Goal: Task Accomplishment & Management: Manage account settings

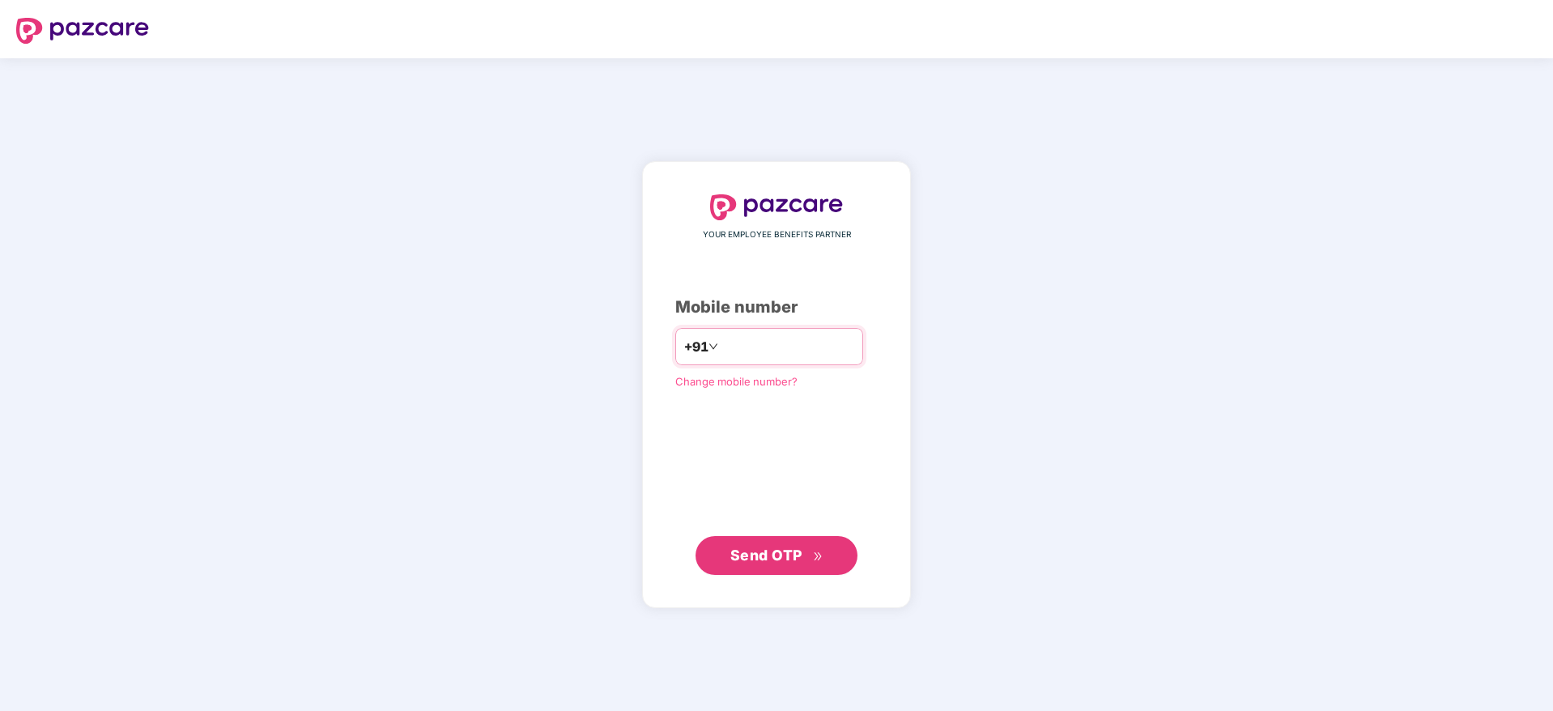
type input "**********"
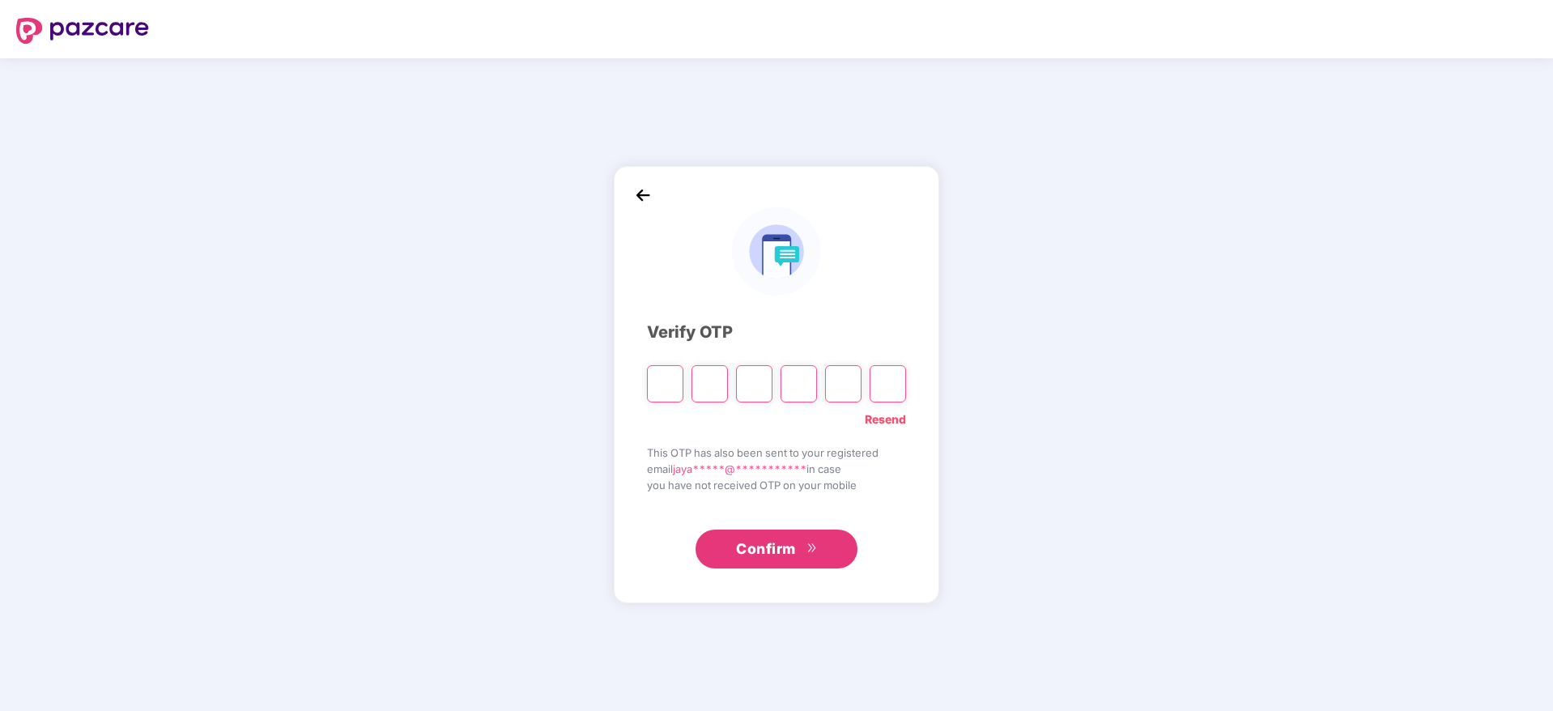
paste input "*"
type input "*"
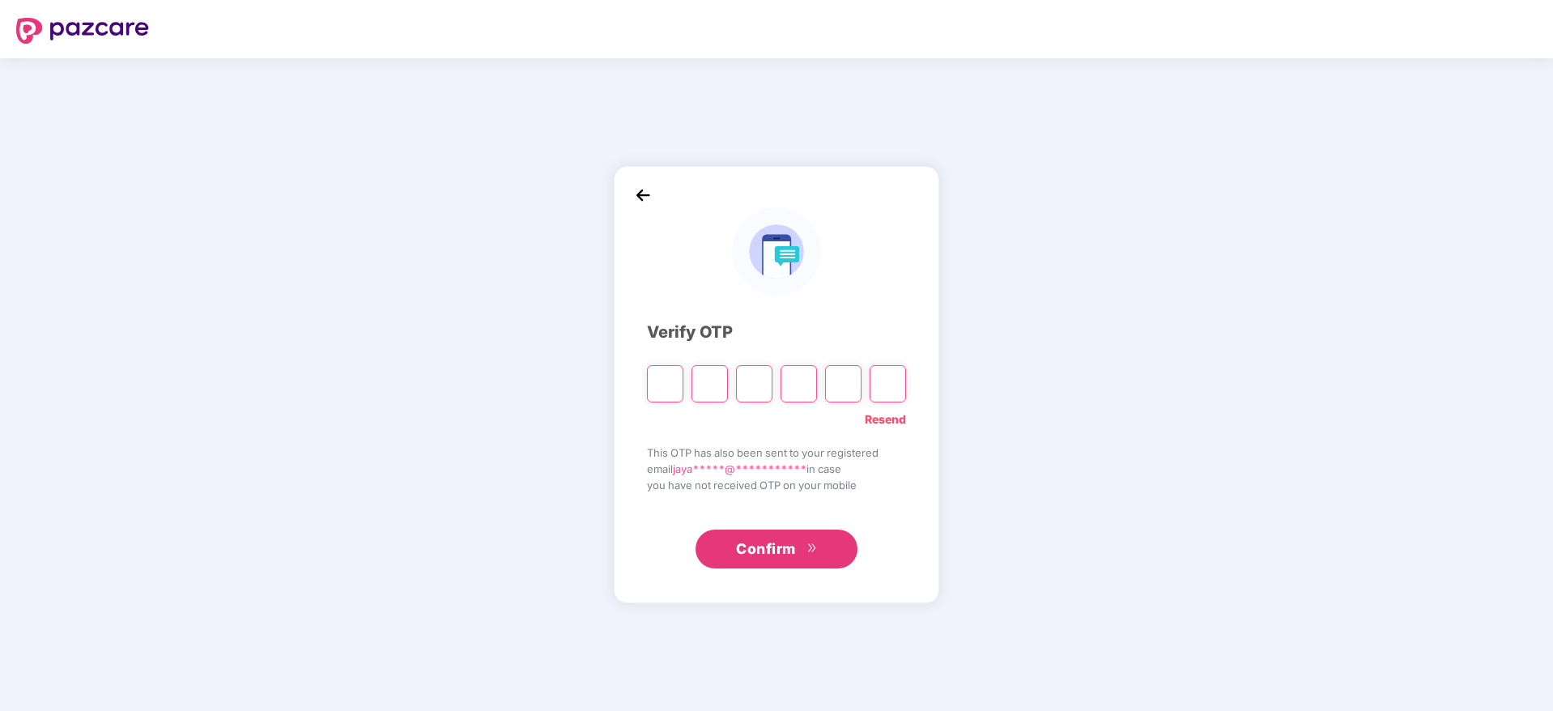
type input "*"
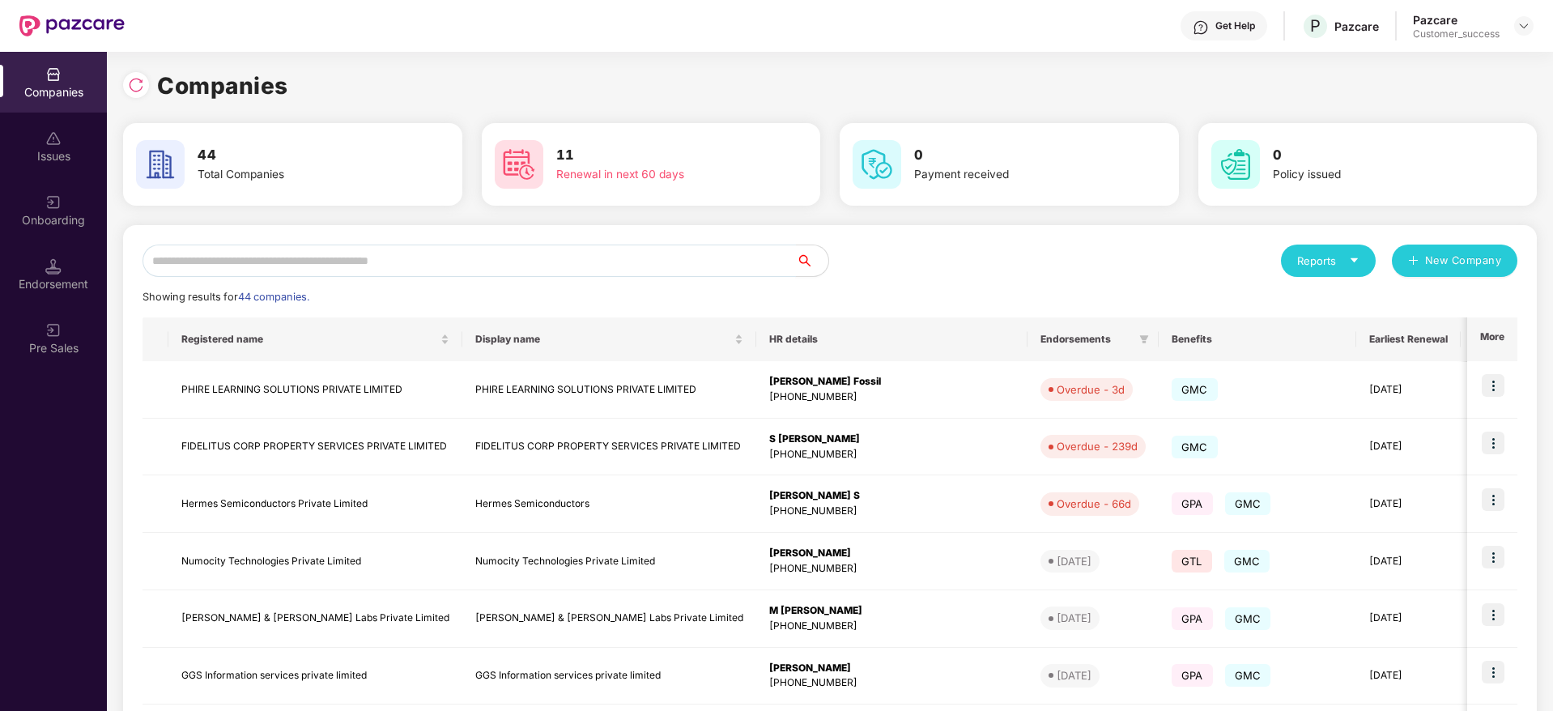
click at [642, 256] on input "text" at bounding box center [470, 261] width 654 height 32
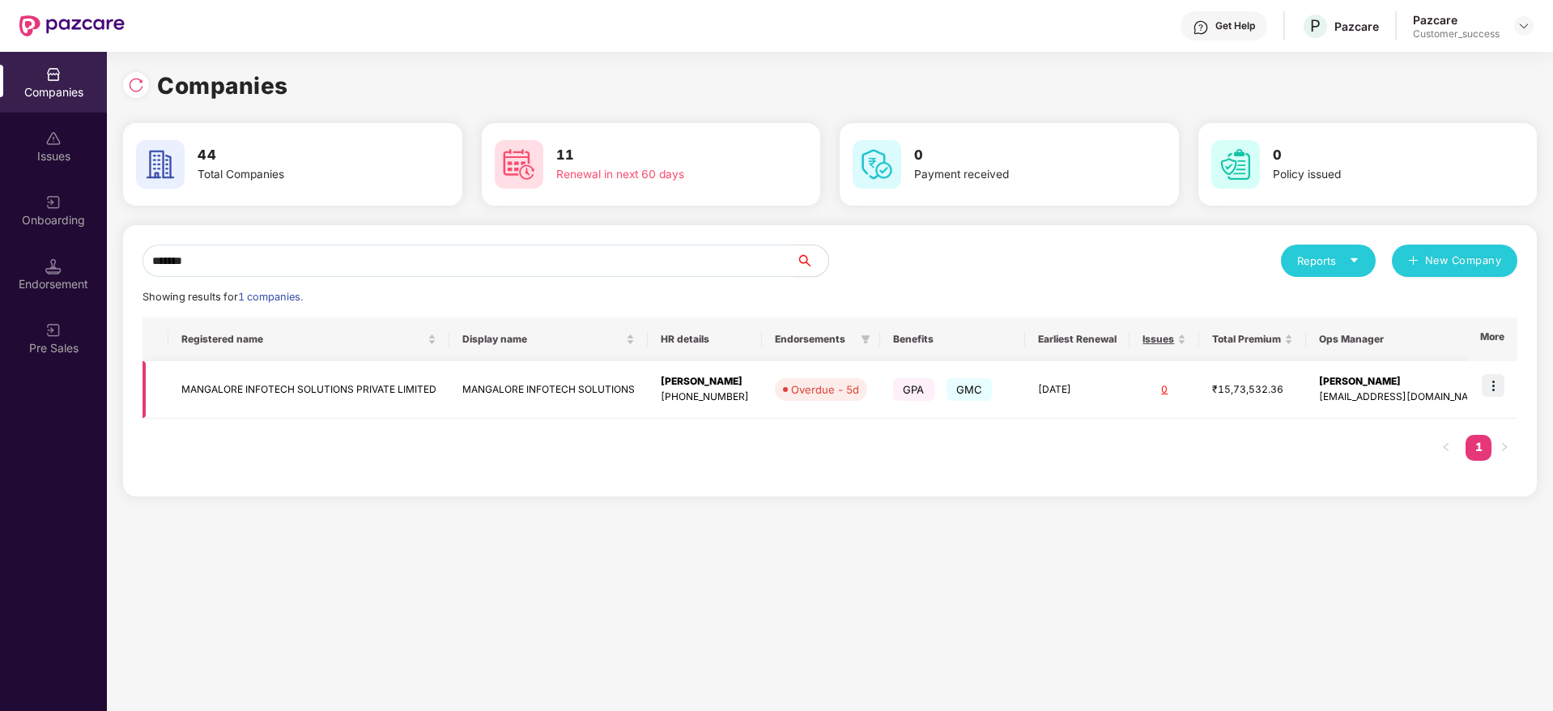
type input "*******"
click at [1499, 385] on img at bounding box center [1493, 385] width 23 height 23
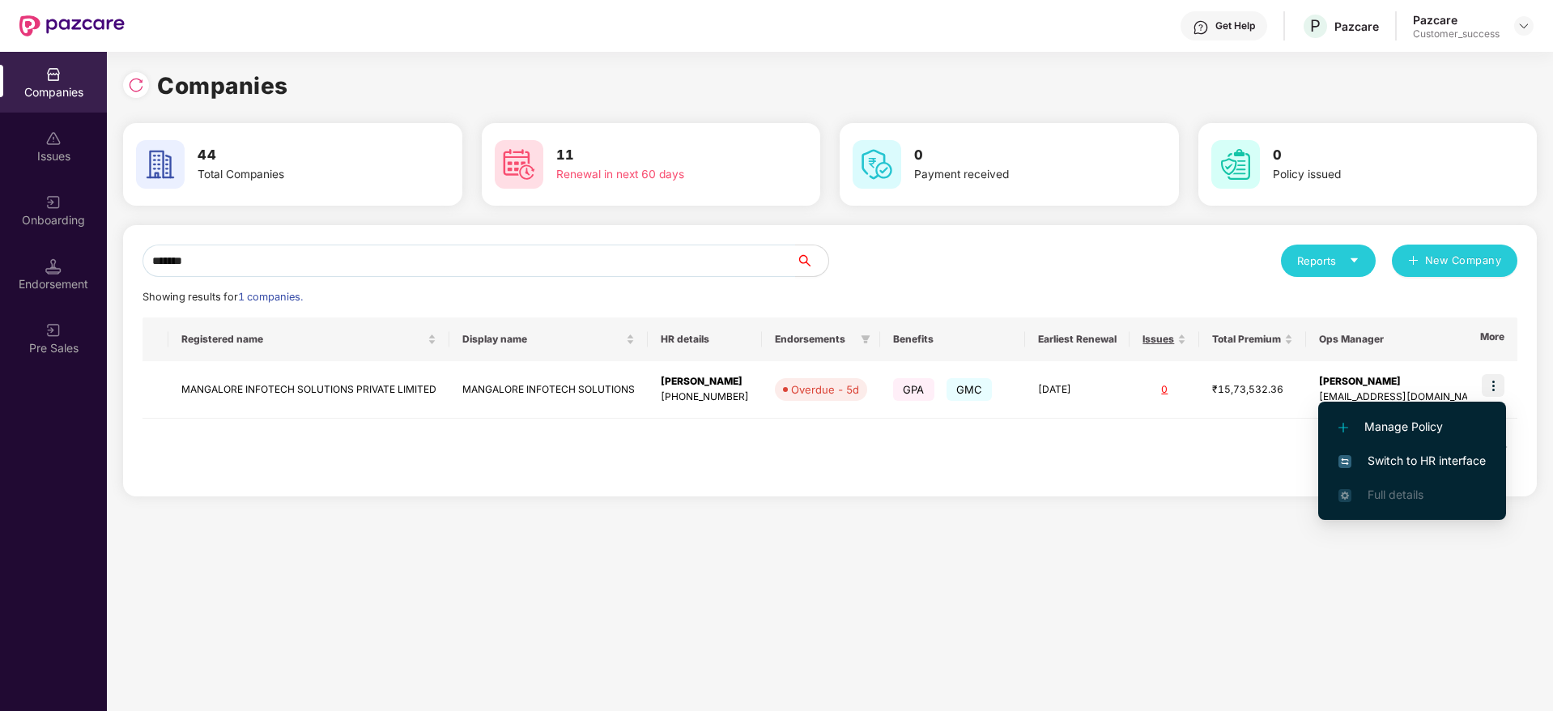
click at [1457, 457] on span "Switch to HR interface" at bounding box center [1412, 461] width 147 height 18
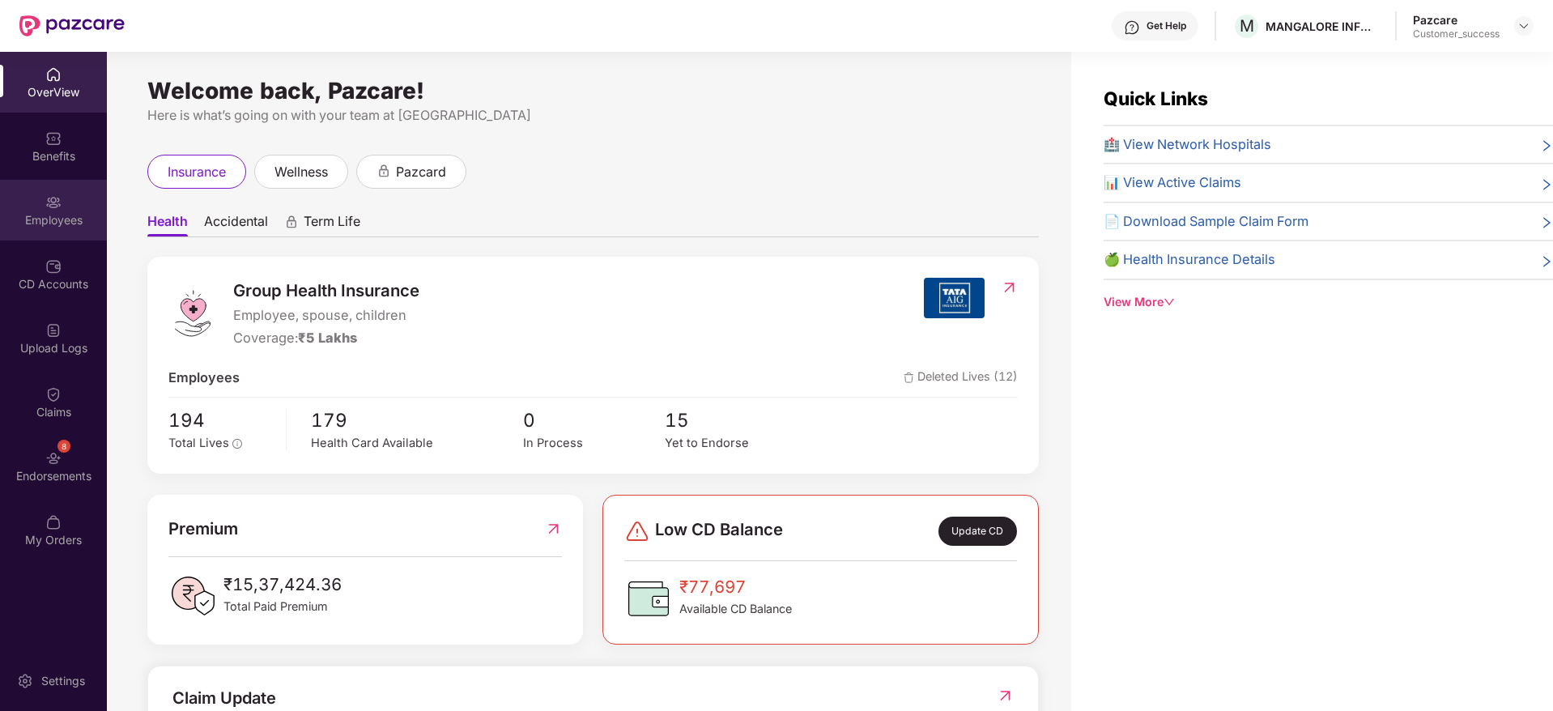
click at [48, 211] on div "Employees" at bounding box center [53, 210] width 107 height 61
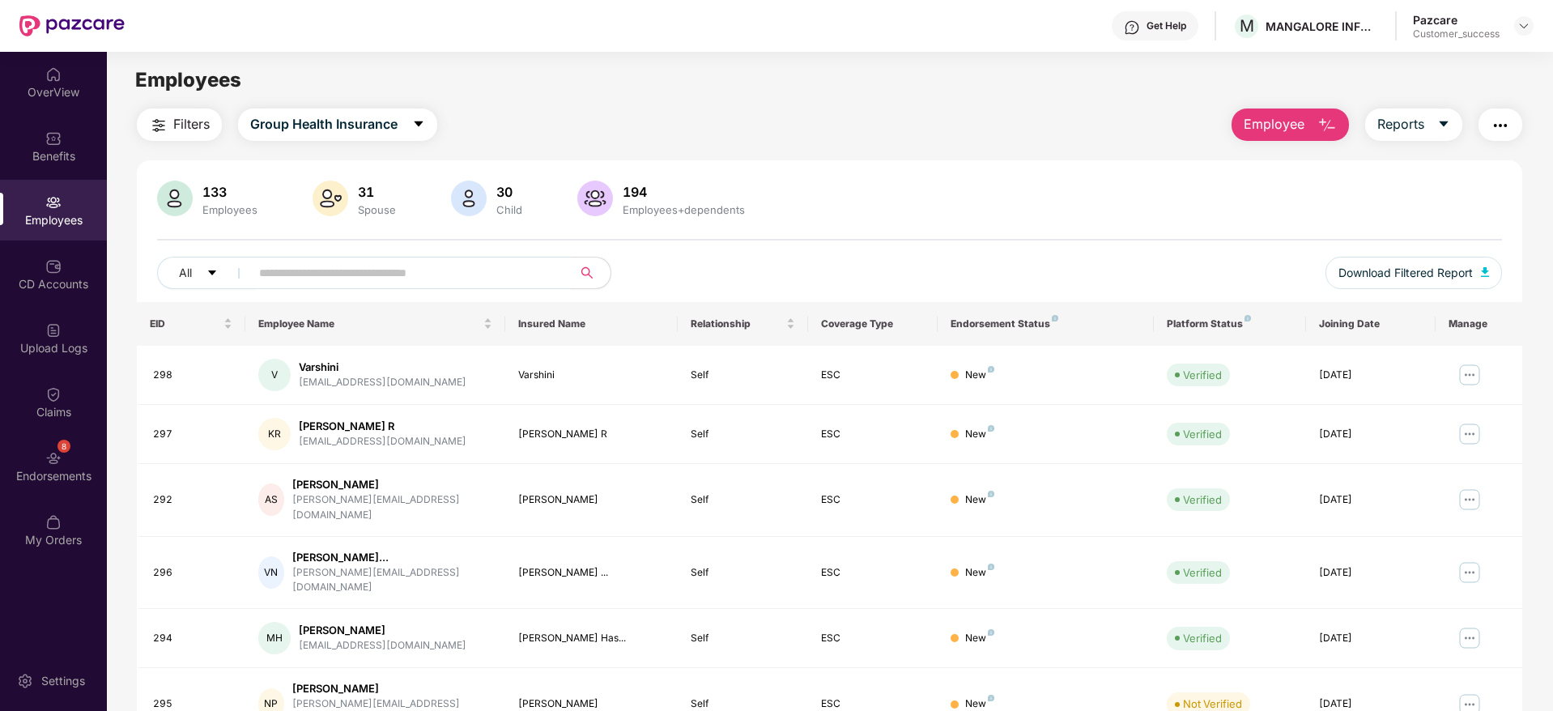
click at [1272, 134] on button "Employee" at bounding box center [1290, 125] width 117 height 32
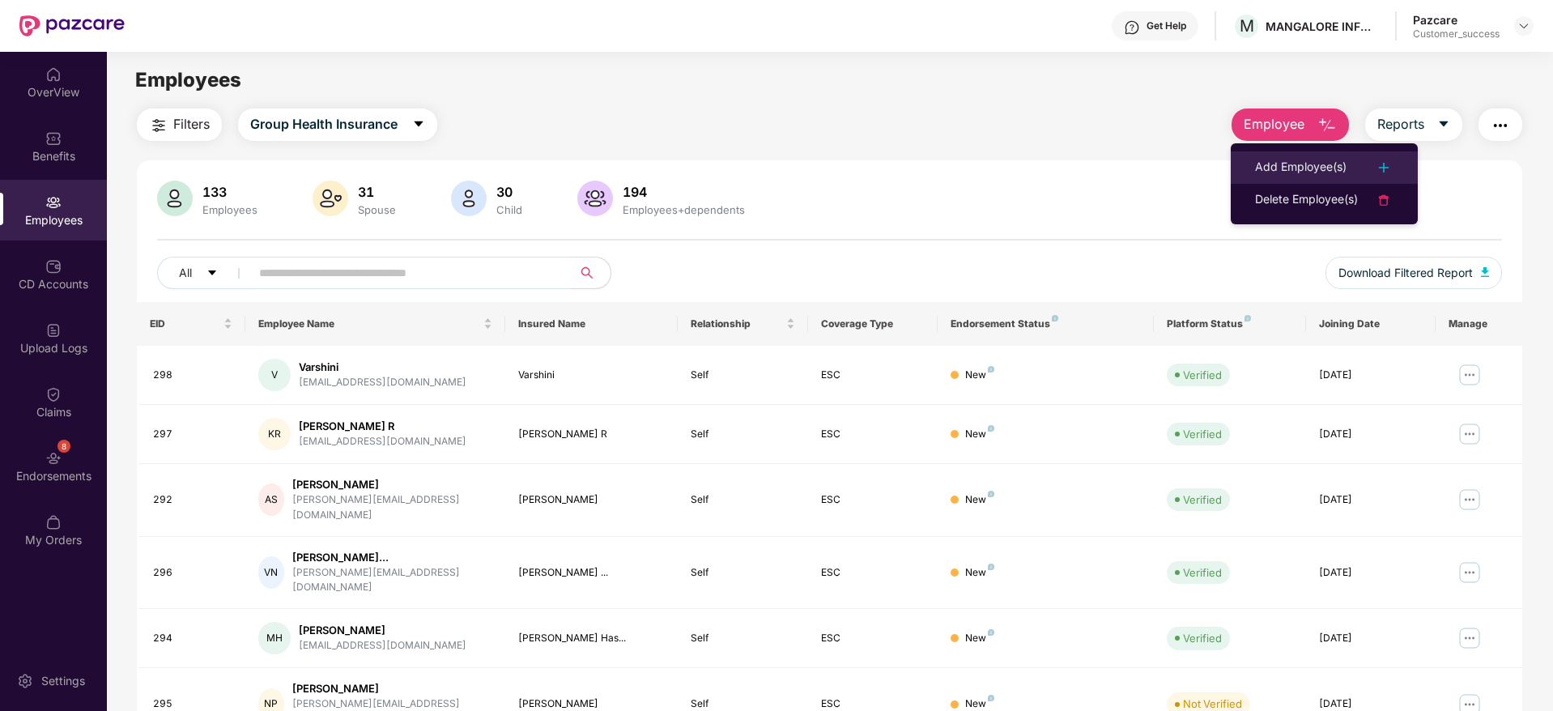
click at [1284, 178] on li "Add Employee(s)" at bounding box center [1324, 167] width 187 height 32
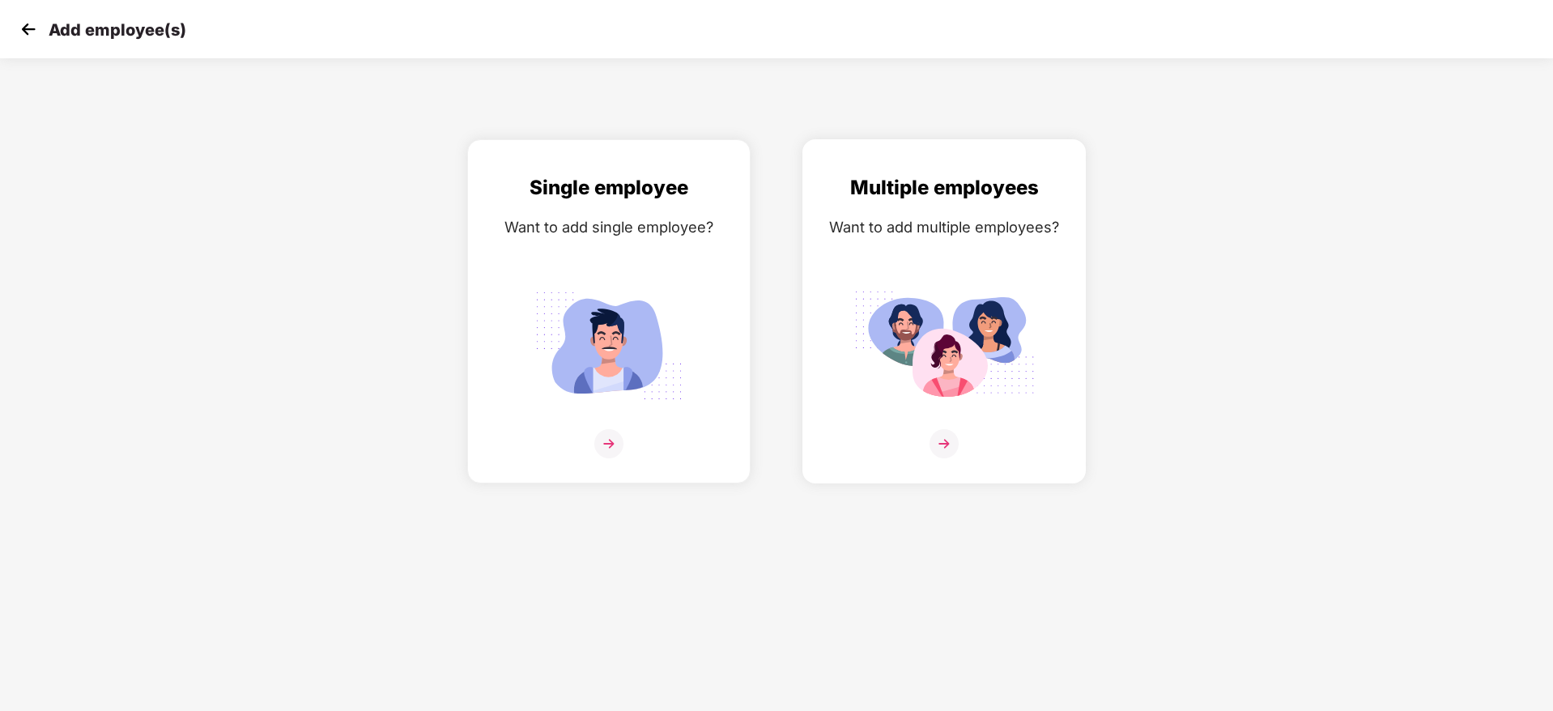
click at [903, 375] on img at bounding box center [944, 346] width 181 height 126
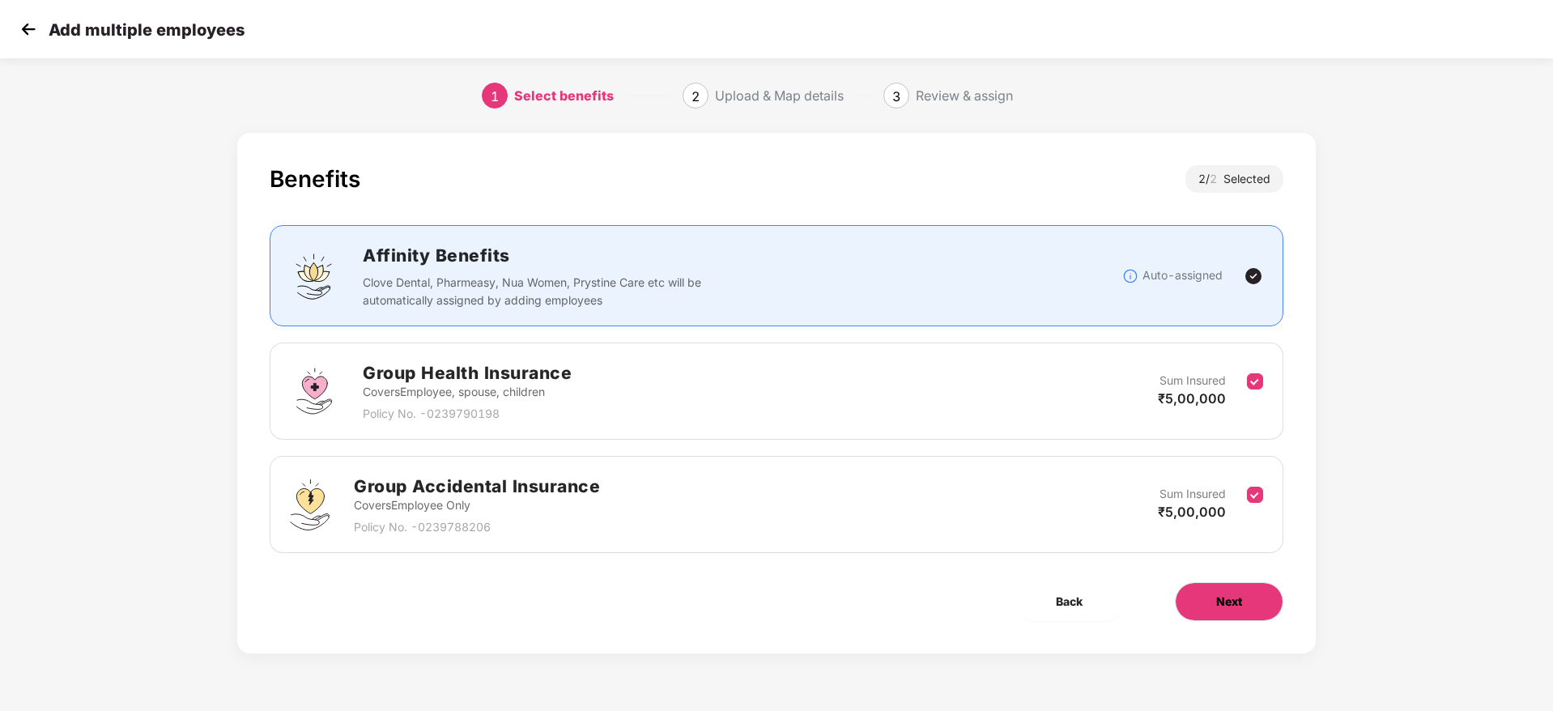
click at [1234, 616] on button "Next" at bounding box center [1229, 601] width 109 height 39
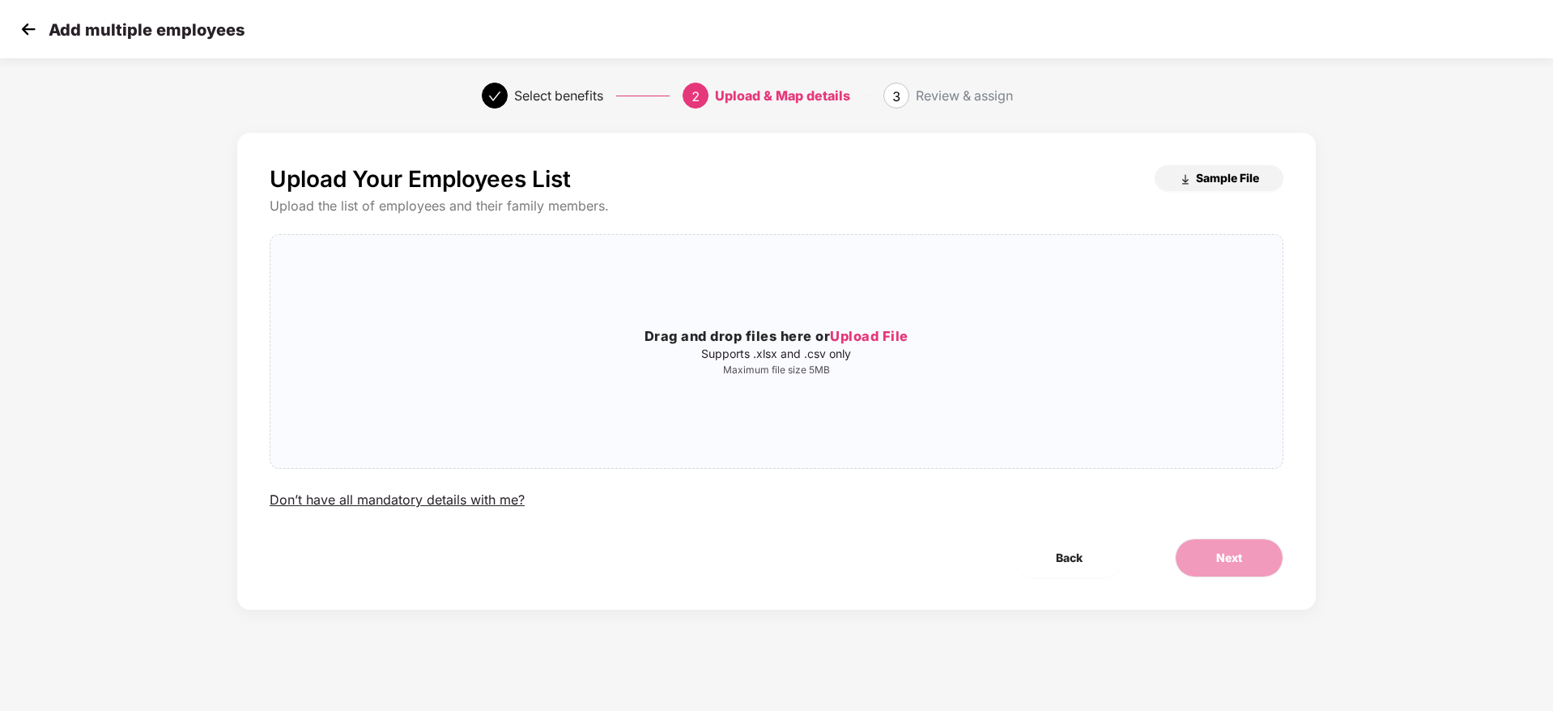
click at [1216, 184] on span "Sample File" at bounding box center [1227, 177] width 63 height 15
click at [743, 296] on div "Drag and drop files here or Upload File Supports .xlsx and .csv only Maximum fi…" at bounding box center [777, 351] width 1012 height 207
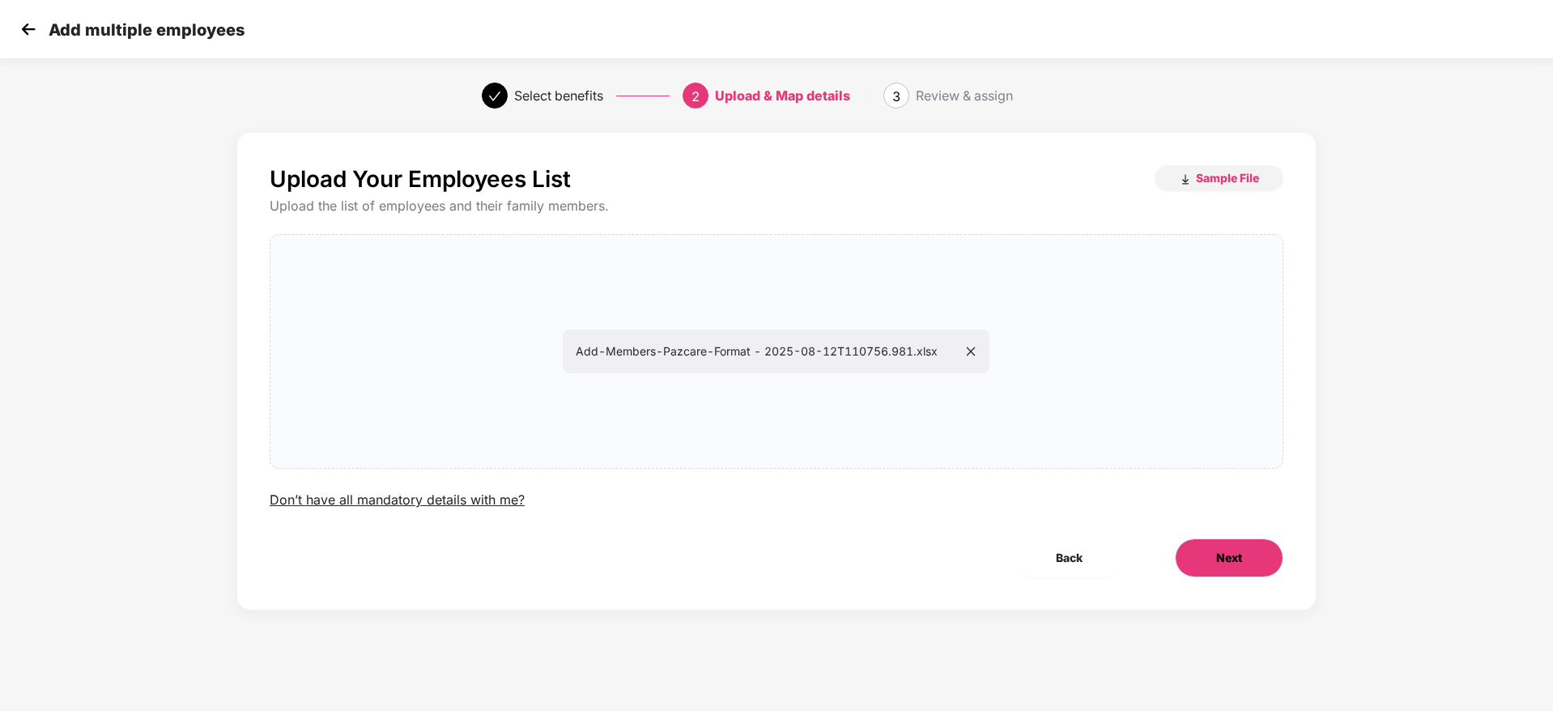
click at [1222, 540] on button "Next" at bounding box center [1229, 558] width 109 height 39
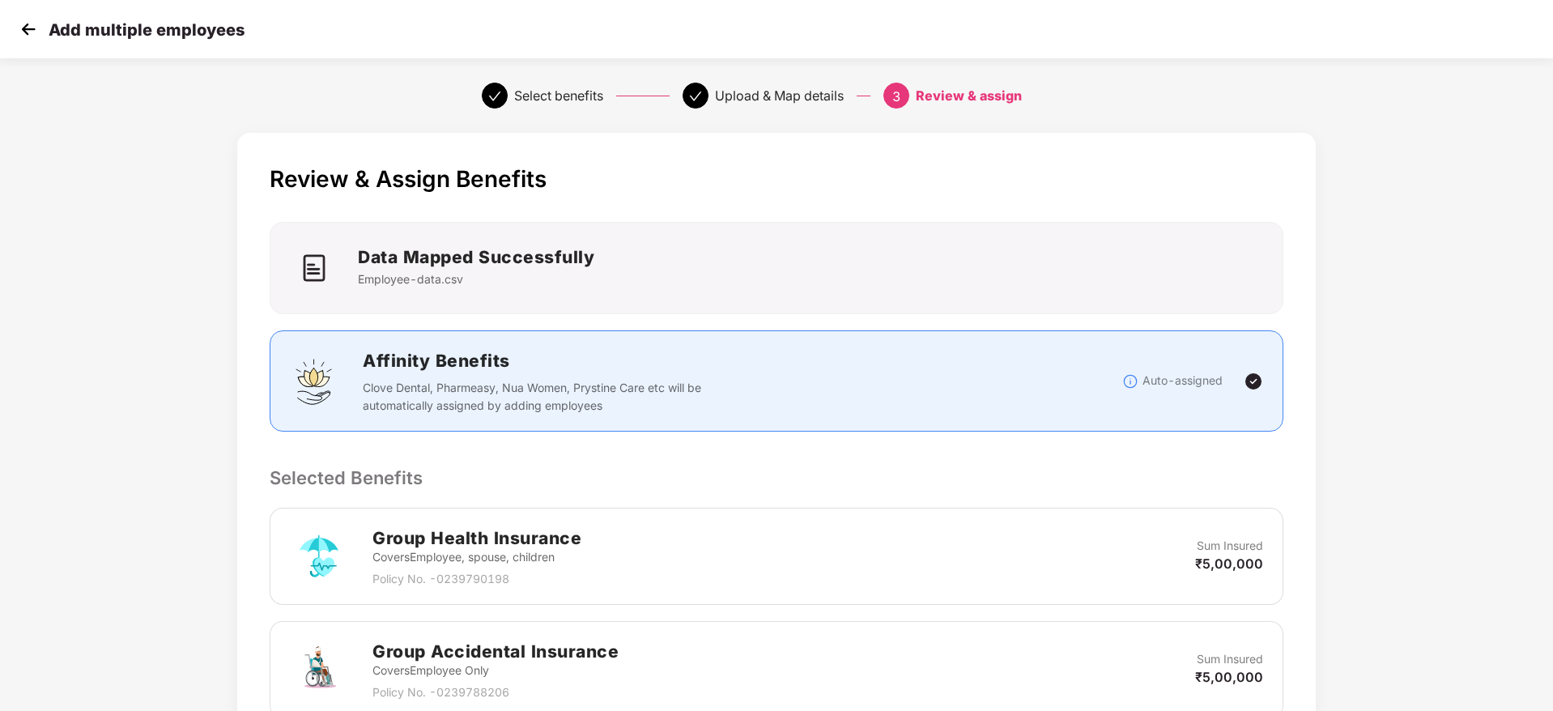
scroll to position [305, 0]
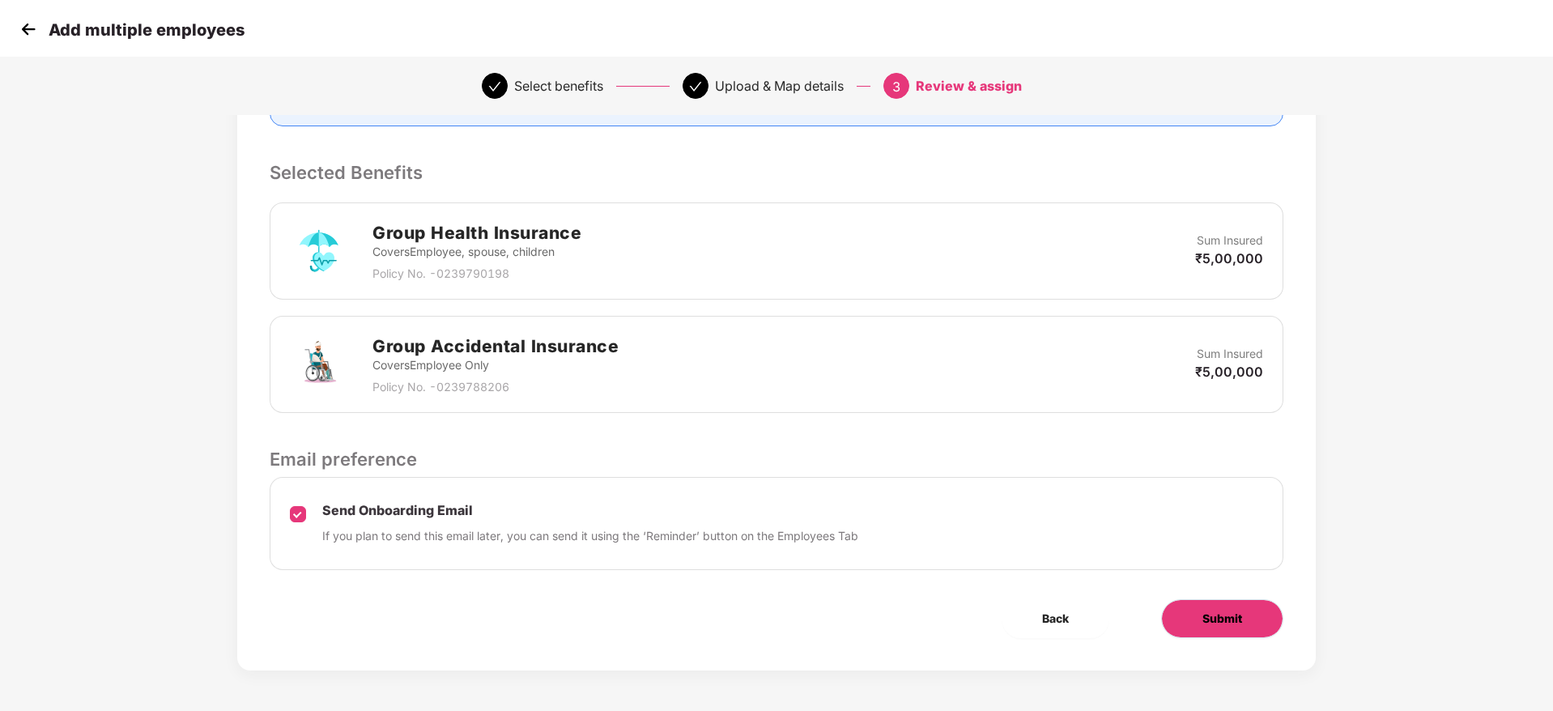
click at [1208, 619] on span "Submit" at bounding box center [1223, 619] width 40 height 18
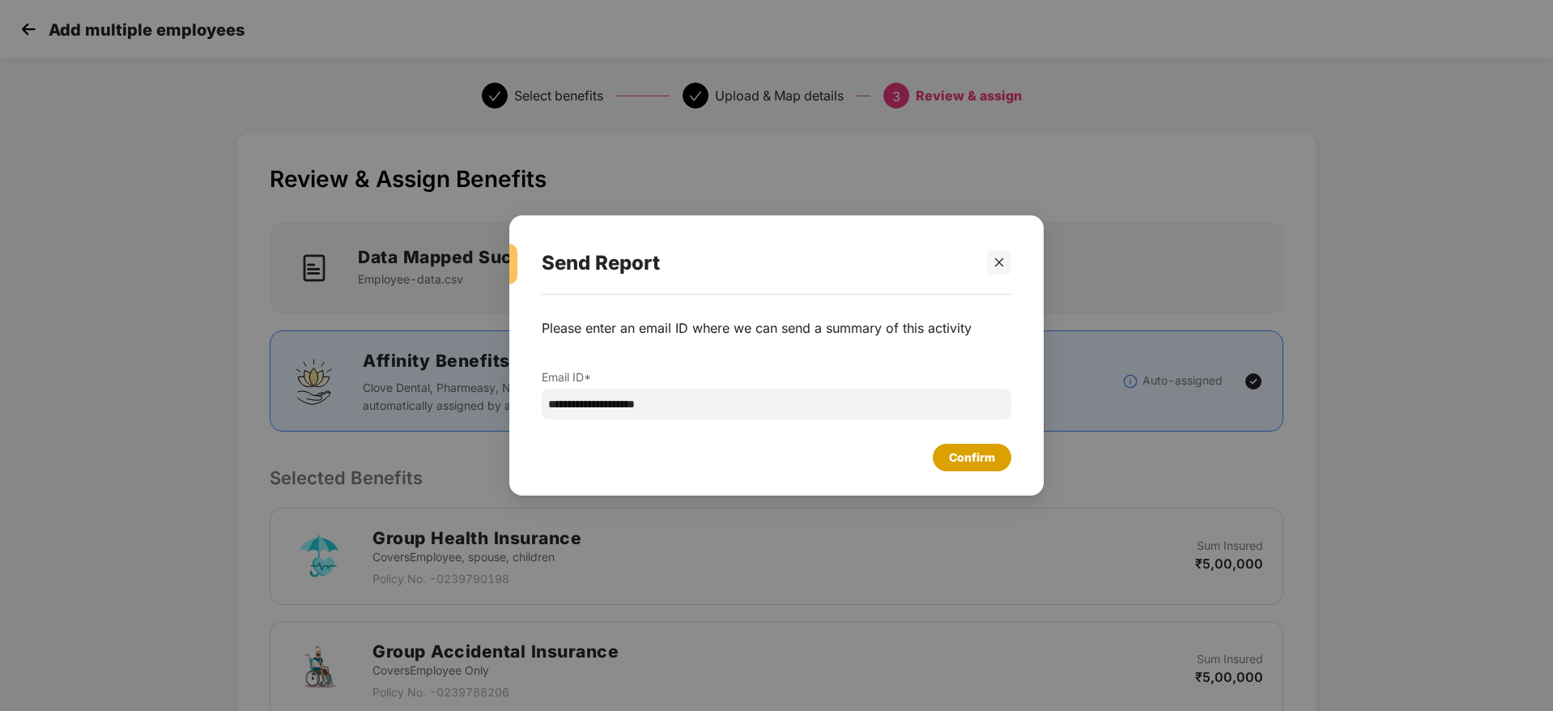
click at [966, 439] on div "Confirm" at bounding box center [777, 454] width 470 height 36
click at [978, 458] on div "Confirm" at bounding box center [972, 458] width 46 height 18
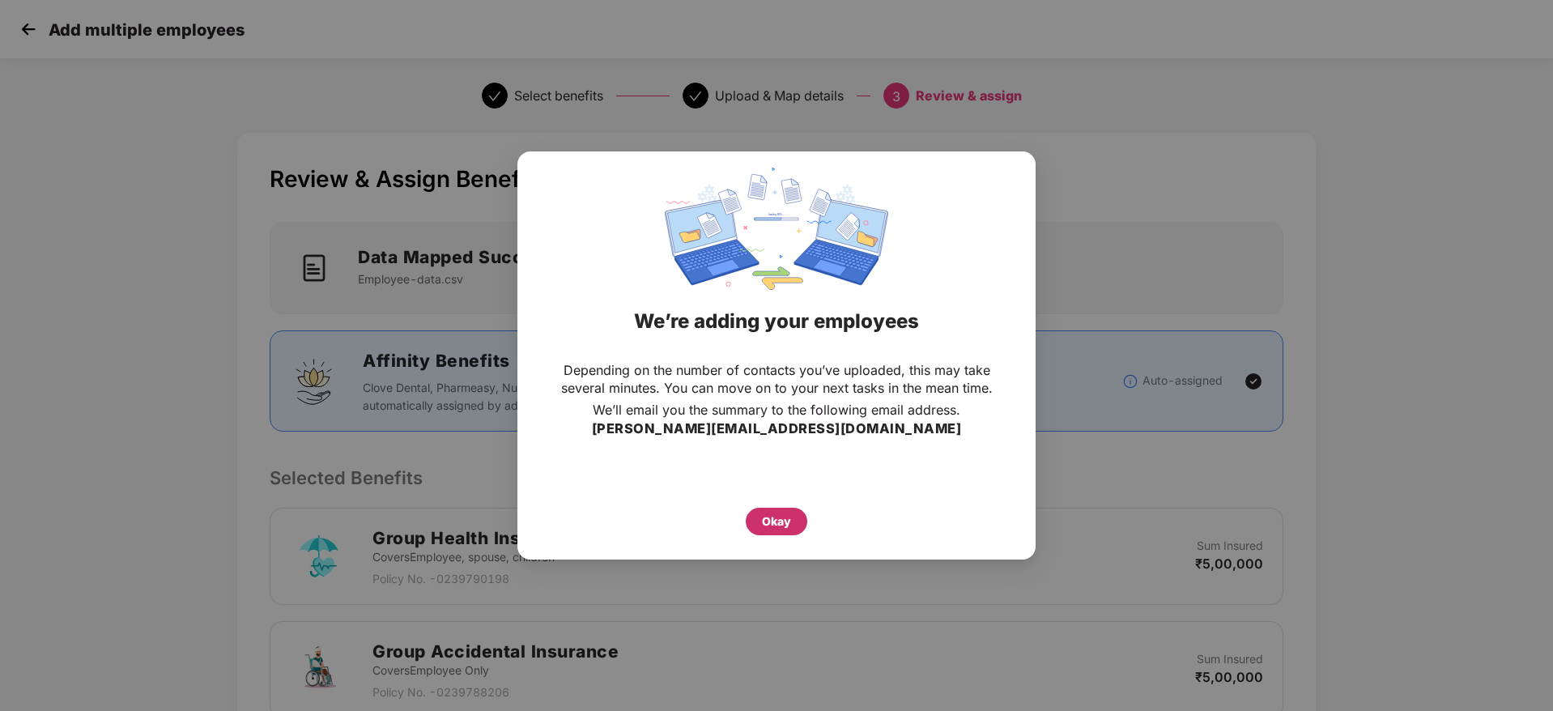
click at [785, 526] on div "Okay" at bounding box center [776, 522] width 29 height 18
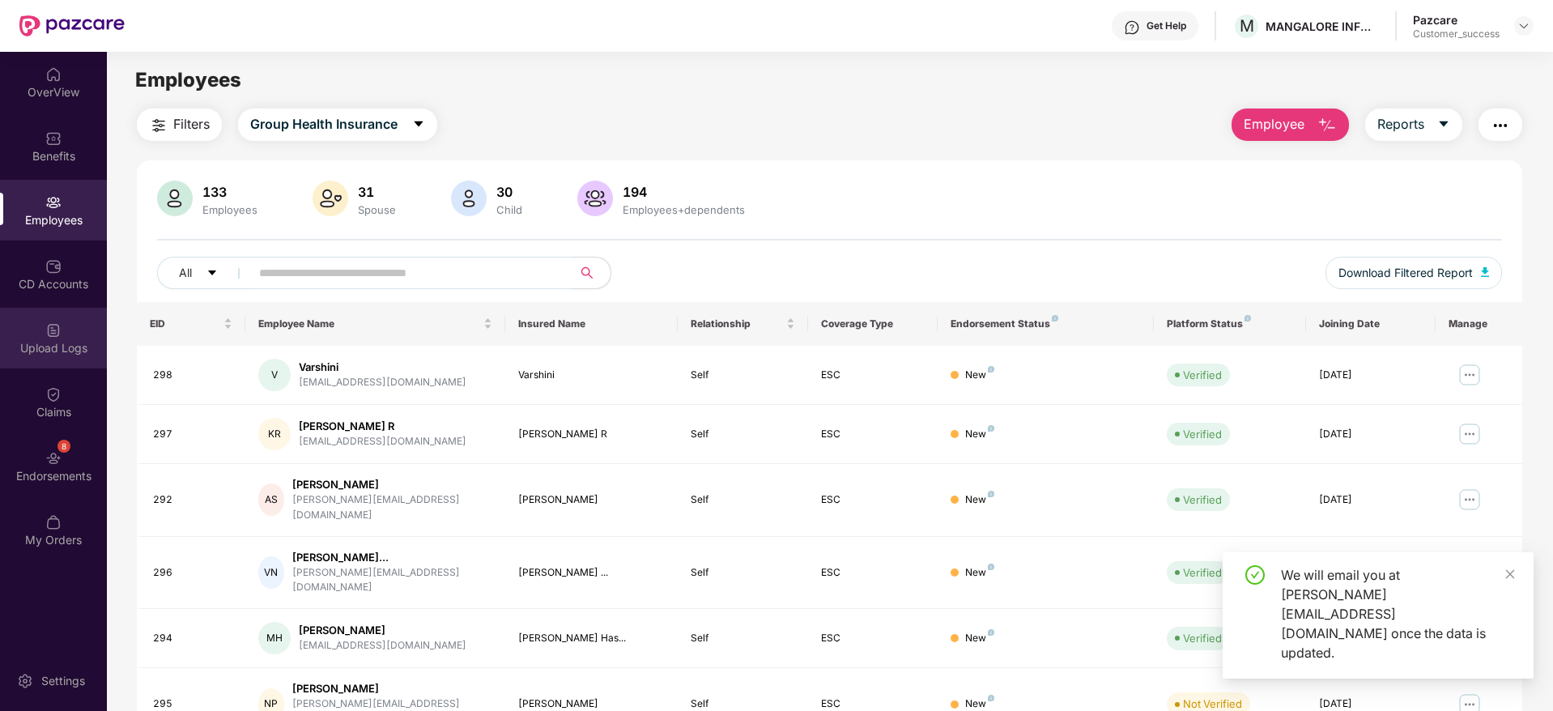
click at [57, 325] on img at bounding box center [53, 330] width 16 height 16
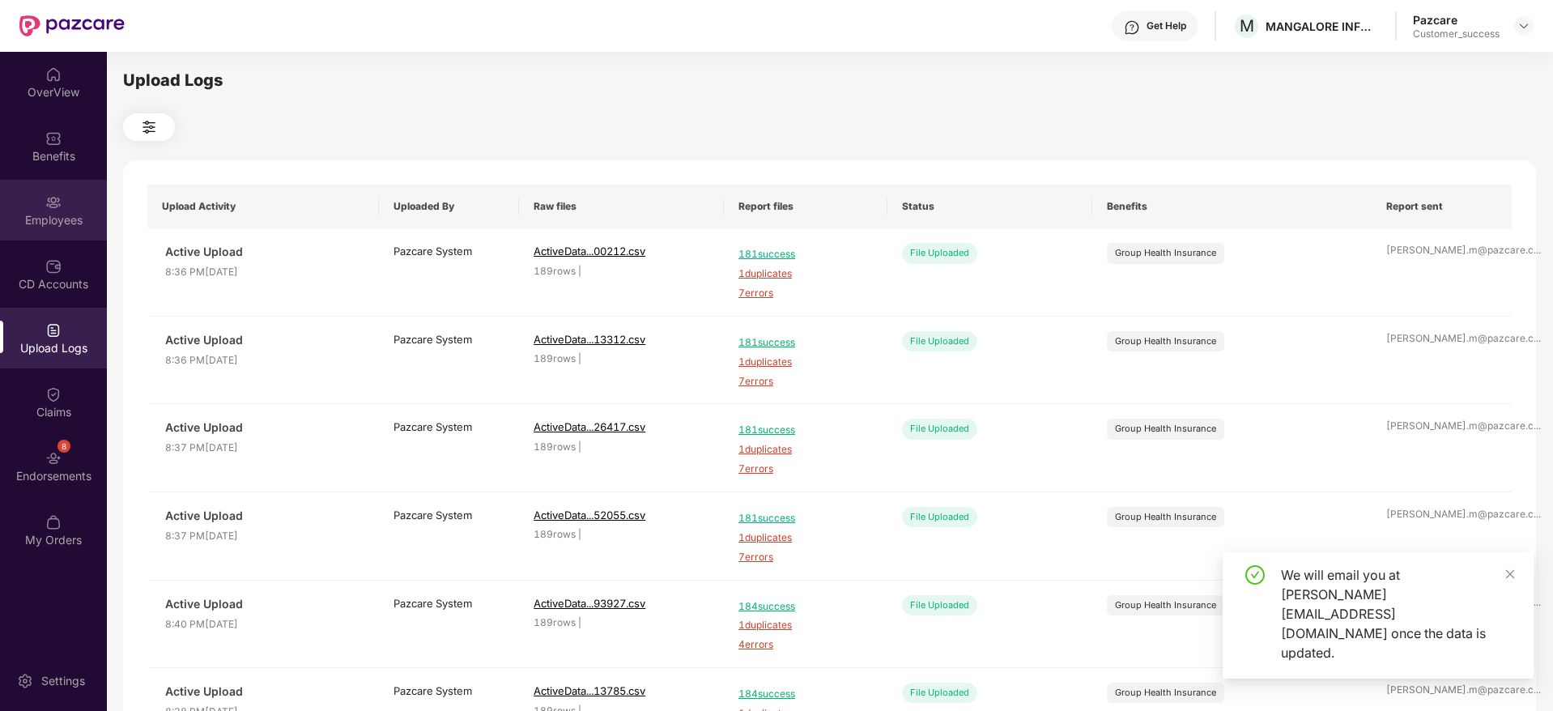
click at [75, 199] on div "Employees" at bounding box center [53, 210] width 107 height 61
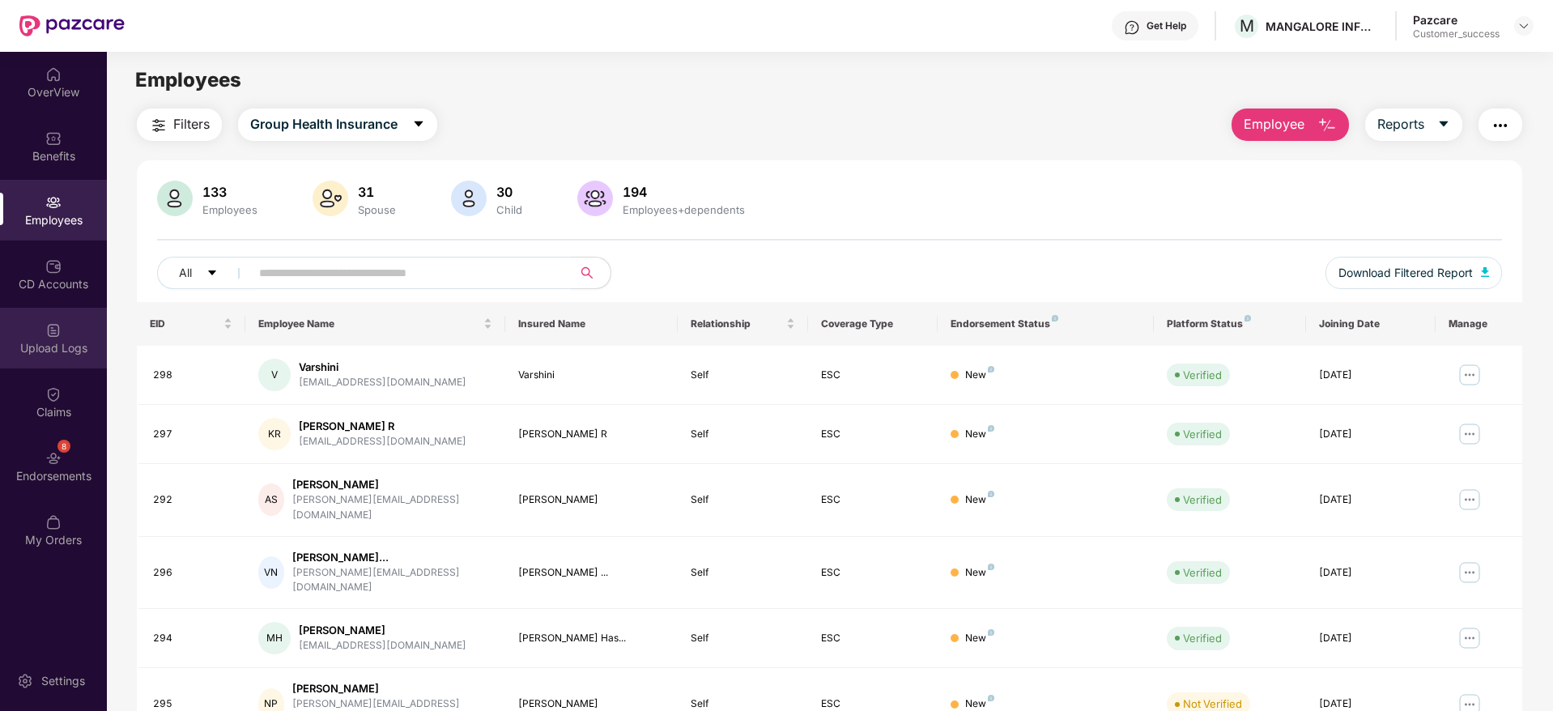
click at [48, 353] on div "Upload Logs" at bounding box center [53, 348] width 107 height 16
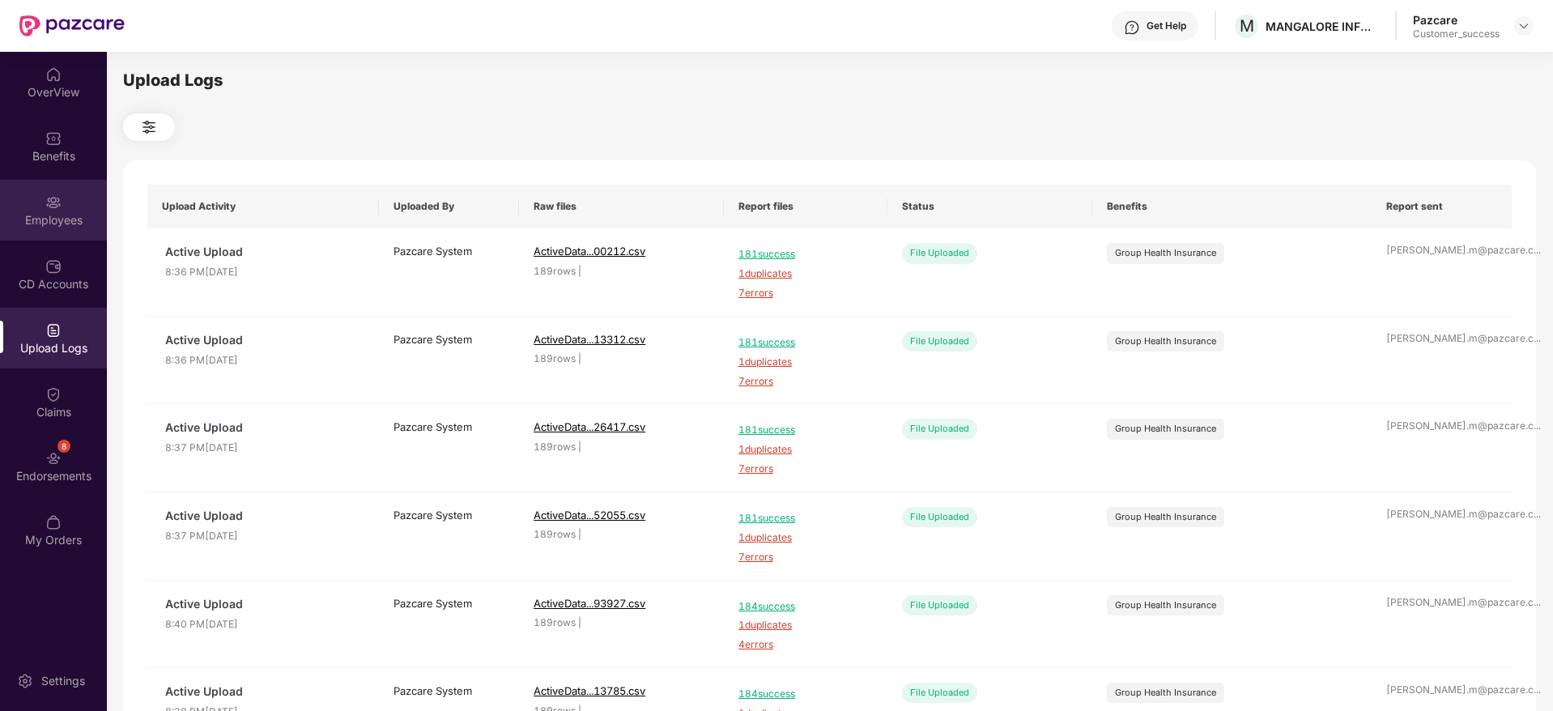
click at [53, 212] on div "Employees" at bounding box center [53, 220] width 107 height 16
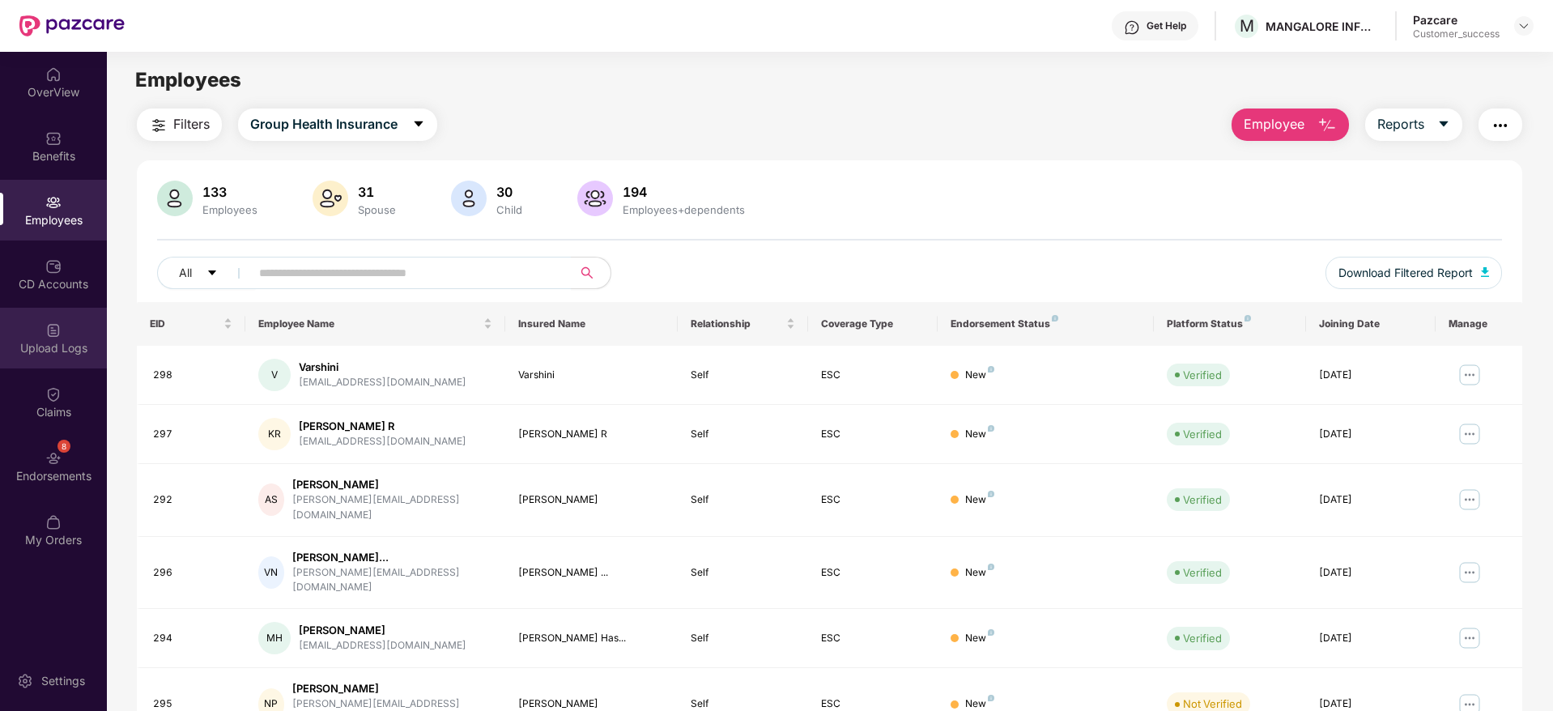
click at [75, 347] on div "Upload Logs" at bounding box center [53, 348] width 107 height 16
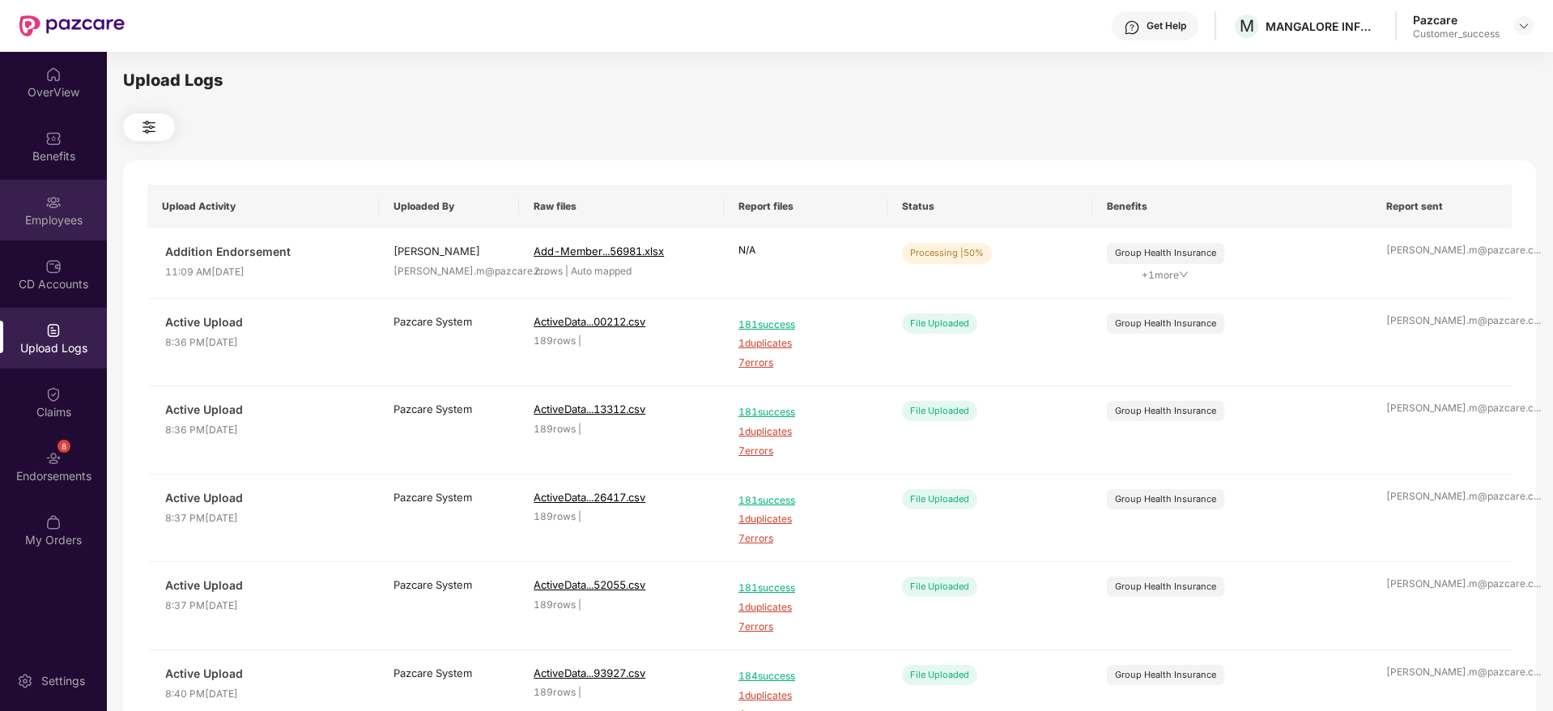
click at [52, 206] on img at bounding box center [53, 202] width 16 height 16
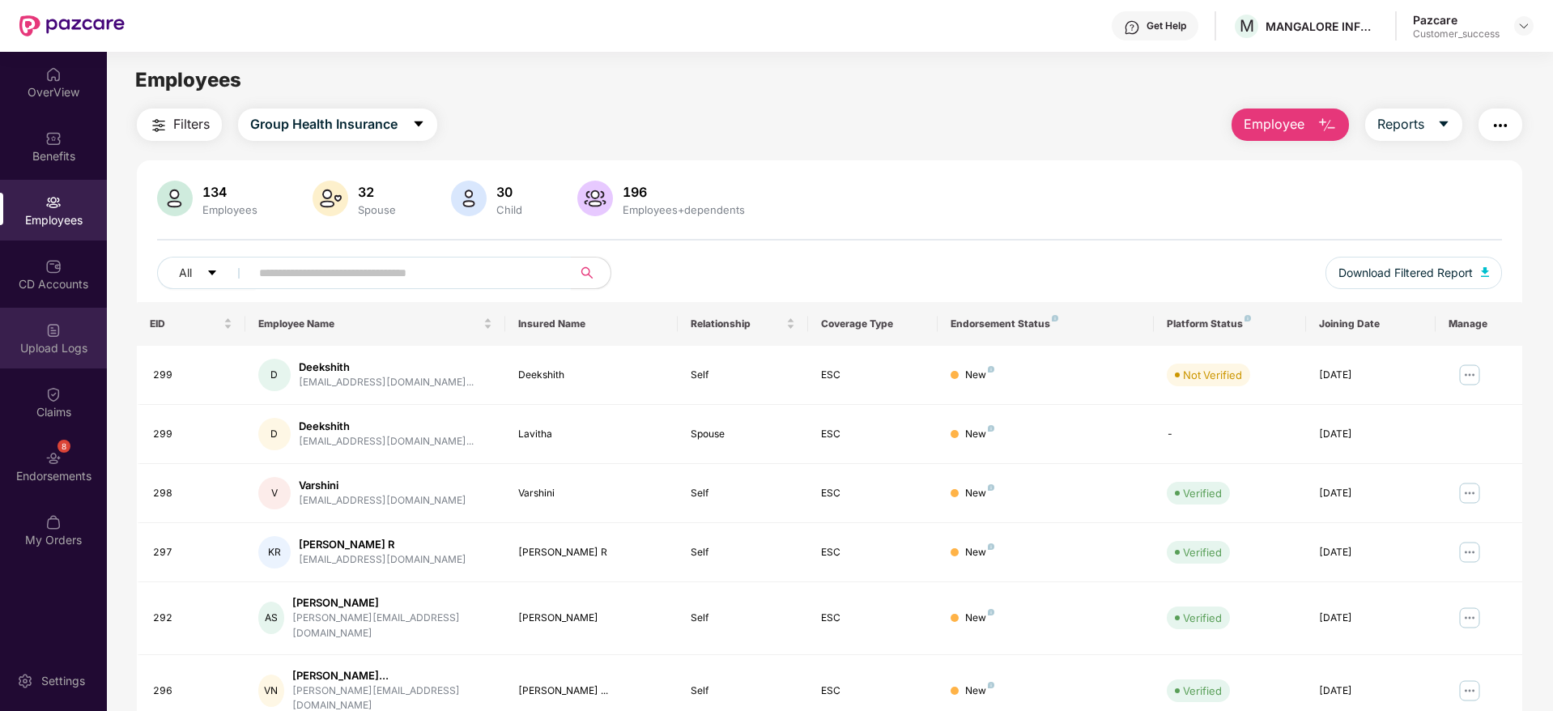
click at [61, 343] on div "Upload Logs" at bounding box center [53, 348] width 107 height 16
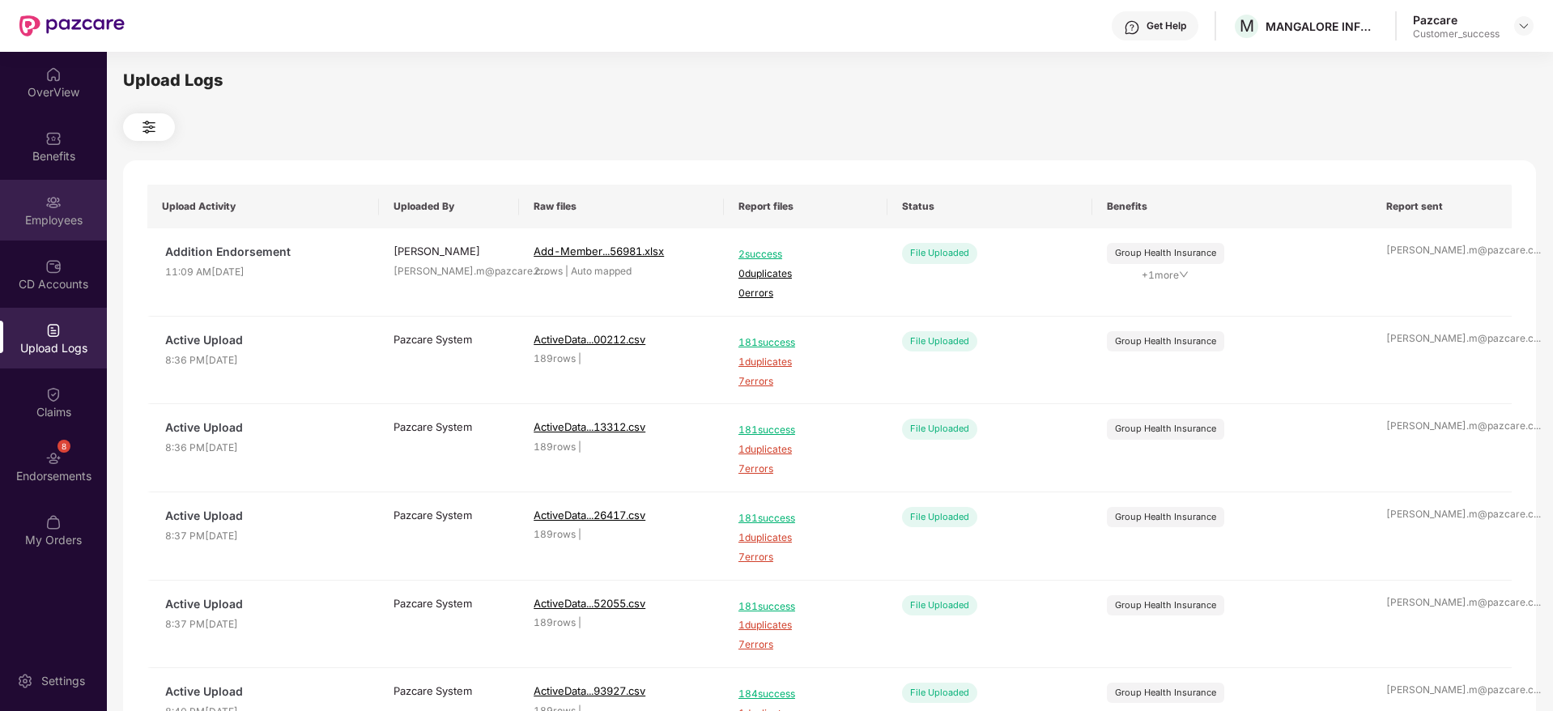
click at [62, 190] on div "Employees" at bounding box center [53, 210] width 107 height 61
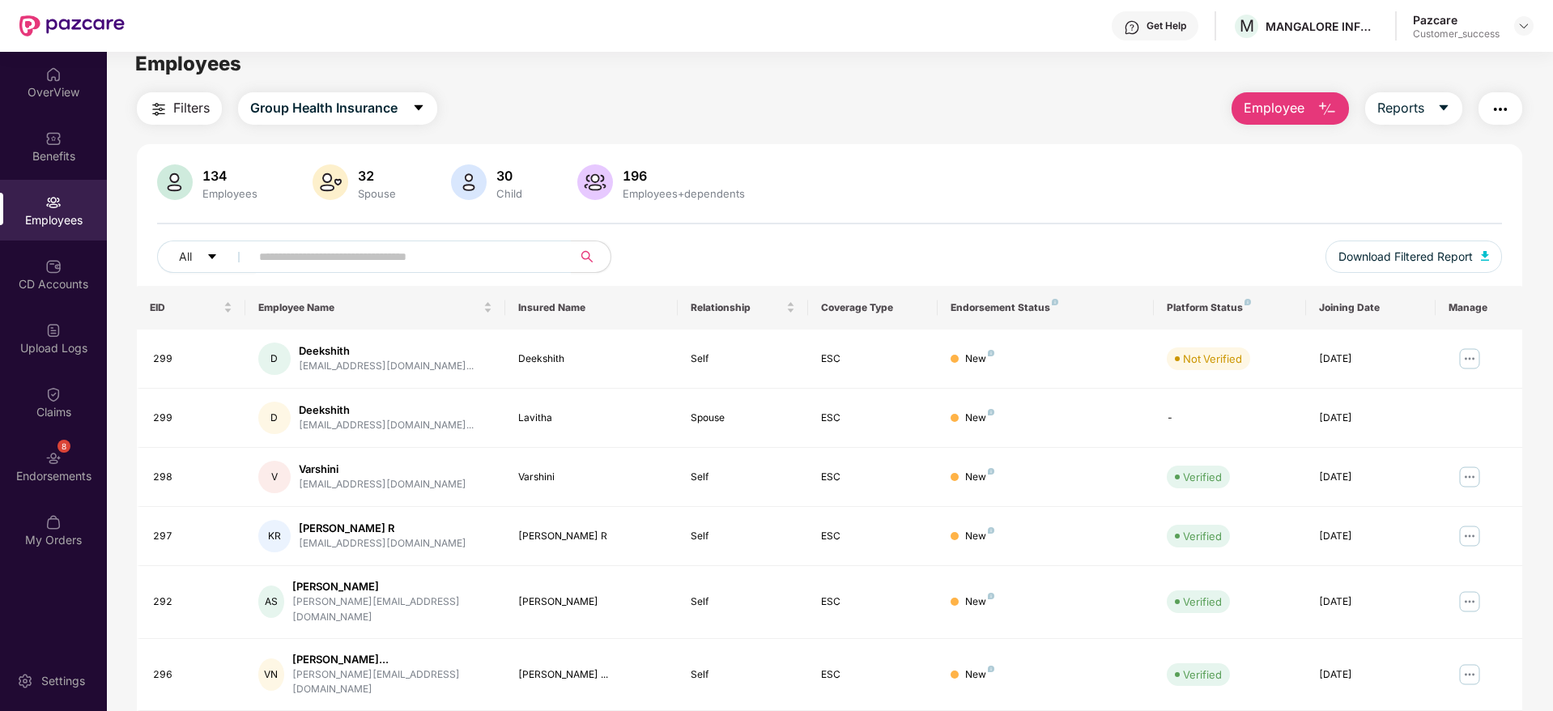
scroll to position [19, 0]
click at [232, 58] on span "Employees" at bounding box center [188, 60] width 106 height 23
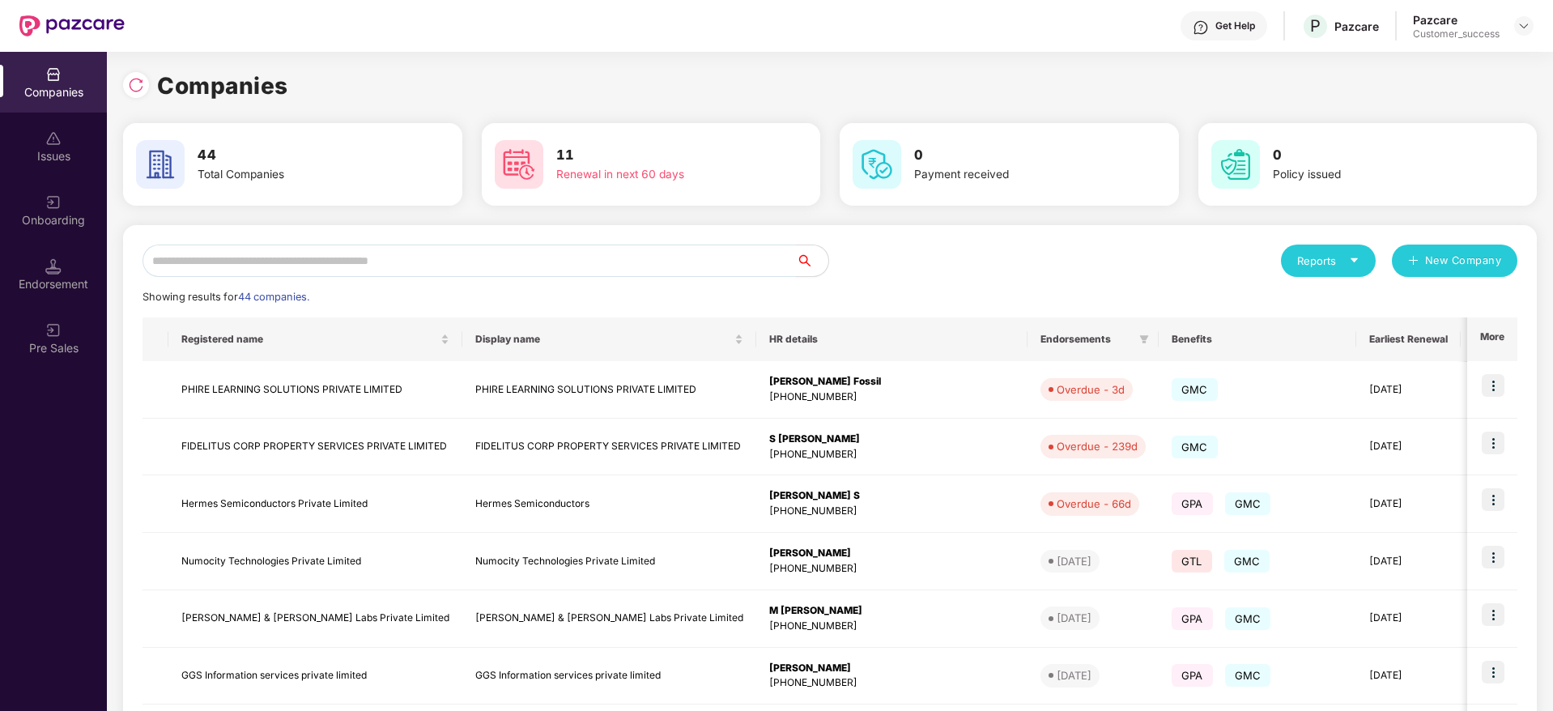
click at [474, 253] on input "text" at bounding box center [470, 261] width 654 height 32
paste input "**"
type input "**"
click at [539, 252] on input "**" at bounding box center [470, 261] width 654 height 32
paste input "**"
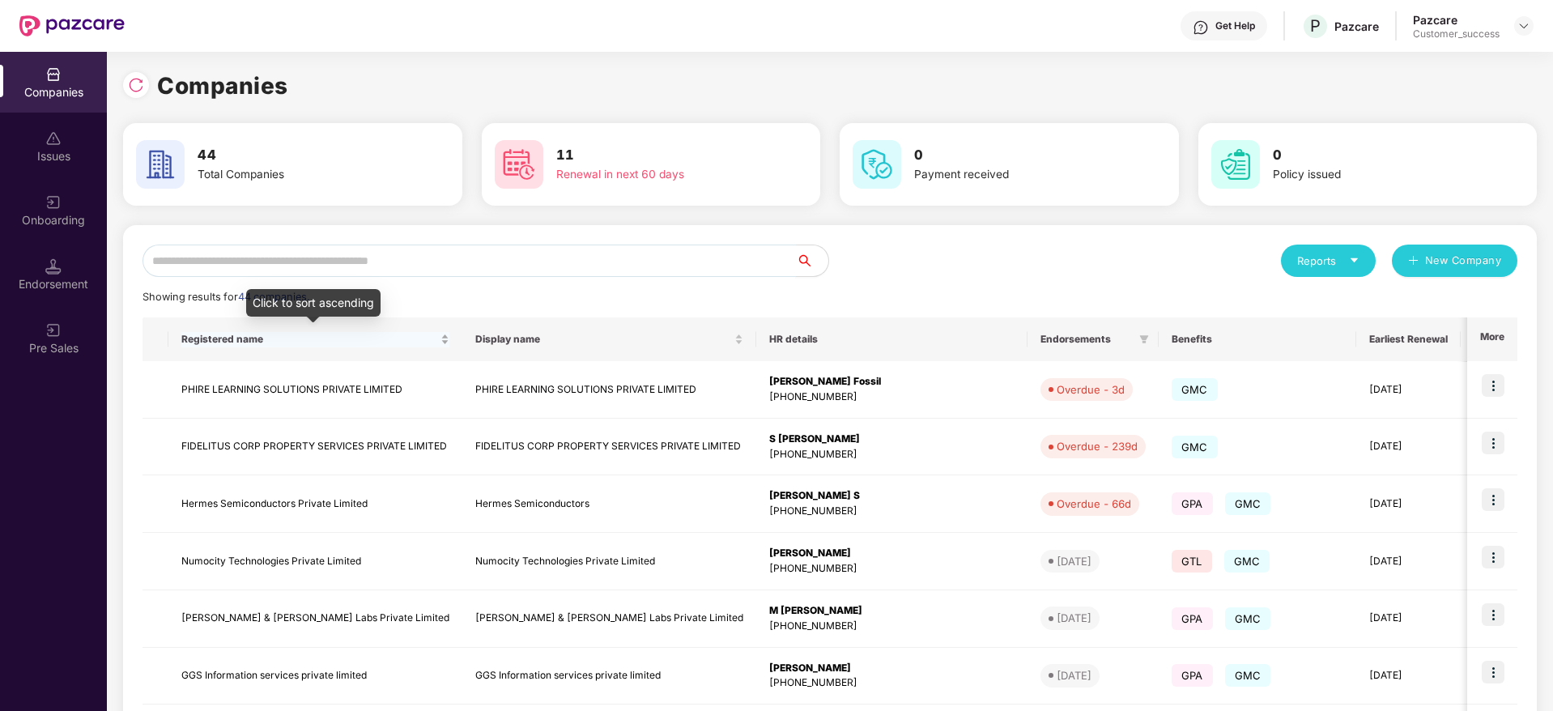
type input "**"
click at [675, 68] on div "Companies" at bounding box center [830, 86] width 1414 height 36
click at [537, 253] on input "text" at bounding box center [470, 261] width 654 height 32
paste input "**"
type input "**"
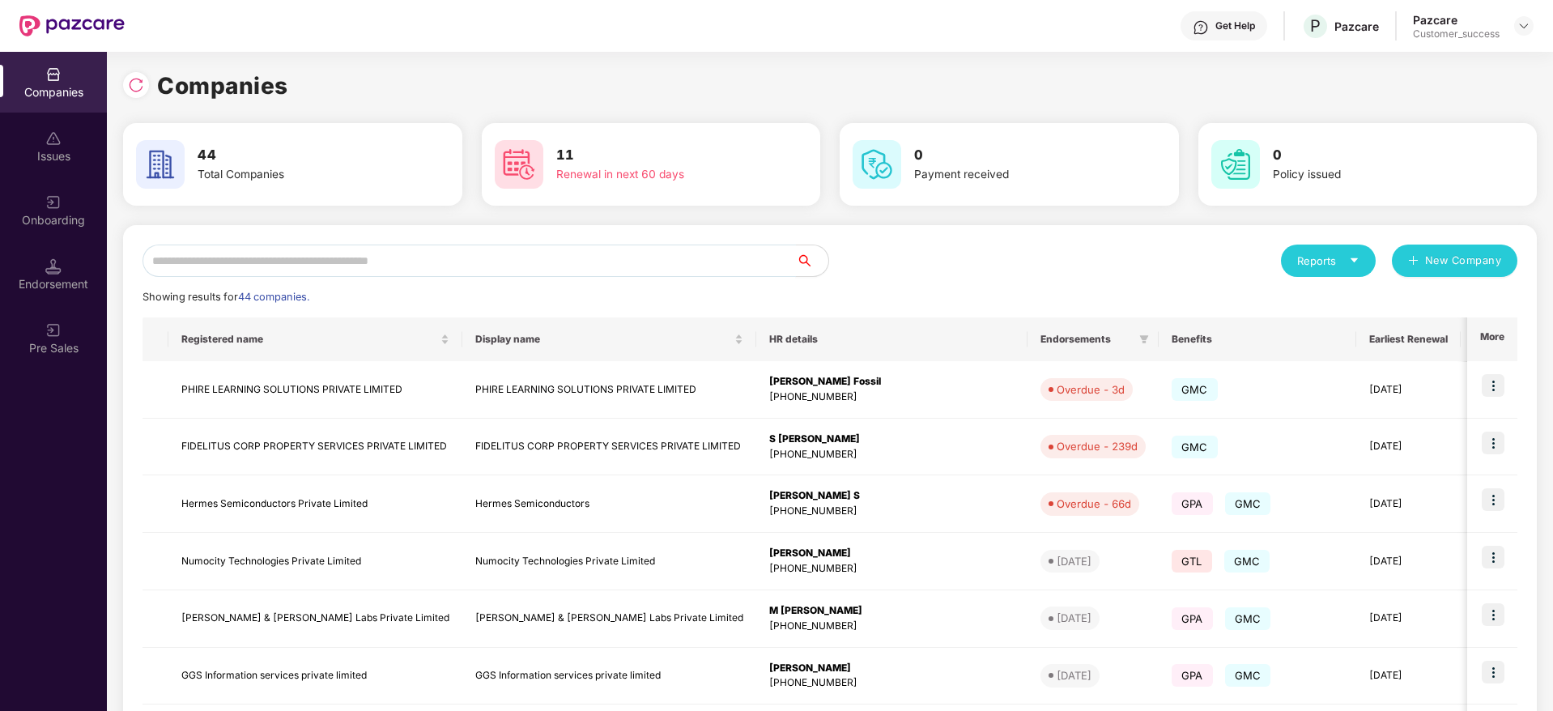
click at [629, 269] on input "text" at bounding box center [470, 261] width 654 height 32
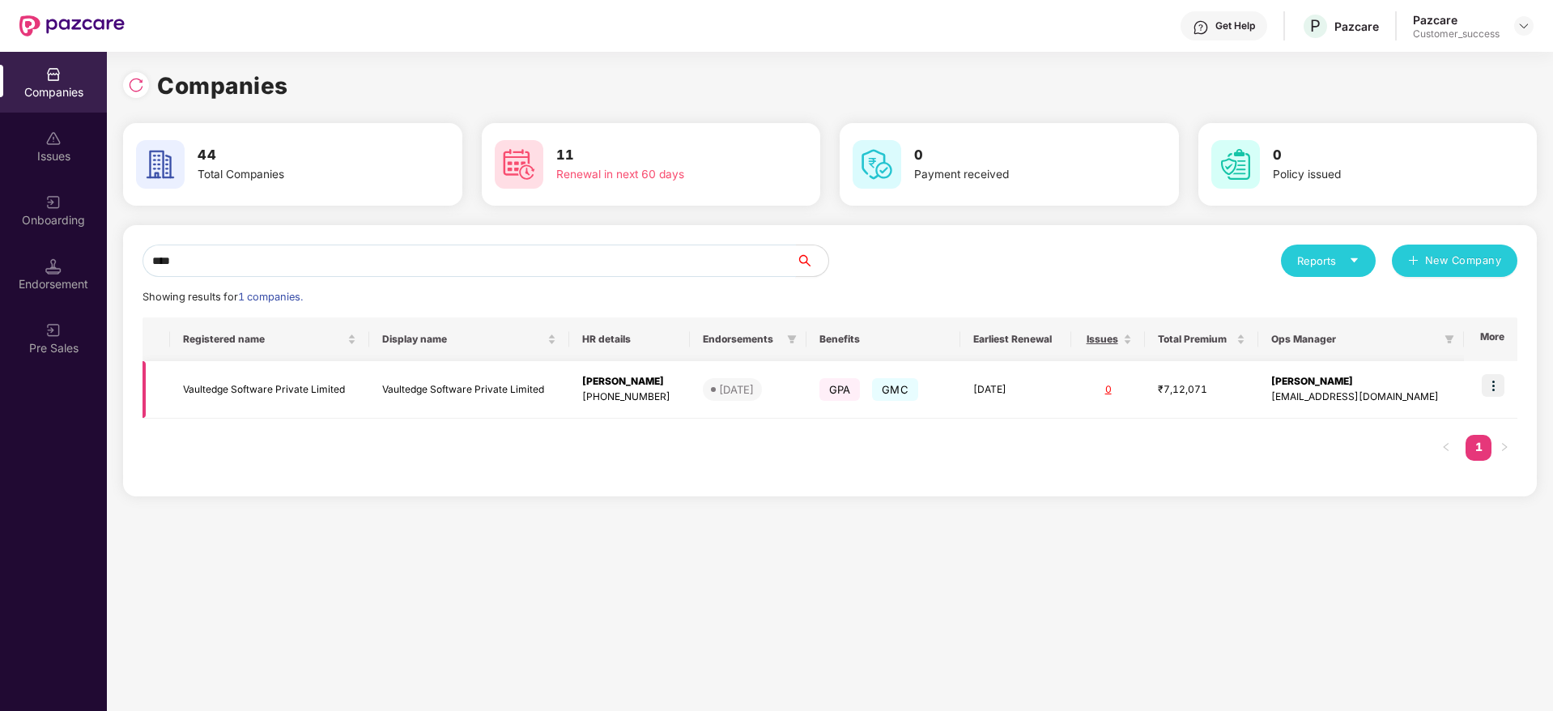
type input "****"
click at [1495, 383] on img at bounding box center [1493, 385] width 23 height 23
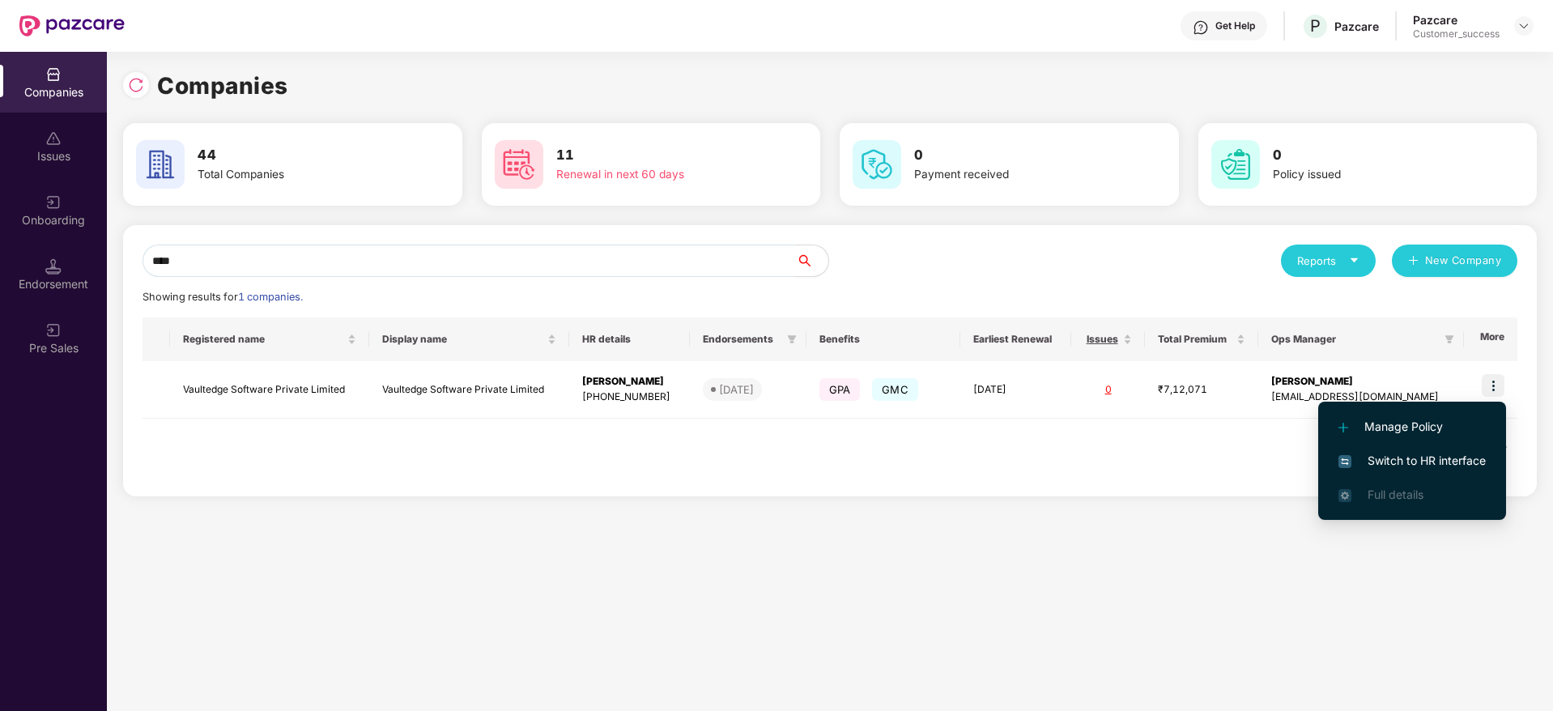
click at [1415, 462] on span "Switch to HR interface" at bounding box center [1412, 461] width 147 height 18
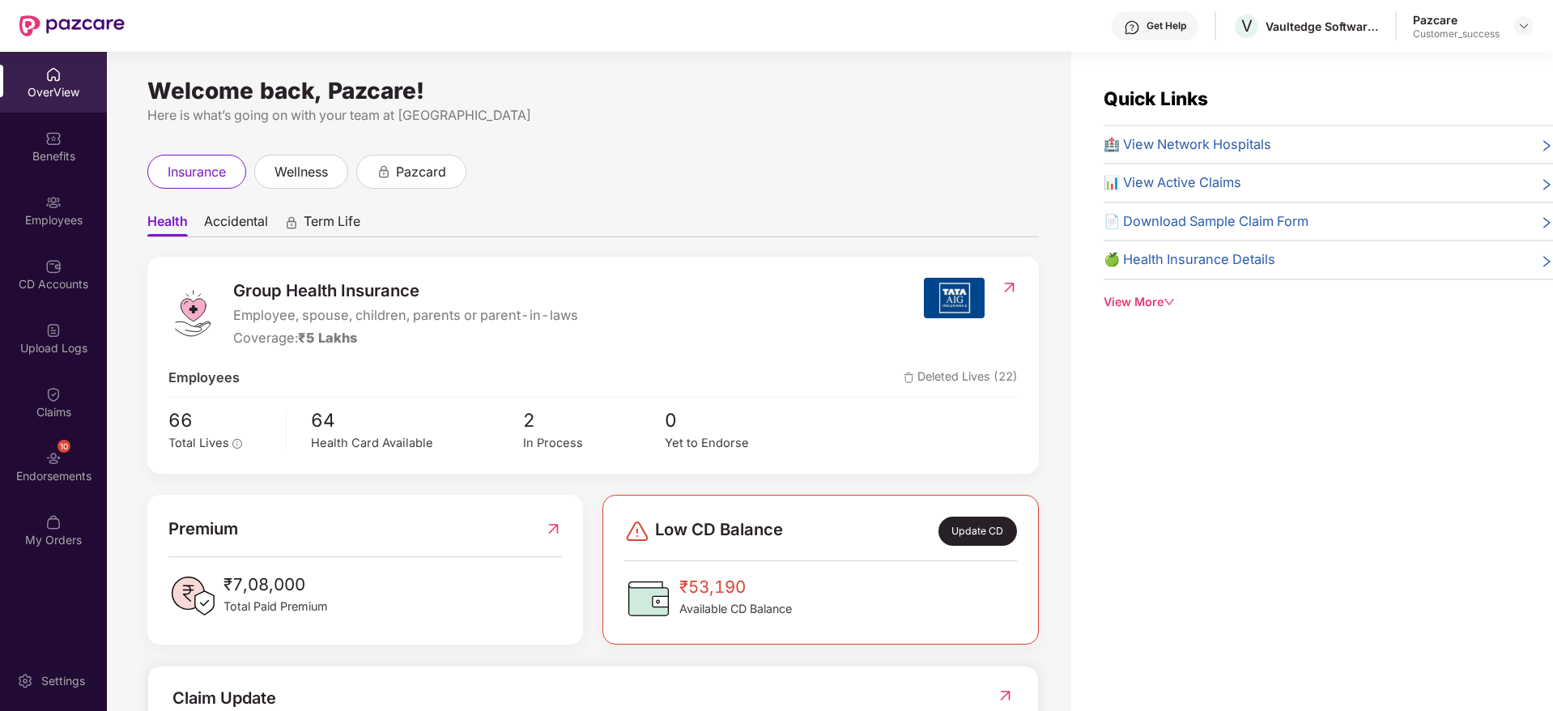
click at [57, 214] on div "Employees" at bounding box center [53, 220] width 107 height 16
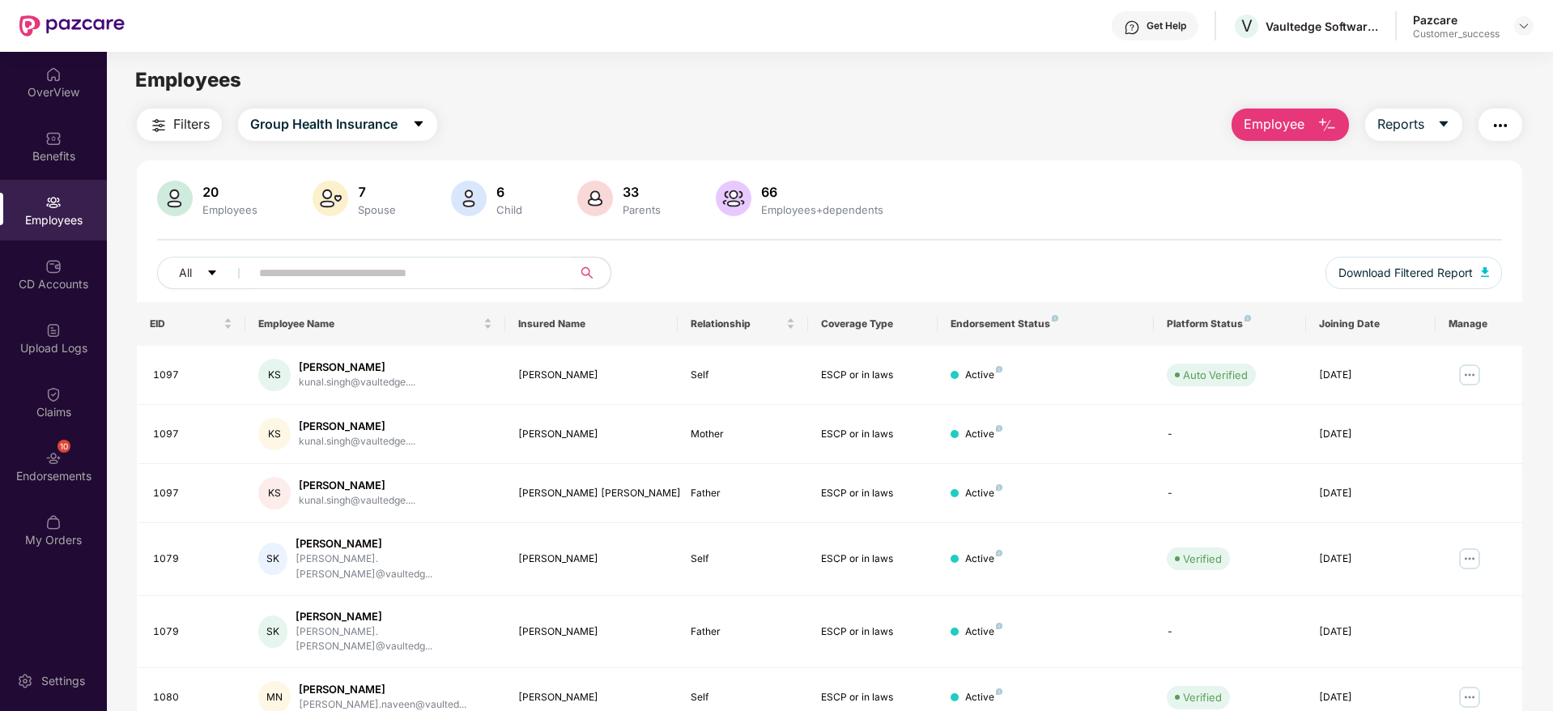
click at [305, 283] on input "text" at bounding box center [404, 273] width 291 height 24
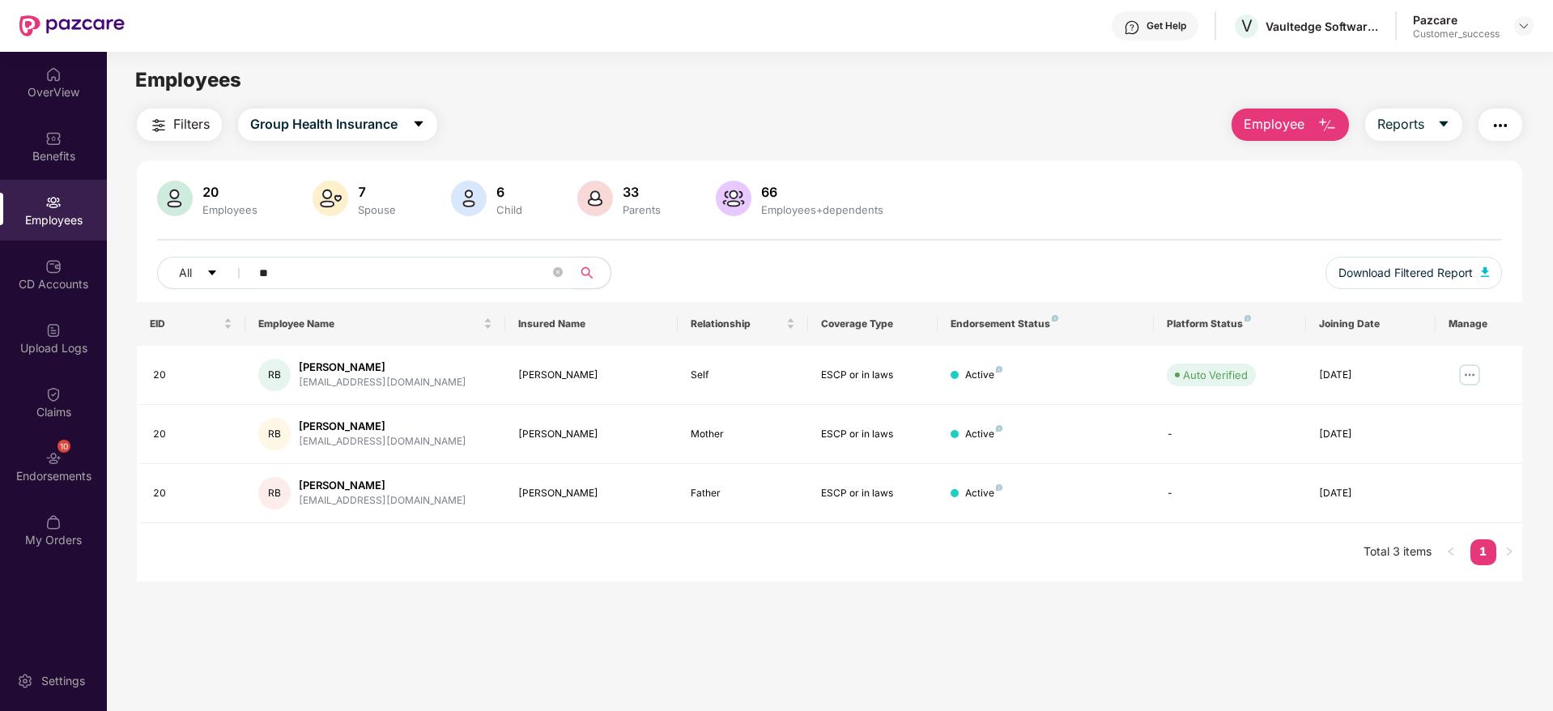
type input "**"
click at [1469, 374] on img at bounding box center [1470, 375] width 26 height 26
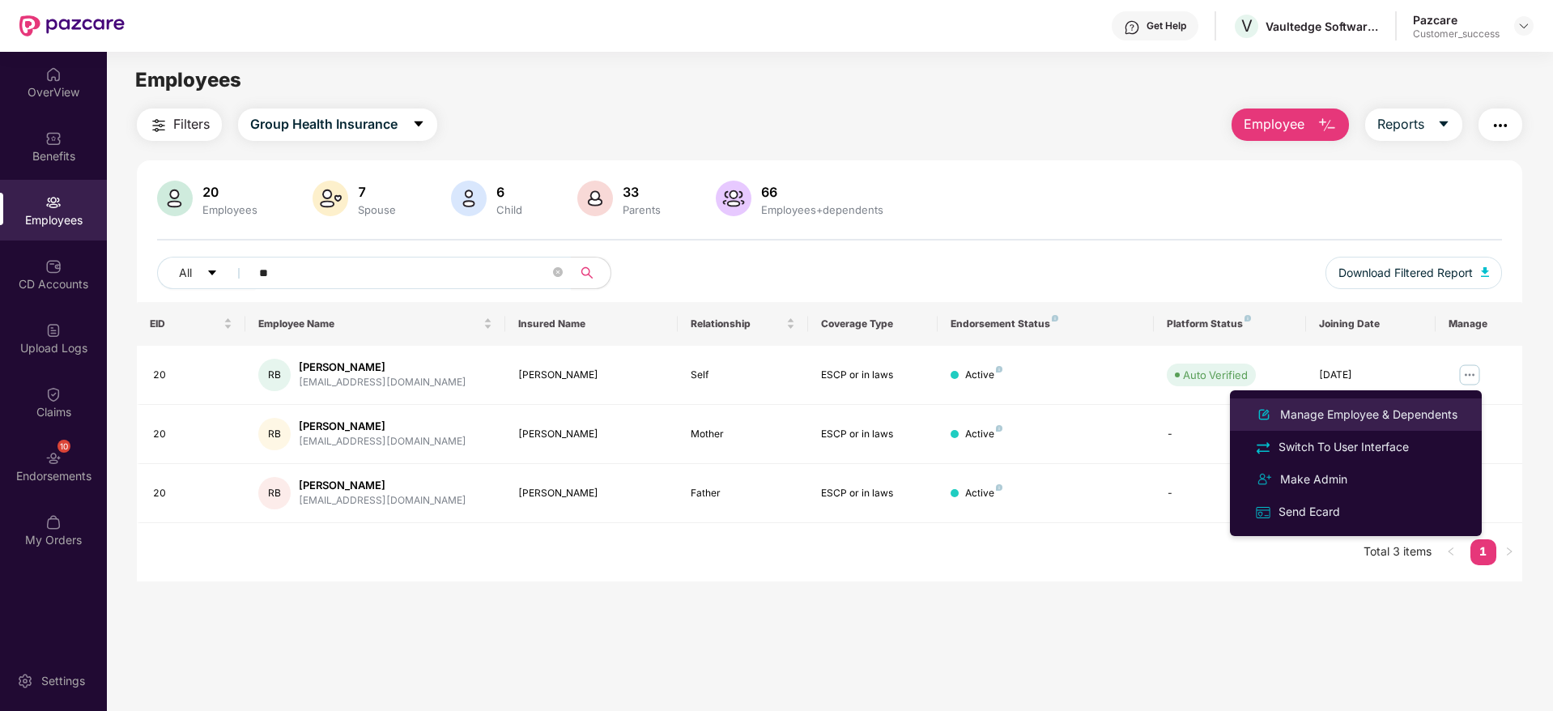
click at [1394, 411] on div "Manage Employee & Dependents" at bounding box center [1369, 415] width 184 height 18
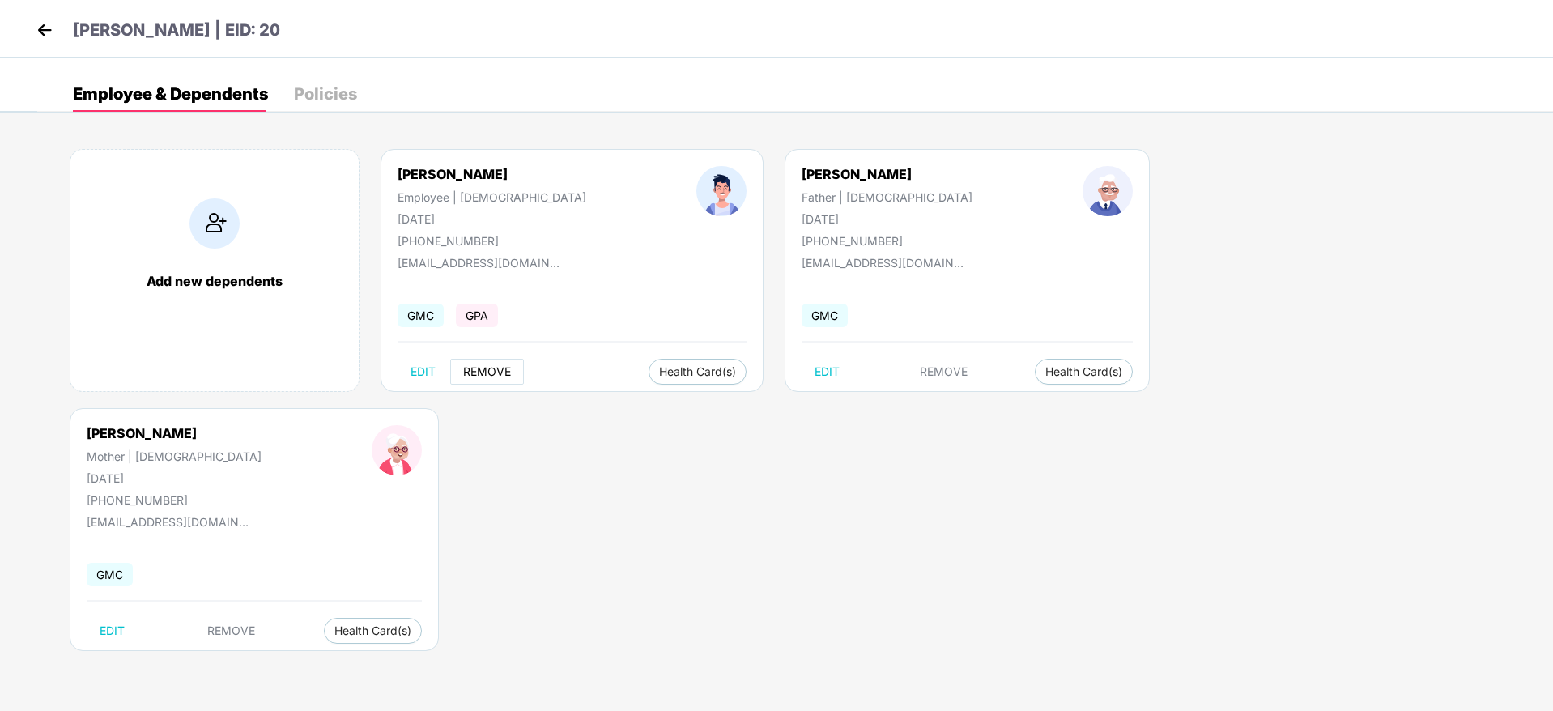
click at [478, 372] on span "REMOVE" at bounding box center [487, 371] width 48 height 13
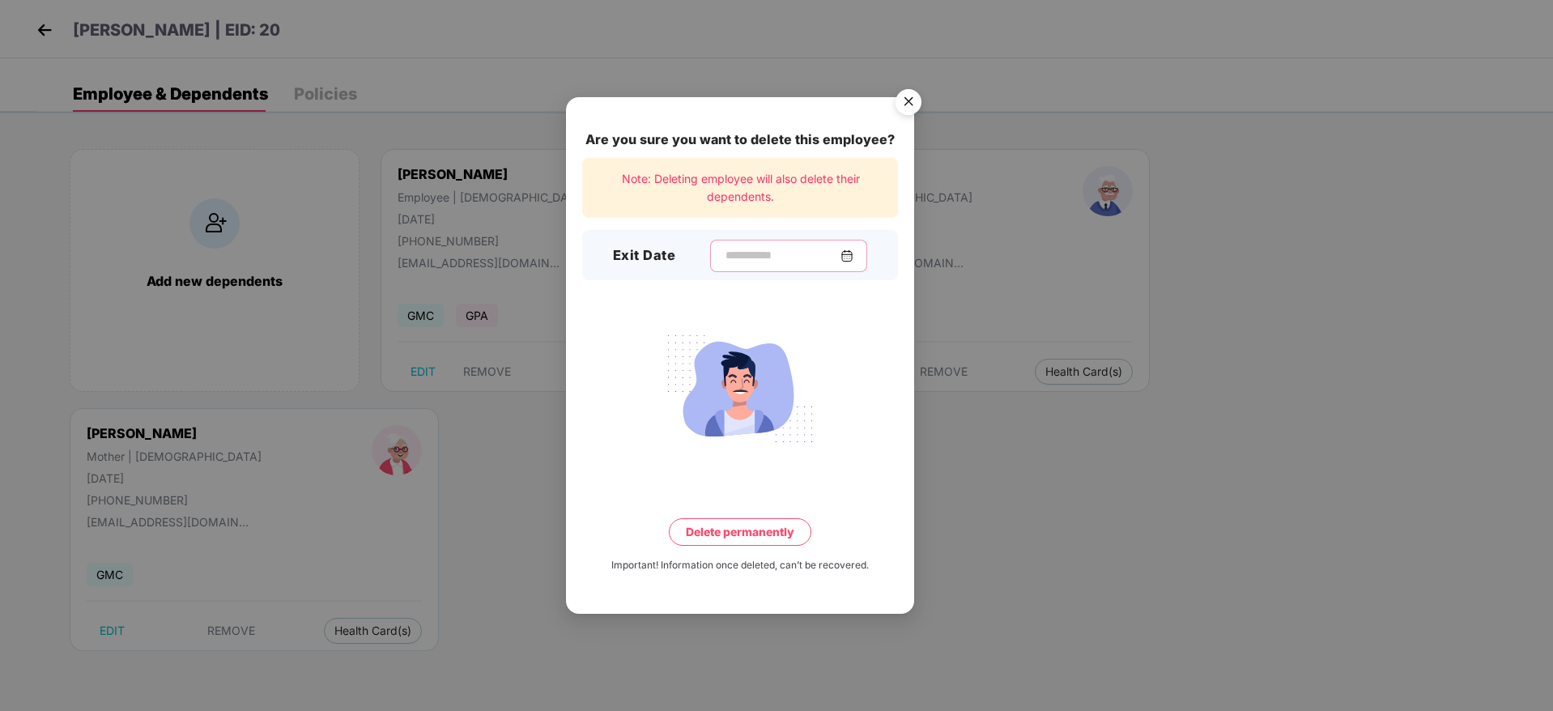
click at [764, 249] on input at bounding box center [782, 255] width 117 height 17
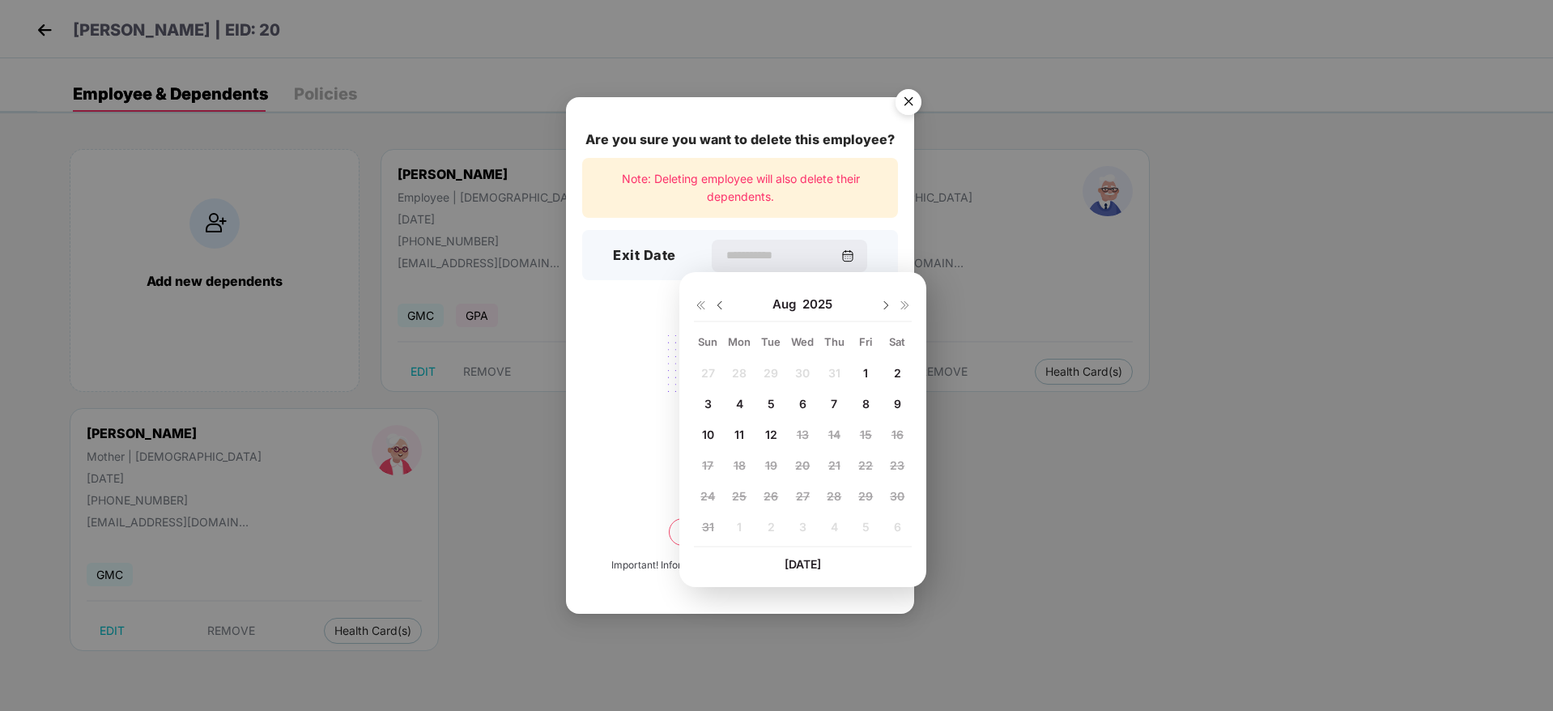
click at [718, 301] on img at bounding box center [720, 305] width 13 height 13
click at [830, 492] on span "31" at bounding box center [835, 496] width 12 height 14
type input "**********"
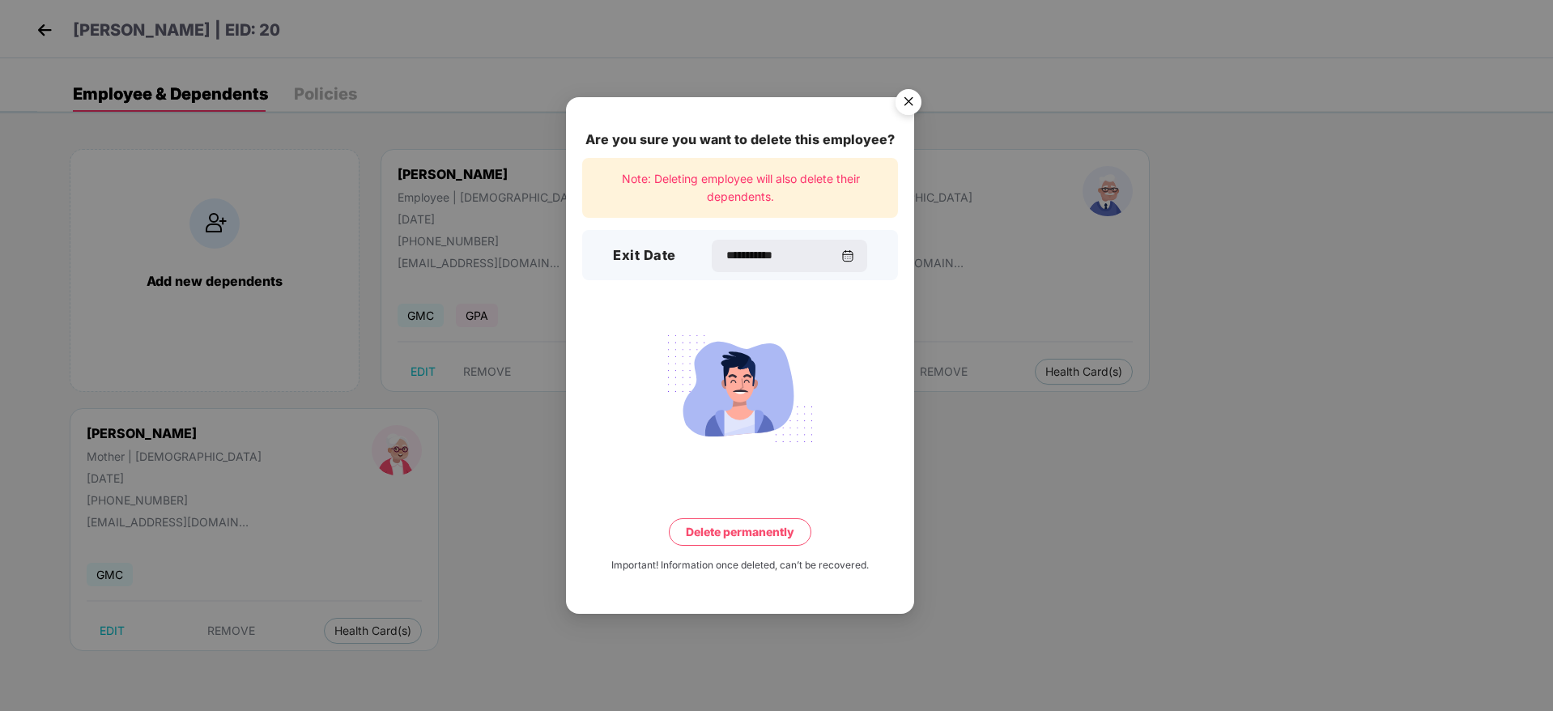
click at [748, 530] on button "Delete permanently" at bounding box center [740, 532] width 143 height 28
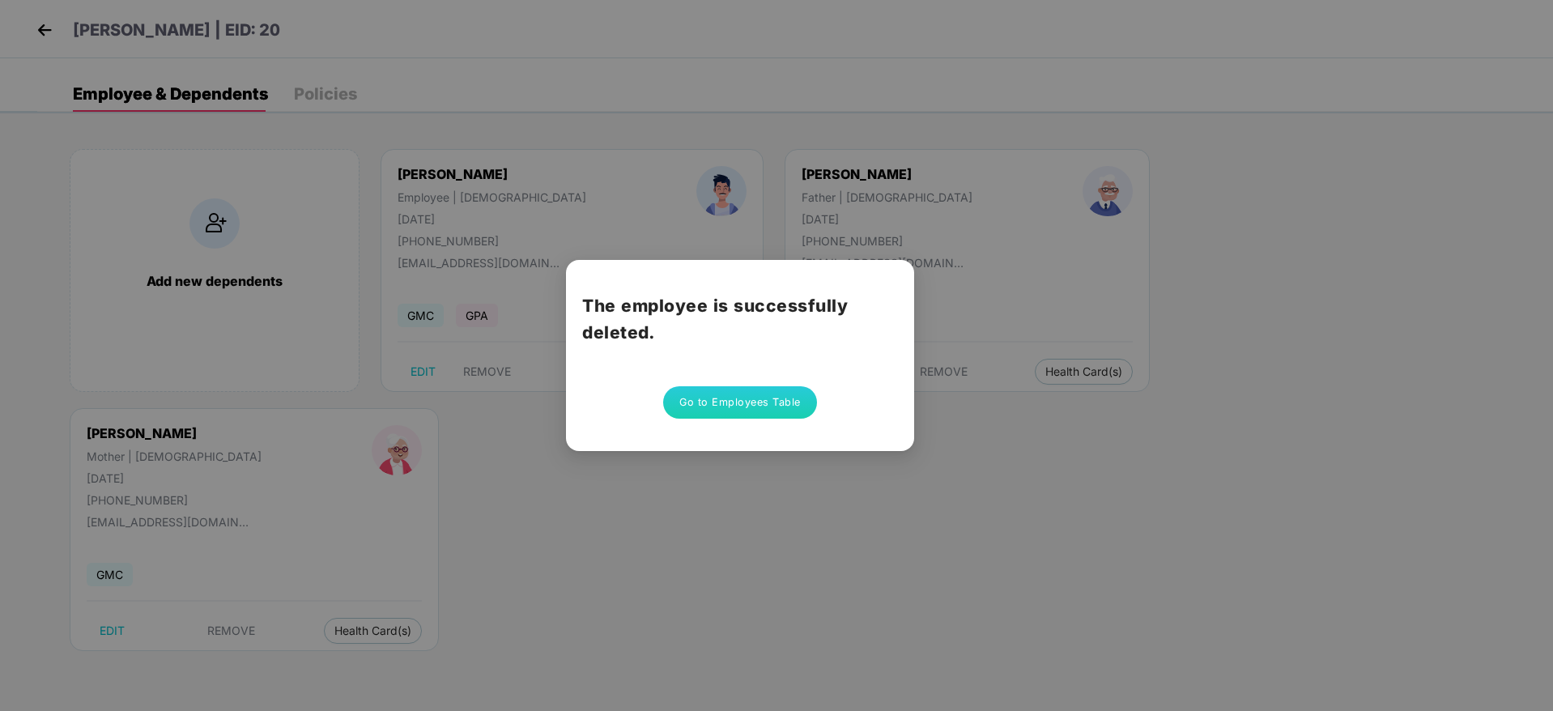
click at [741, 394] on button "Go to Employees Table" at bounding box center [740, 402] width 154 height 32
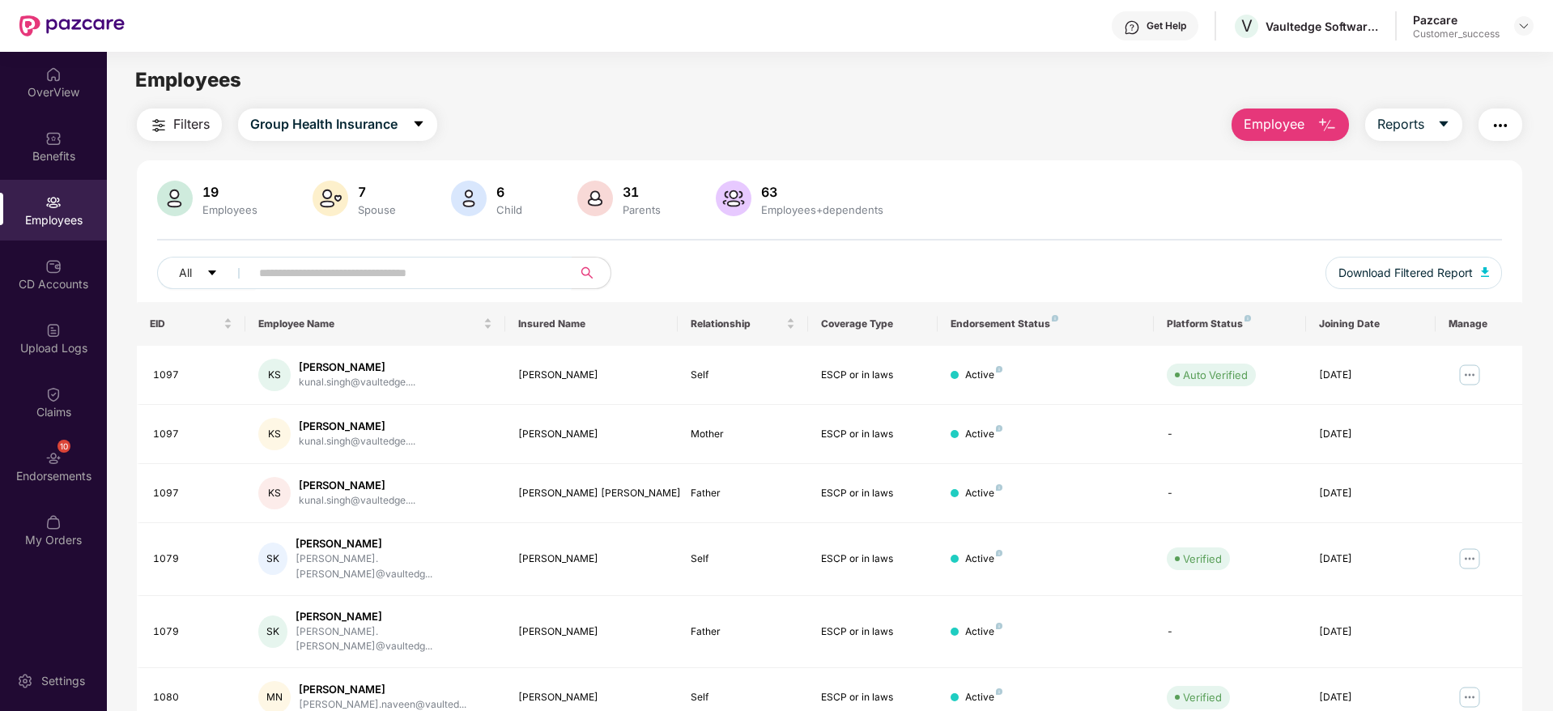
click at [513, 271] on input "text" at bounding box center [404, 273] width 291 height 24
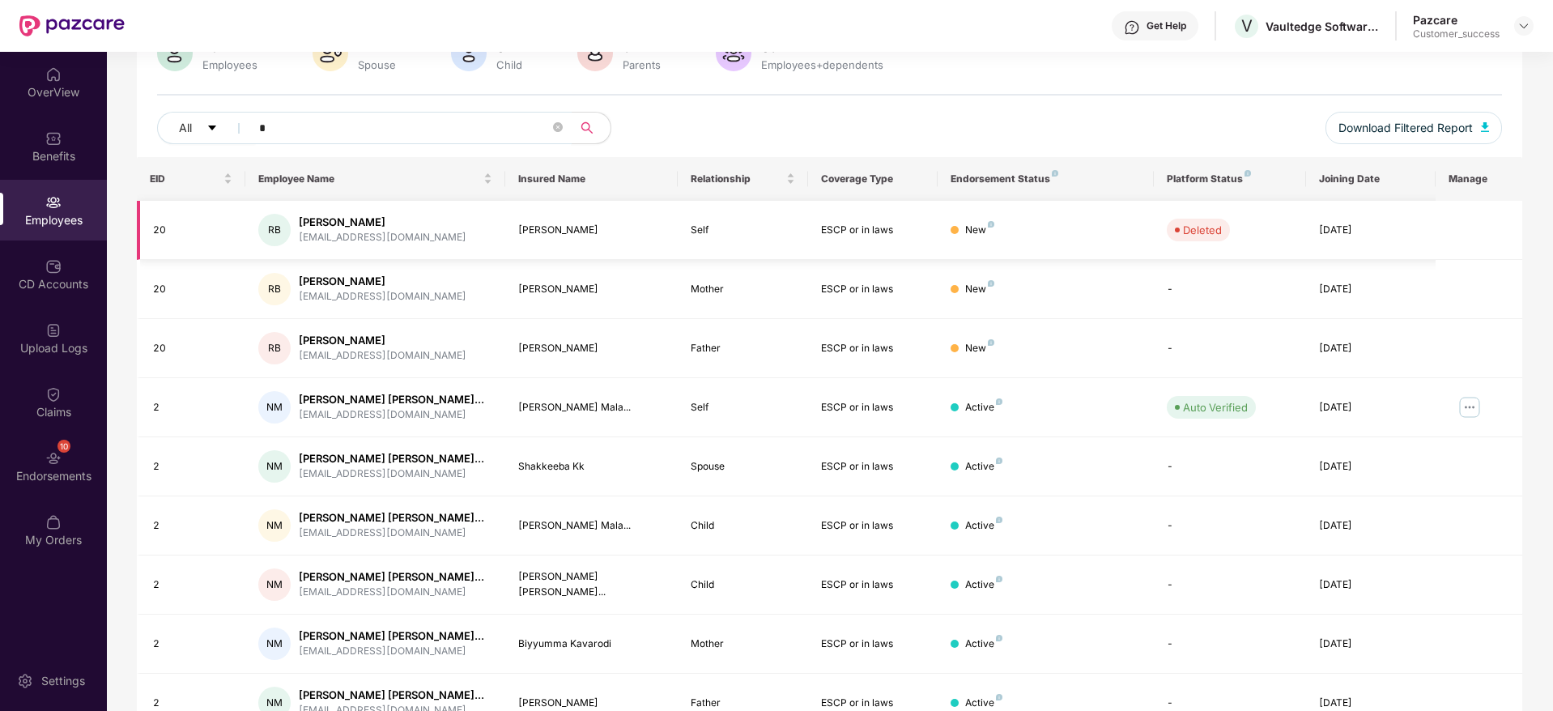
scroll to position [225, 0]
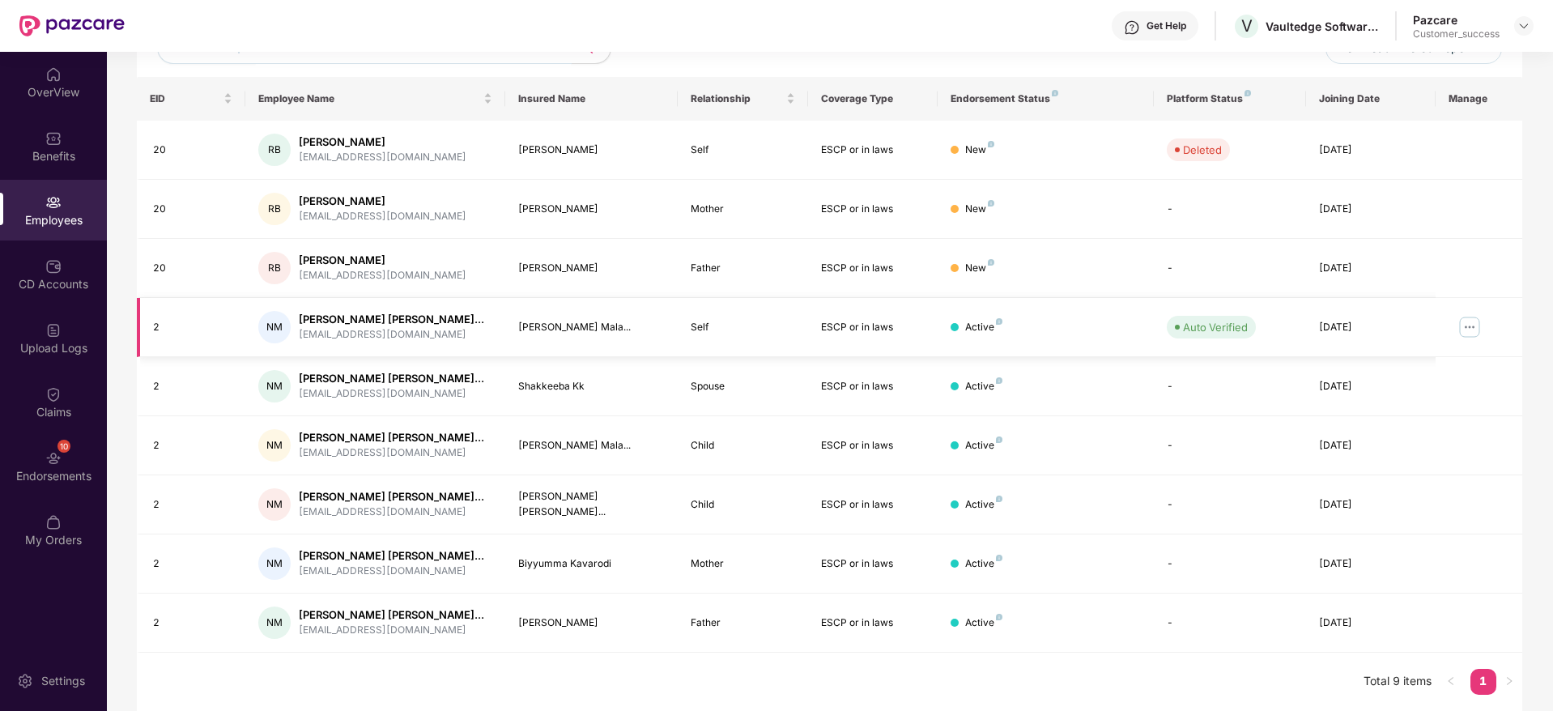
type input "*"
click at [1472, 326] on img at bounding box center [1470, 327] width 26 height 26
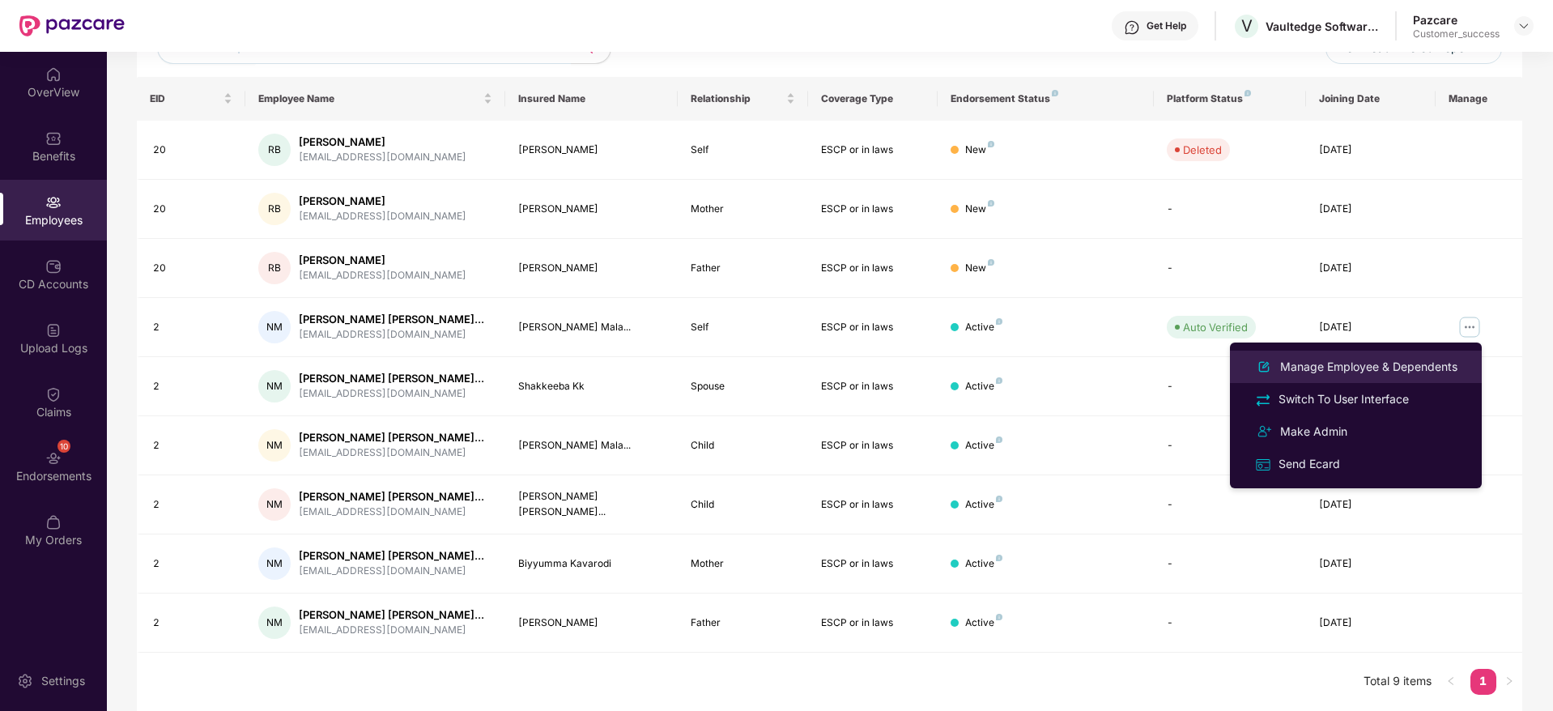
click at [1359, 369] on div "Manage Employee & Dependents" at bounding box center [1369, 367] width 184 height 18
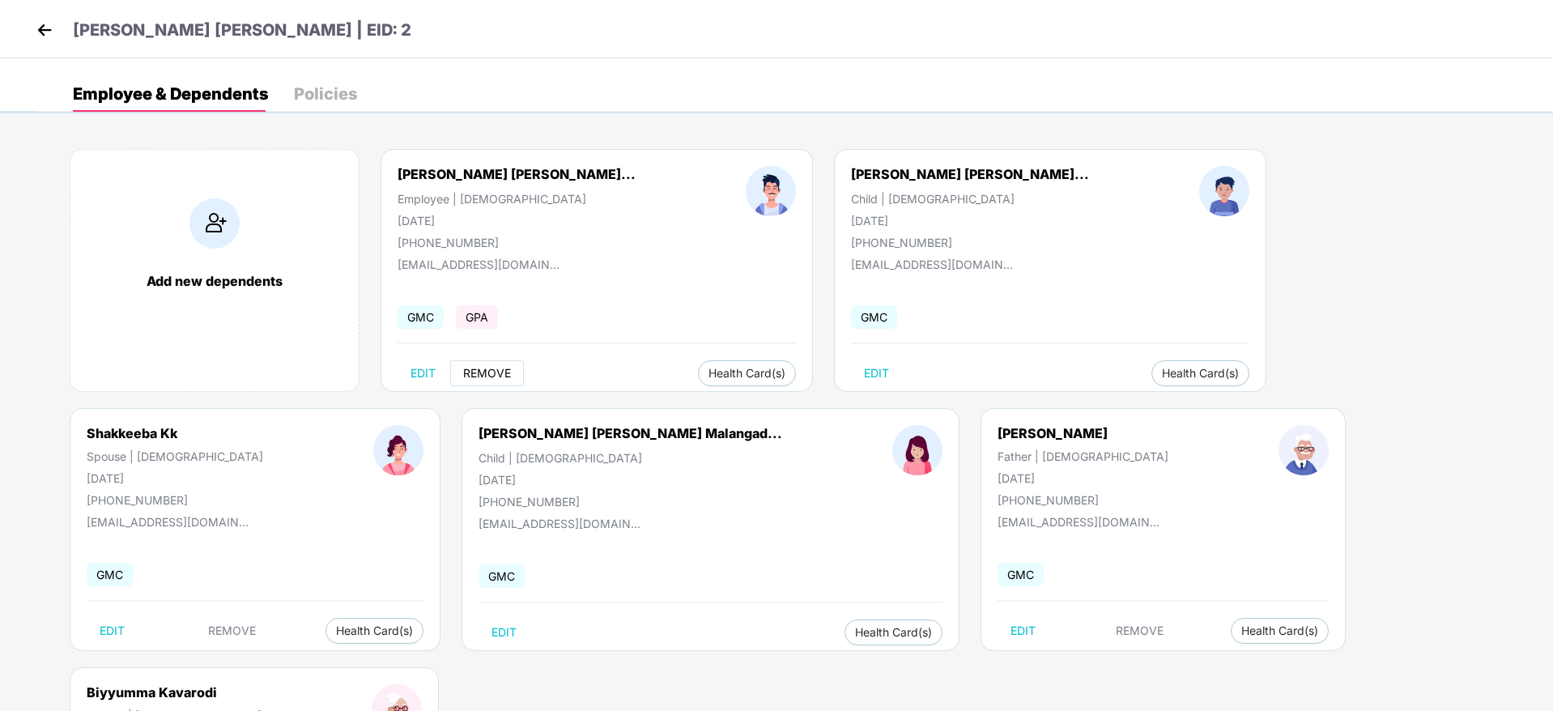
click at [488, 367] on span "REMOVE" at bounding box center [487, 373] width 48 height 13
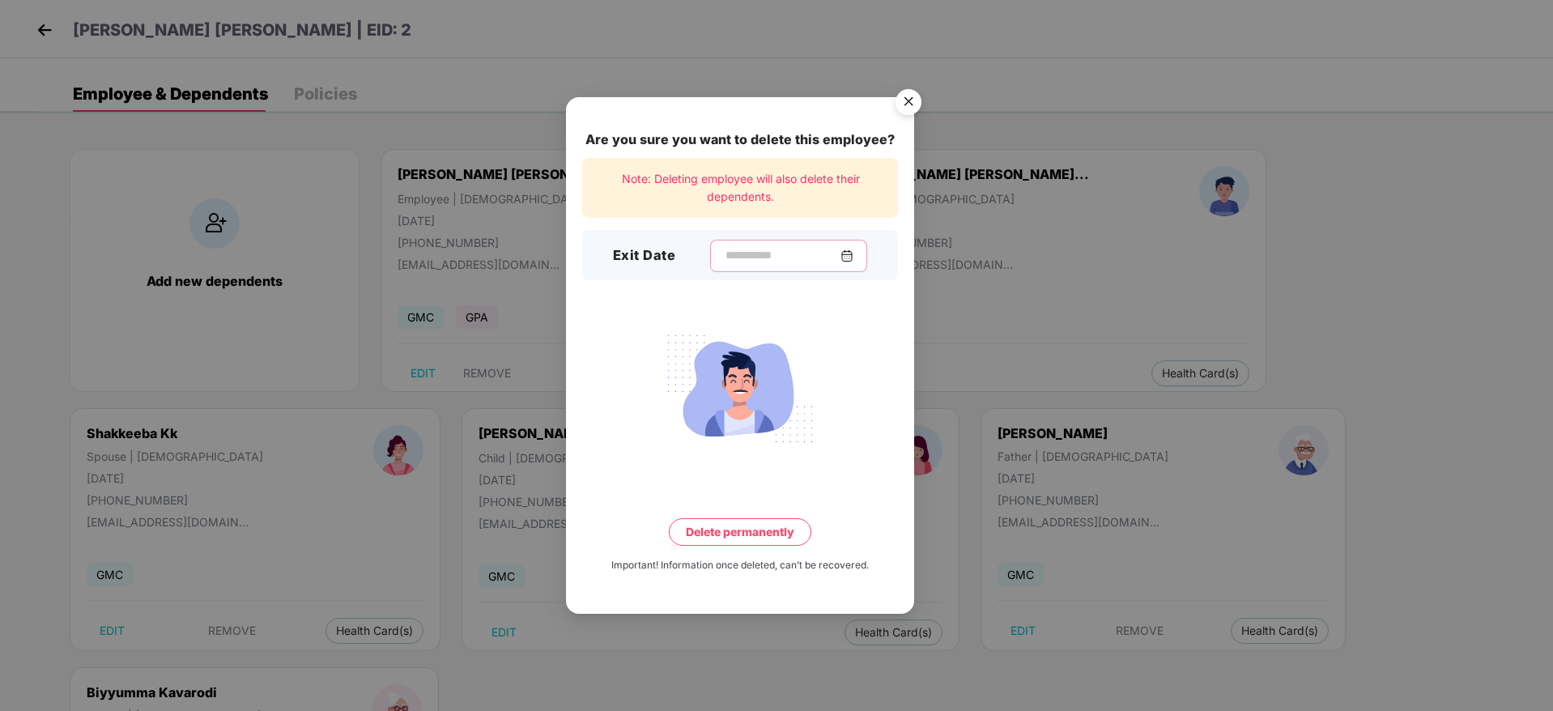
click at [775, 262] on input at bounding box center [782, 255] width 117 height 17
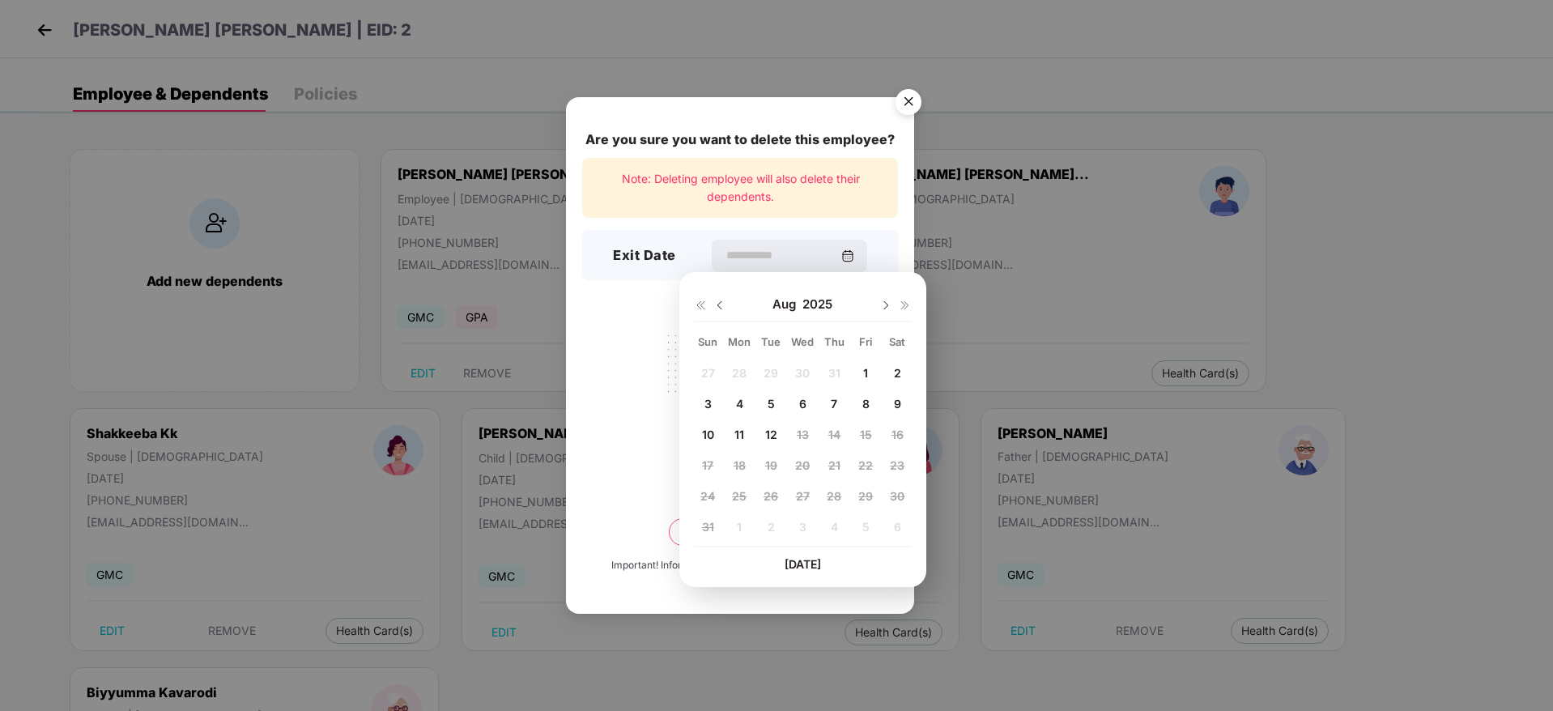
click at [723, 306] on img at bounding box center [720, 305] width 13 height 13
click at [838, 494] on span "31" at bounding box center [835, 496] width 12 height 14
type input "**********"
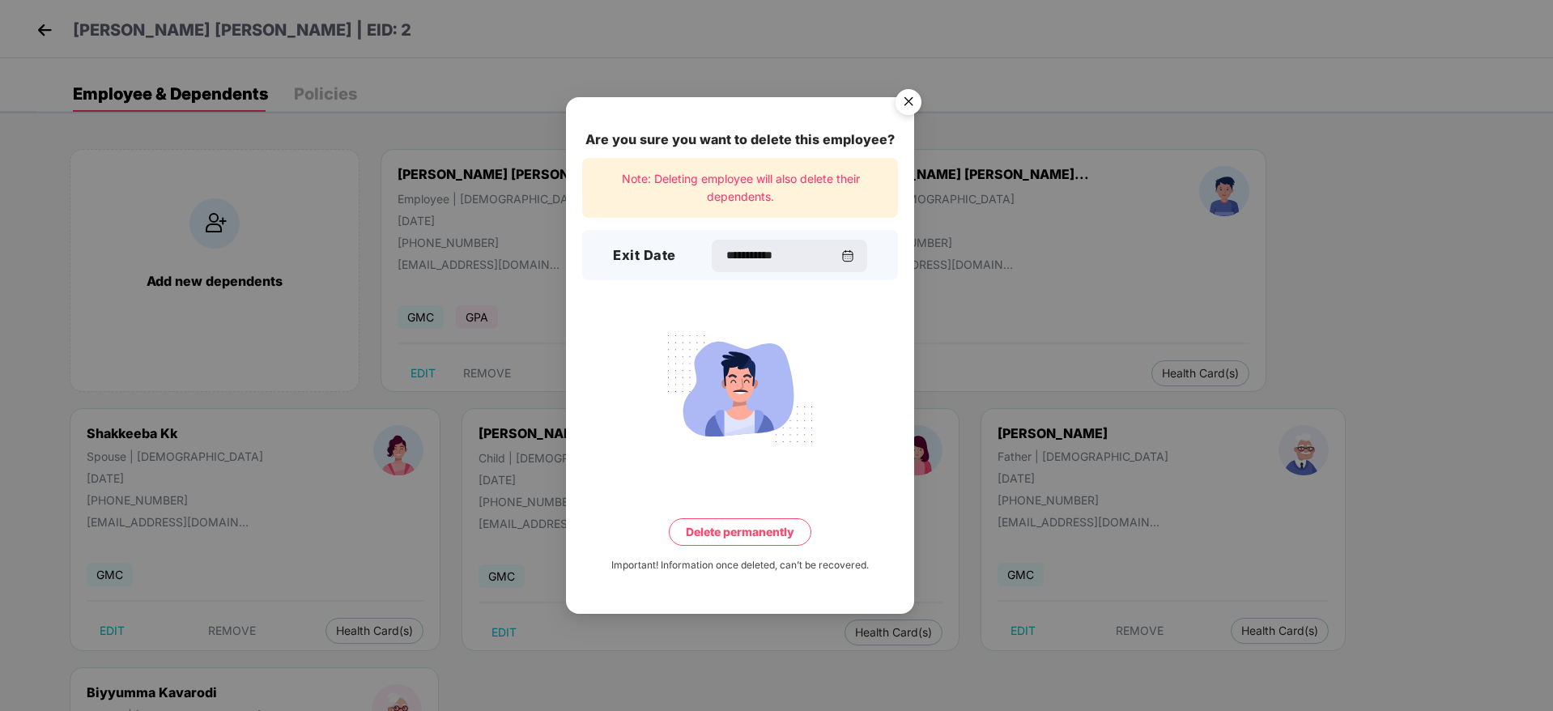
click at [775, 546] on div "**********" at bounding box center [740, 355] width 348 height 517
click at [757, 533] on button "Delete permanently" at bounding box center [740, 532] width 143 height 28
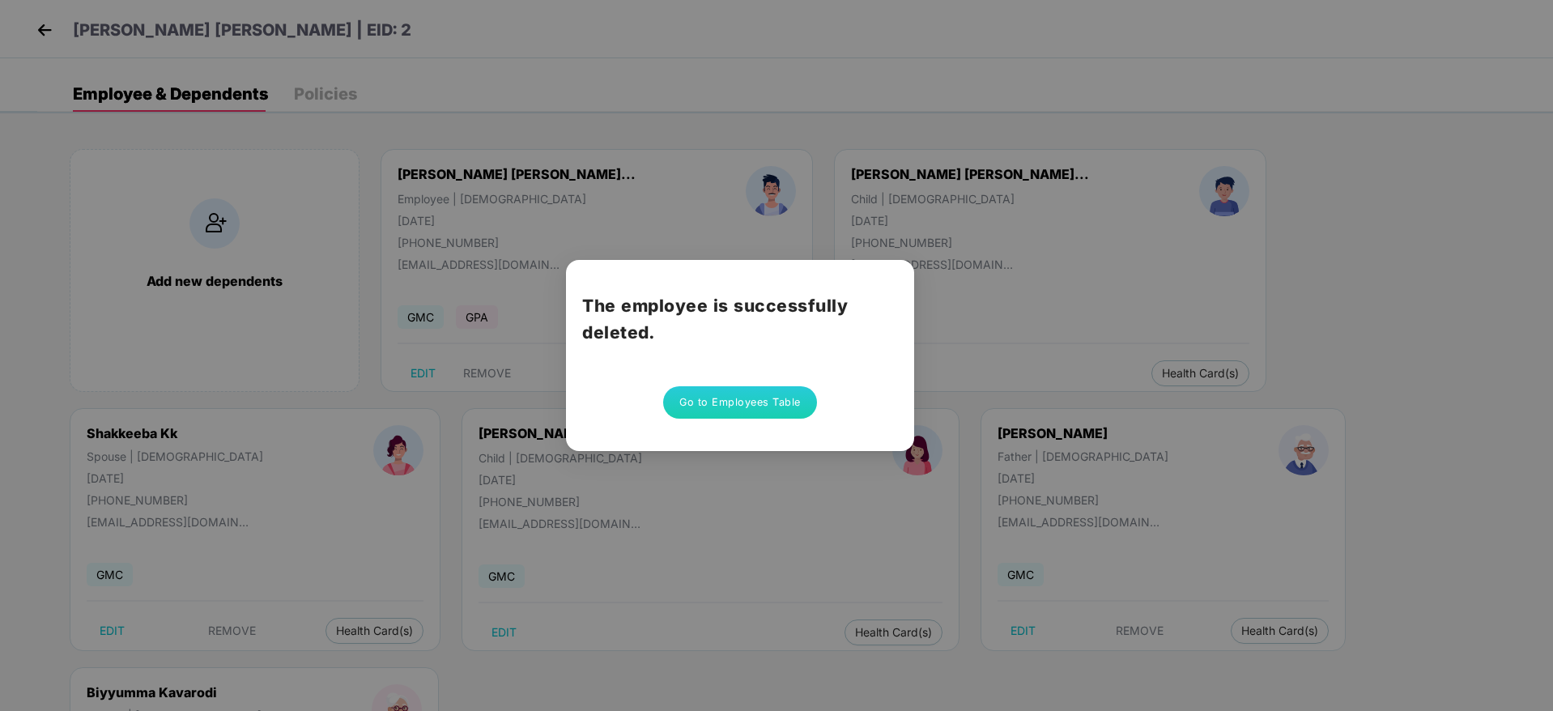
click at [760, 405] on button "Go to Employees Table" at bounding box center [740, 402] width 154 height 32
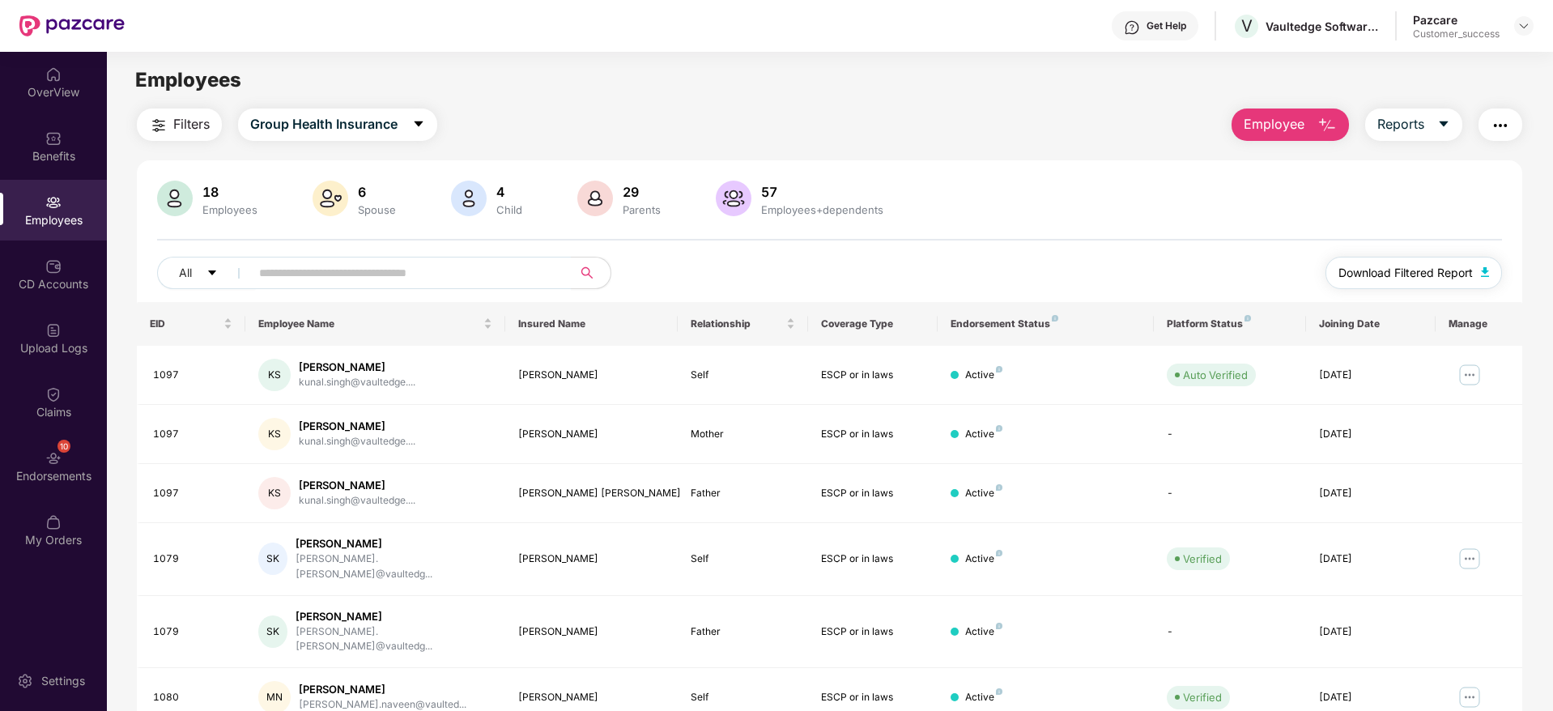
click at [1402, 266] on span "Download Filtered Report" at bounding box center [1406, 273] width 134 height 18
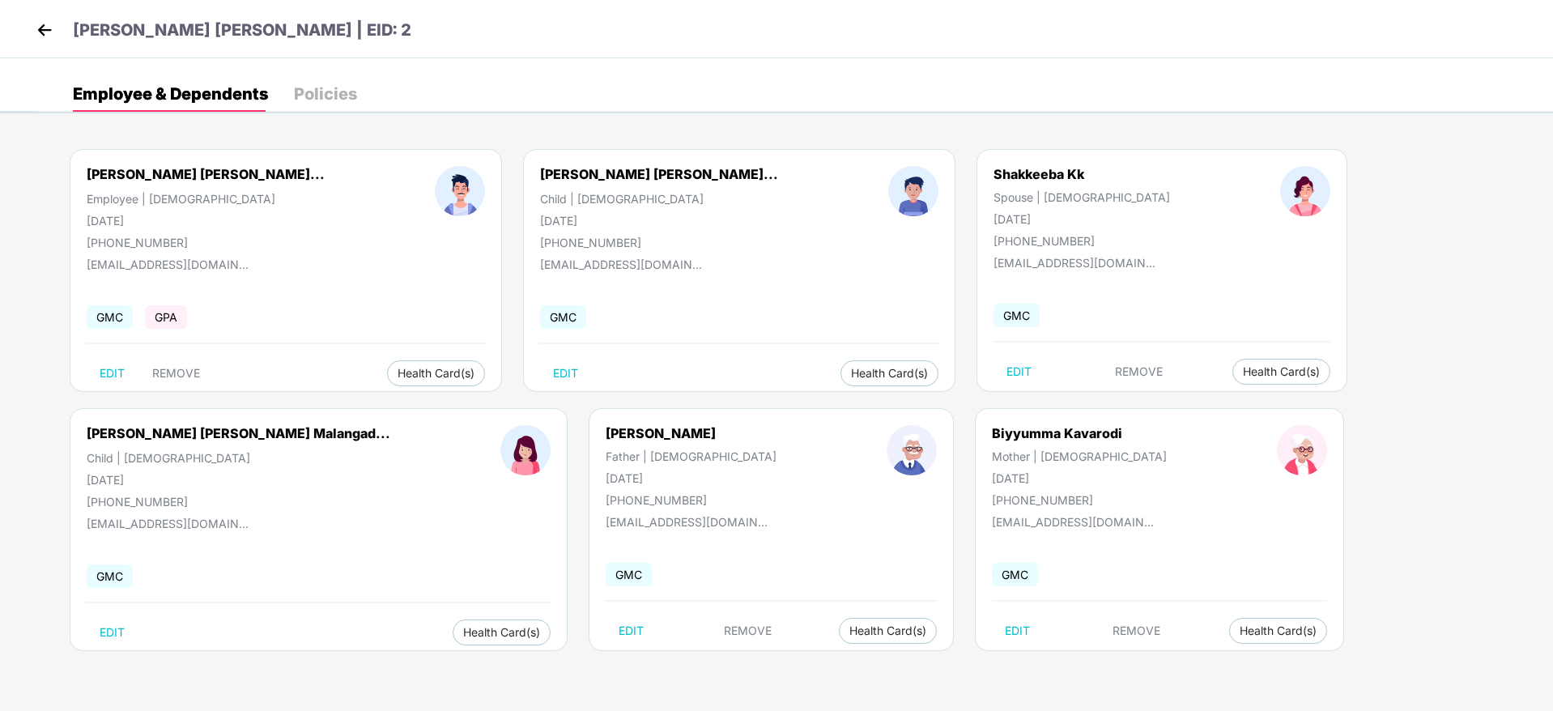
click at [49, 21] on img at bounding box center [44, 30] width 24 height 24
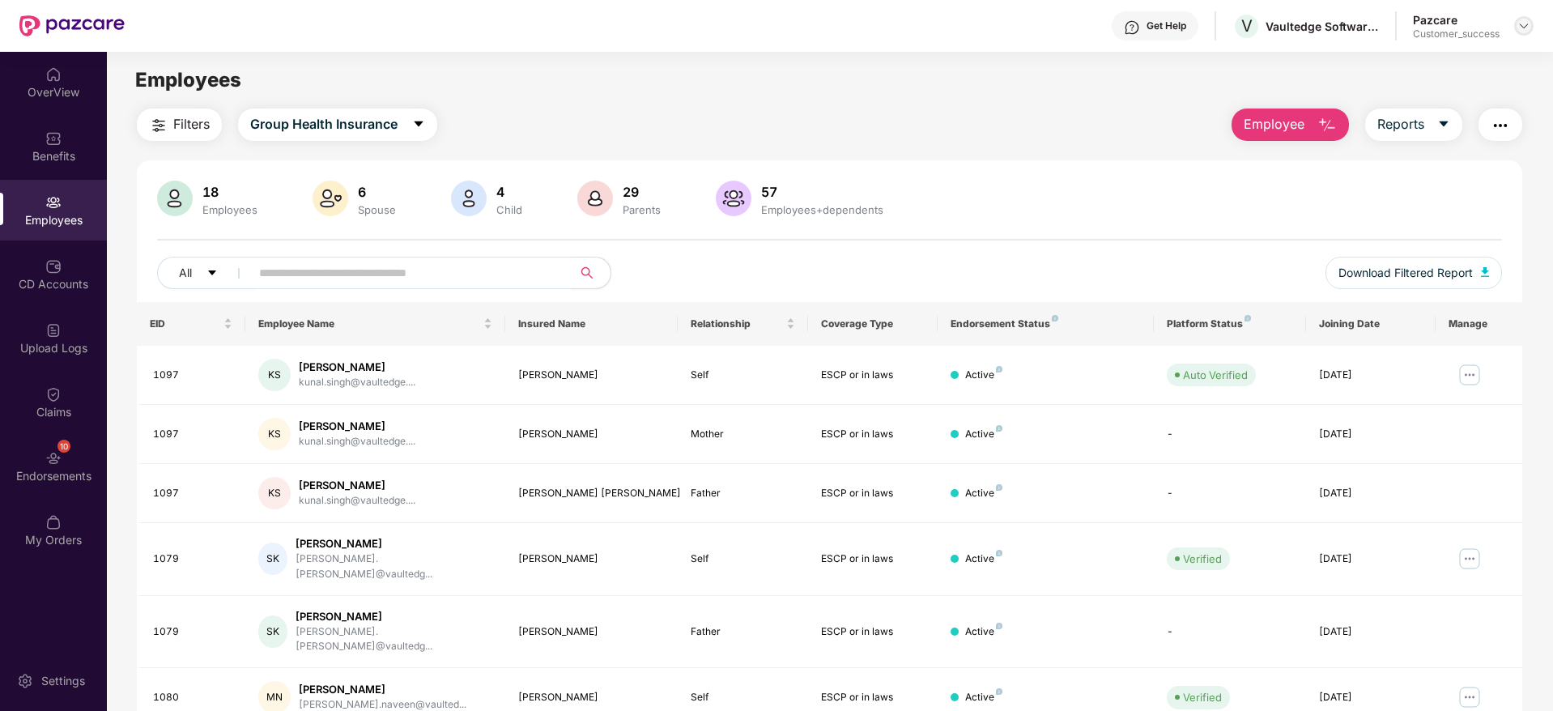
click at [1522, 34] on div at bounding box center [1524, 25] width 19 height 19
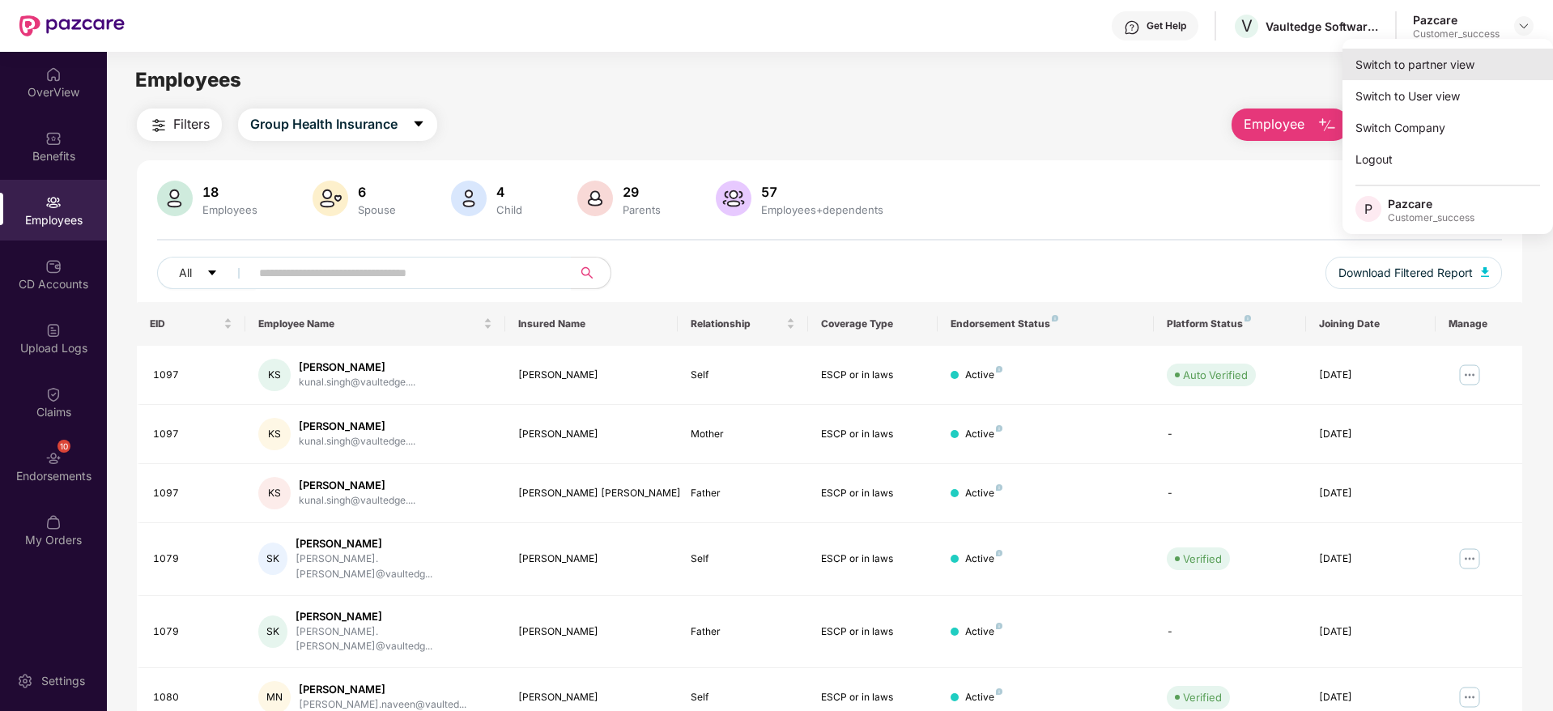
click at [1473, 61] on div "Switch to partner view" at bounding box center [1448, 65] width 211 height 32
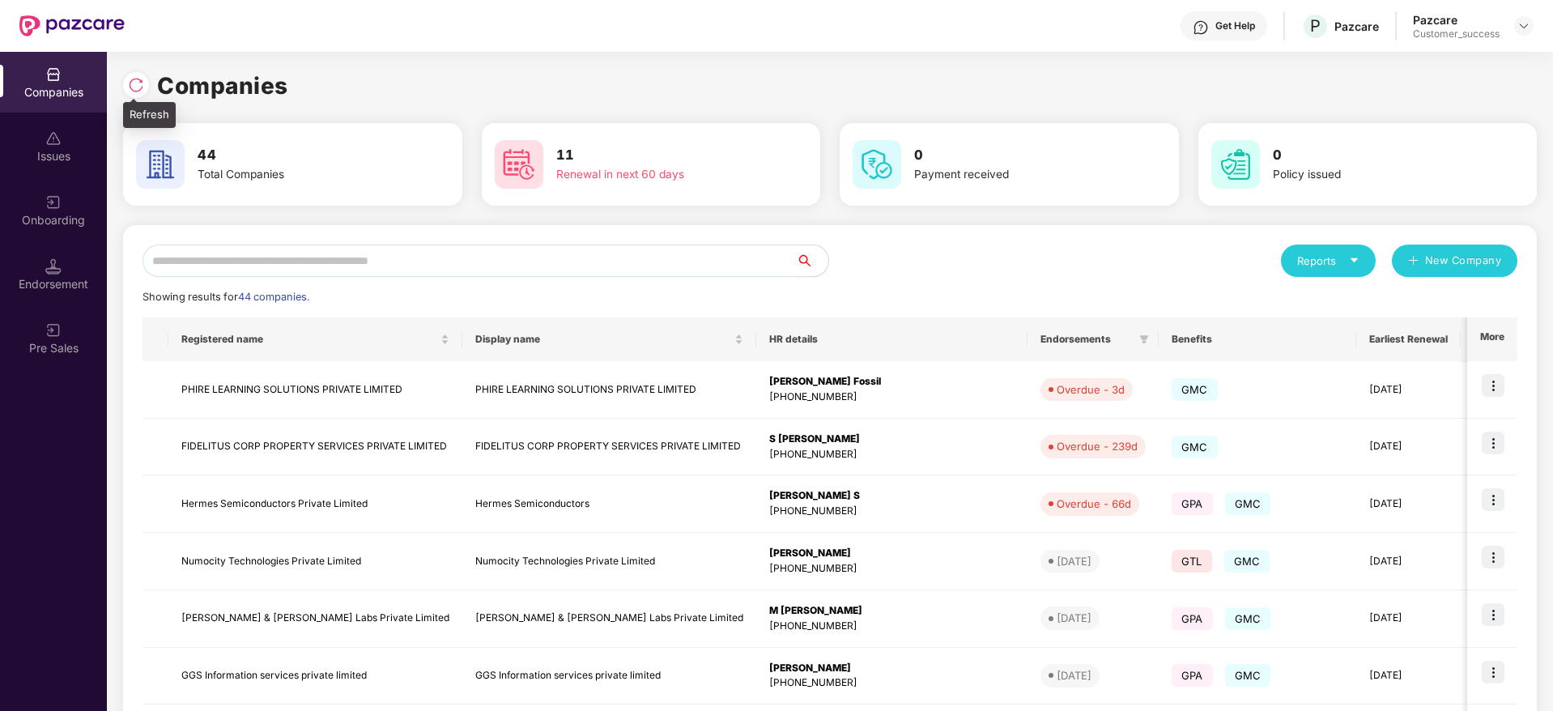
click at [132, 82] on img at bounding box center [136, 85] width 16 height 16
click at [464, 262] on input "text" at bounding box center [470, 261] width 654 height 32
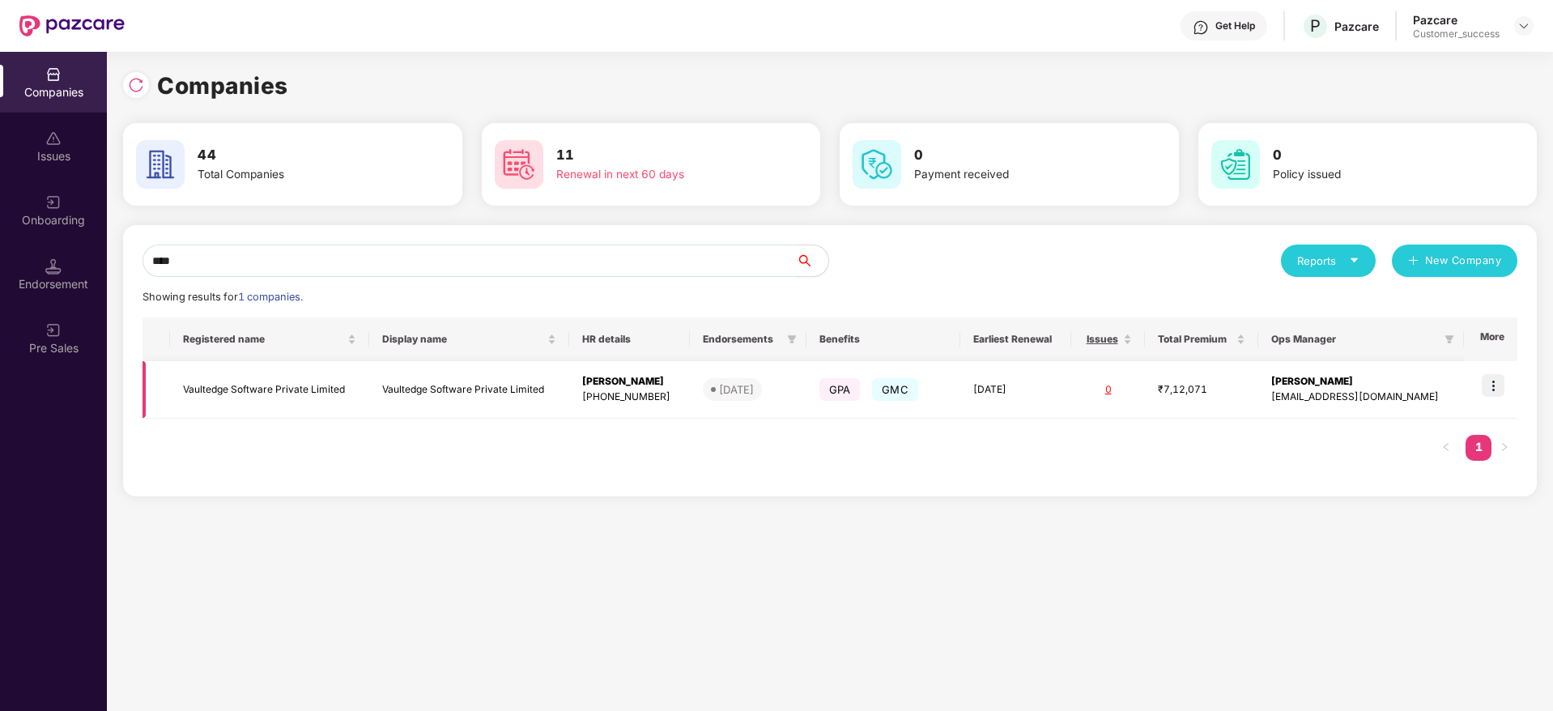
type input "****"
click at [275, 397] on td "Vaultedge Software Private Limited" at bounding box center [269, 390] width 199 height 58
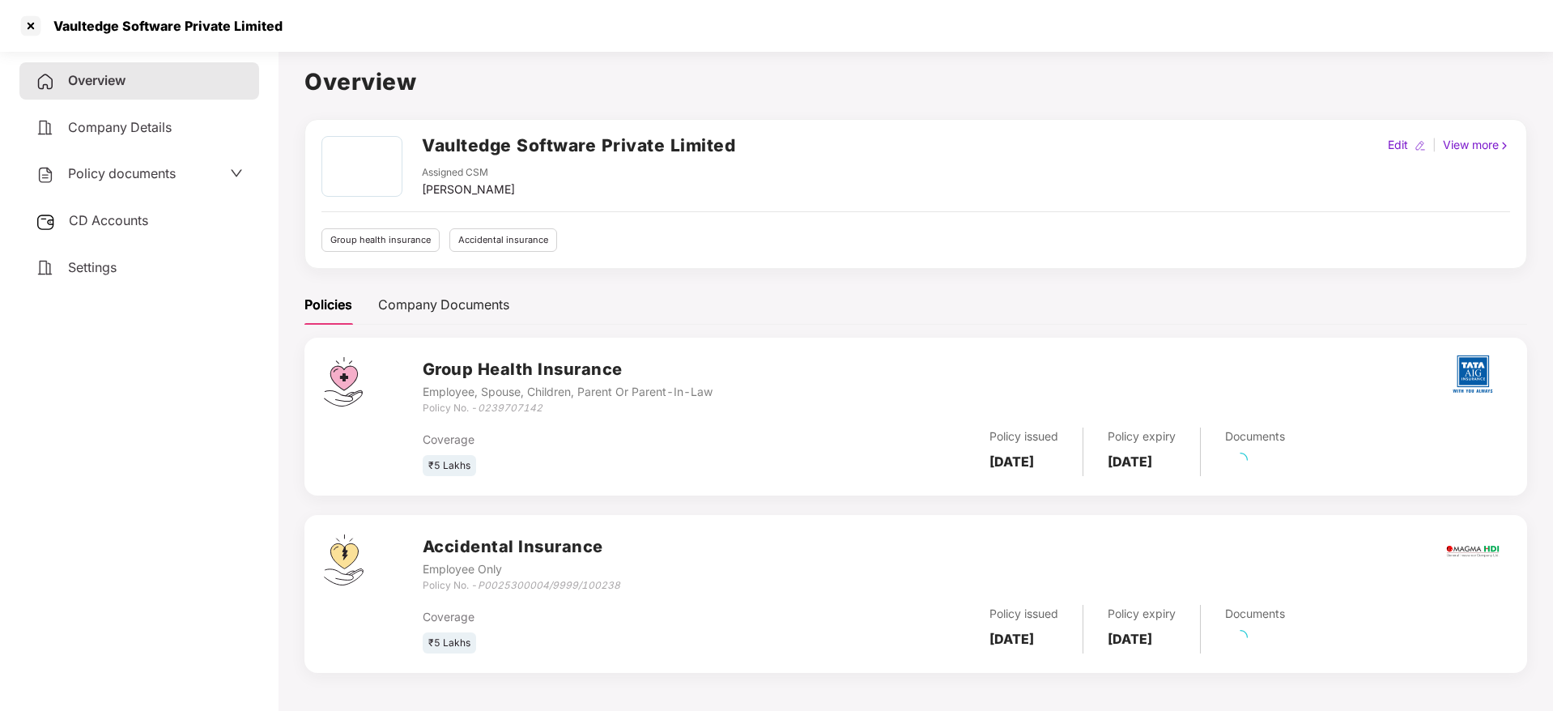
click at [192, 164] on div "Policy documents" at bounding box center [139, 174] width 207 height 21
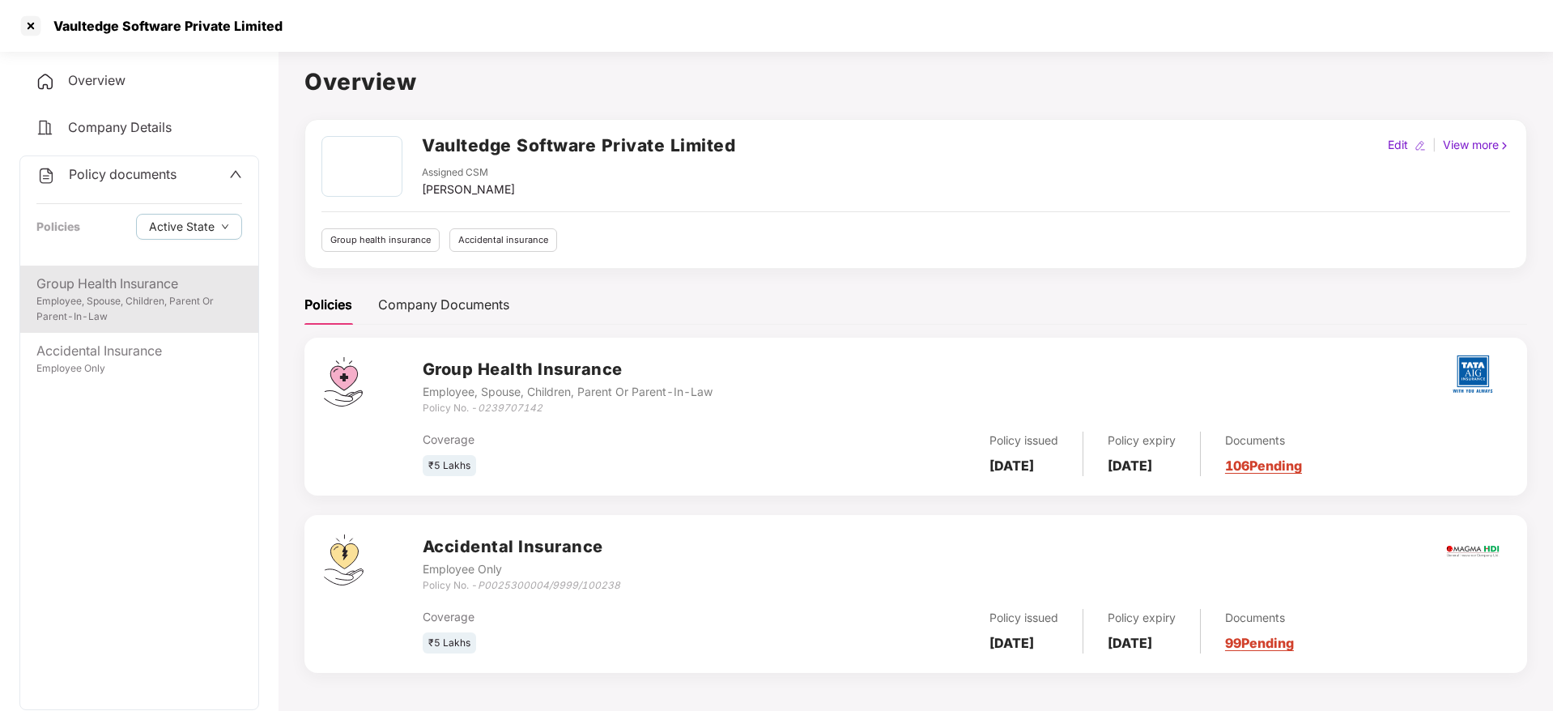
click at [154, 292] on div "Group Health Insurance" at bounding box center [139, 284] width 206 height 20
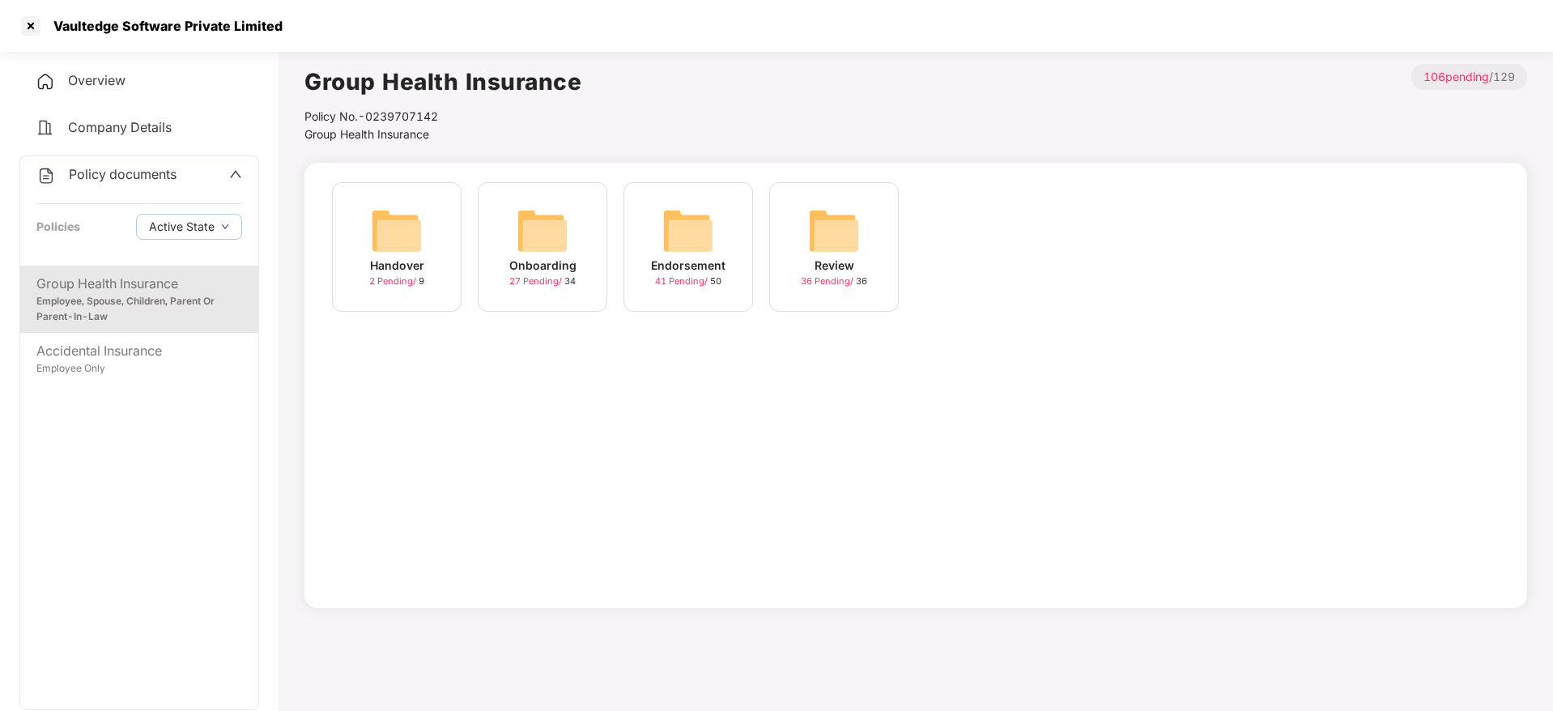
click at [684, 228] on img at bounding box center [689, 231] width 52 height 52
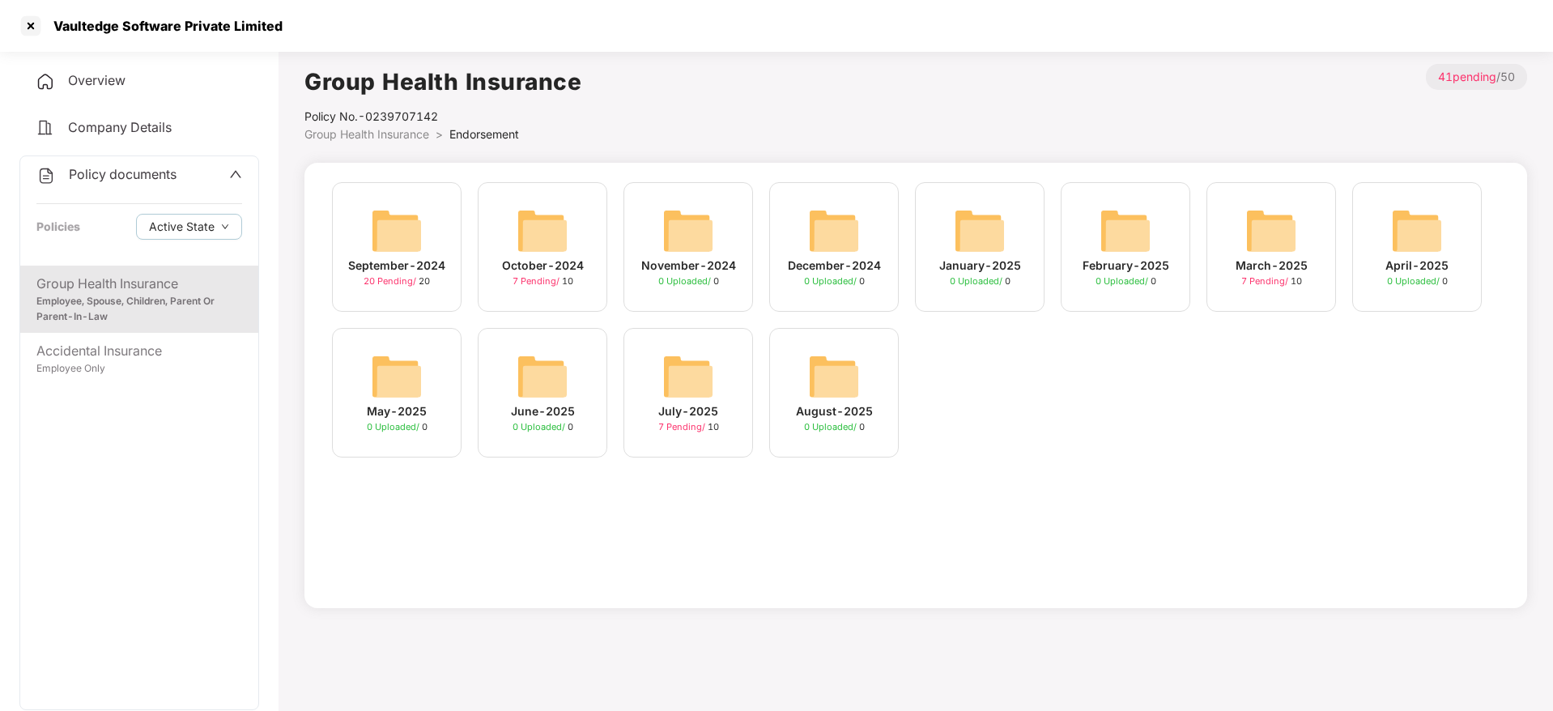
click at [684, 381] on img at bounding box center [689, 377] width 52 height 52
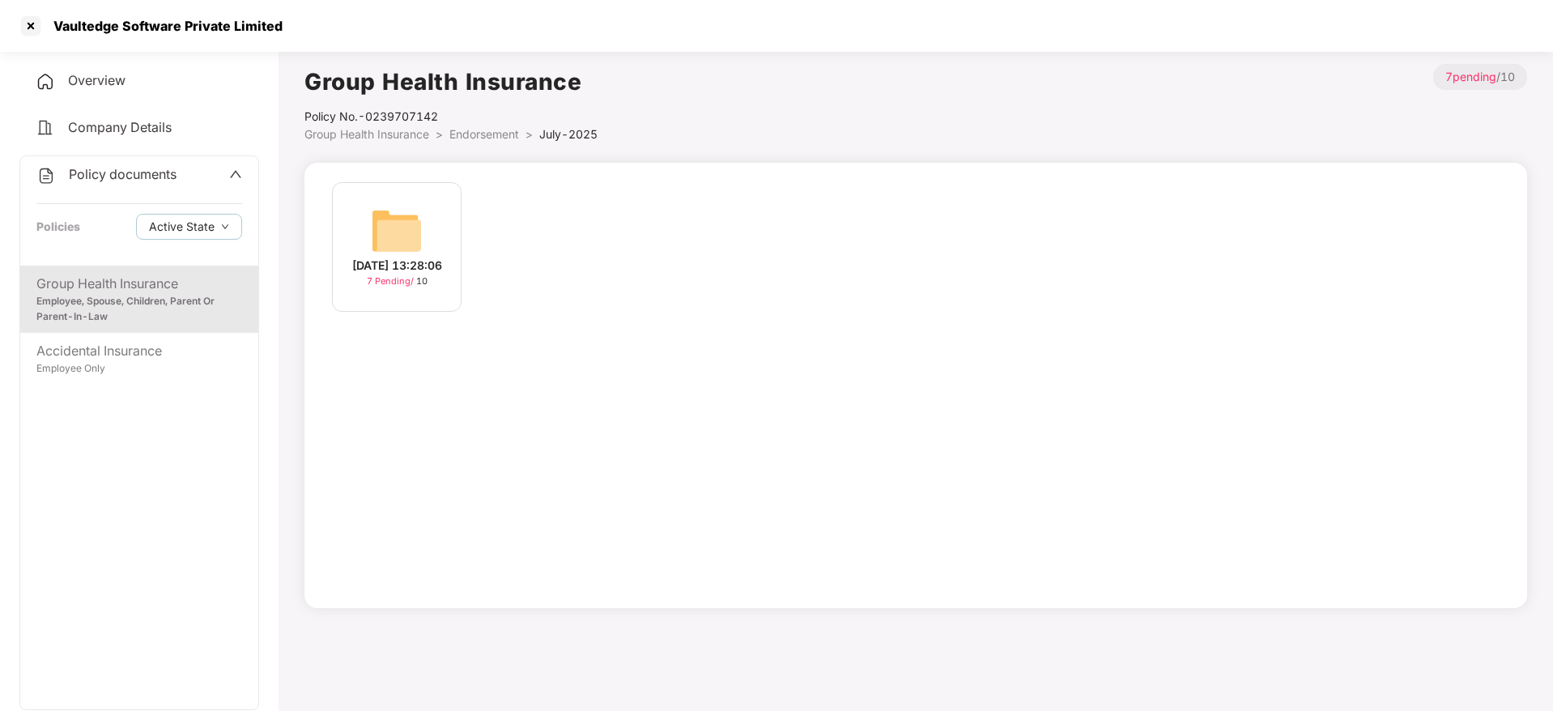
click at [403, 215] on img at bounding box center [397, 231] width 52 height 52
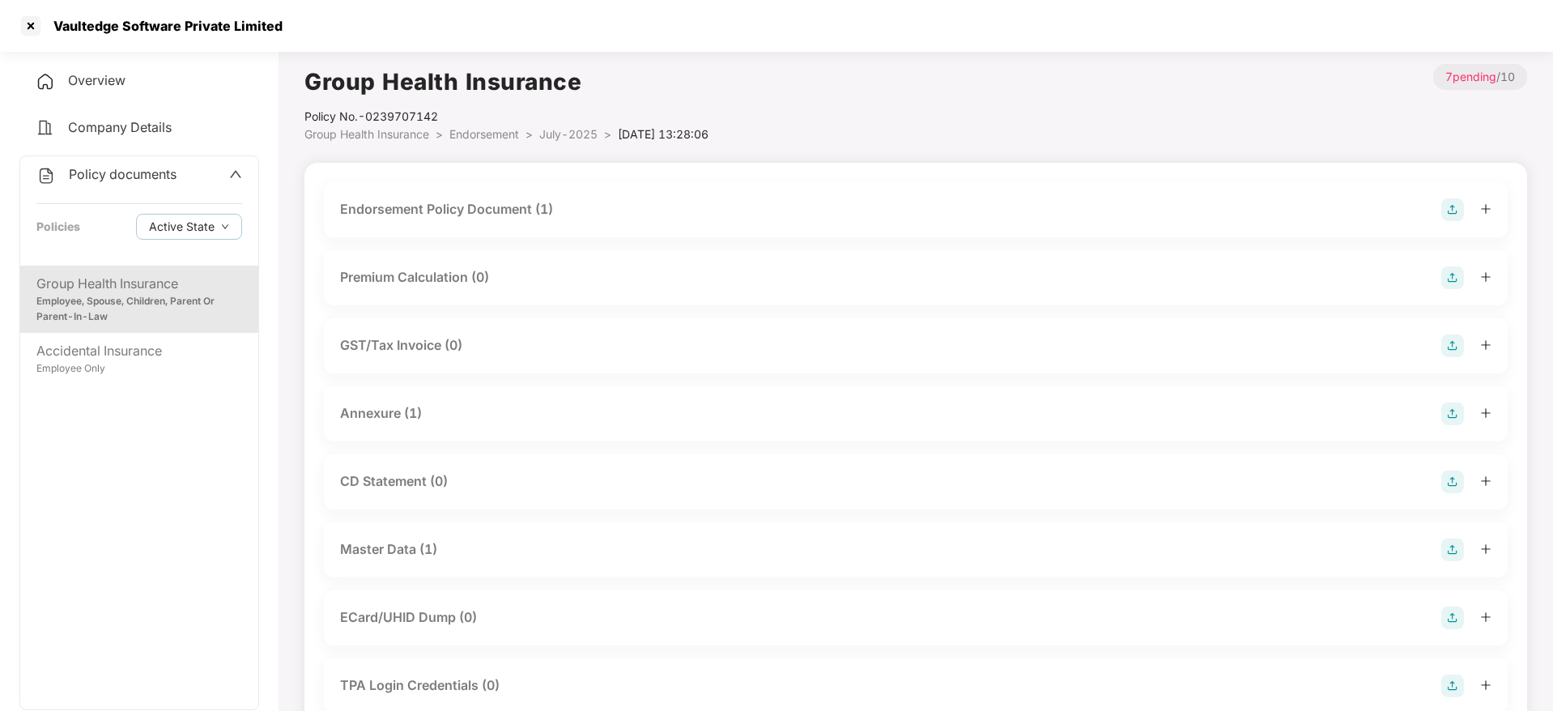
click at [582, 548] on div "Master Data (1)" at bounding box center [916, 550] width 1152 height 23
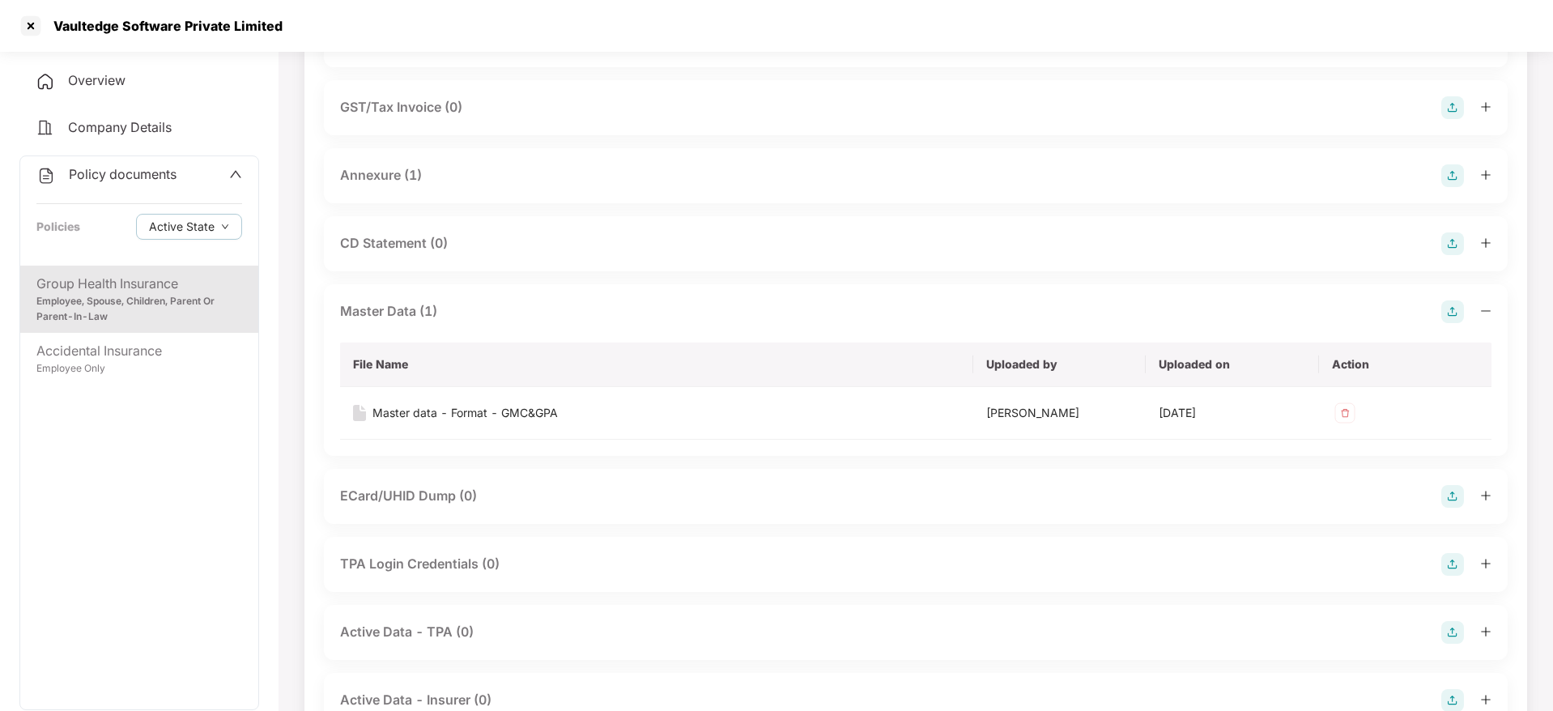
scroll to position [240, 0]
click at [498, 412] on div "Master data - Format - GMC&GPA" at bounding box center [465, 412] width 185 height 18
click at [32, 29] on div at bounding box center [31, 26] width 26 height 26
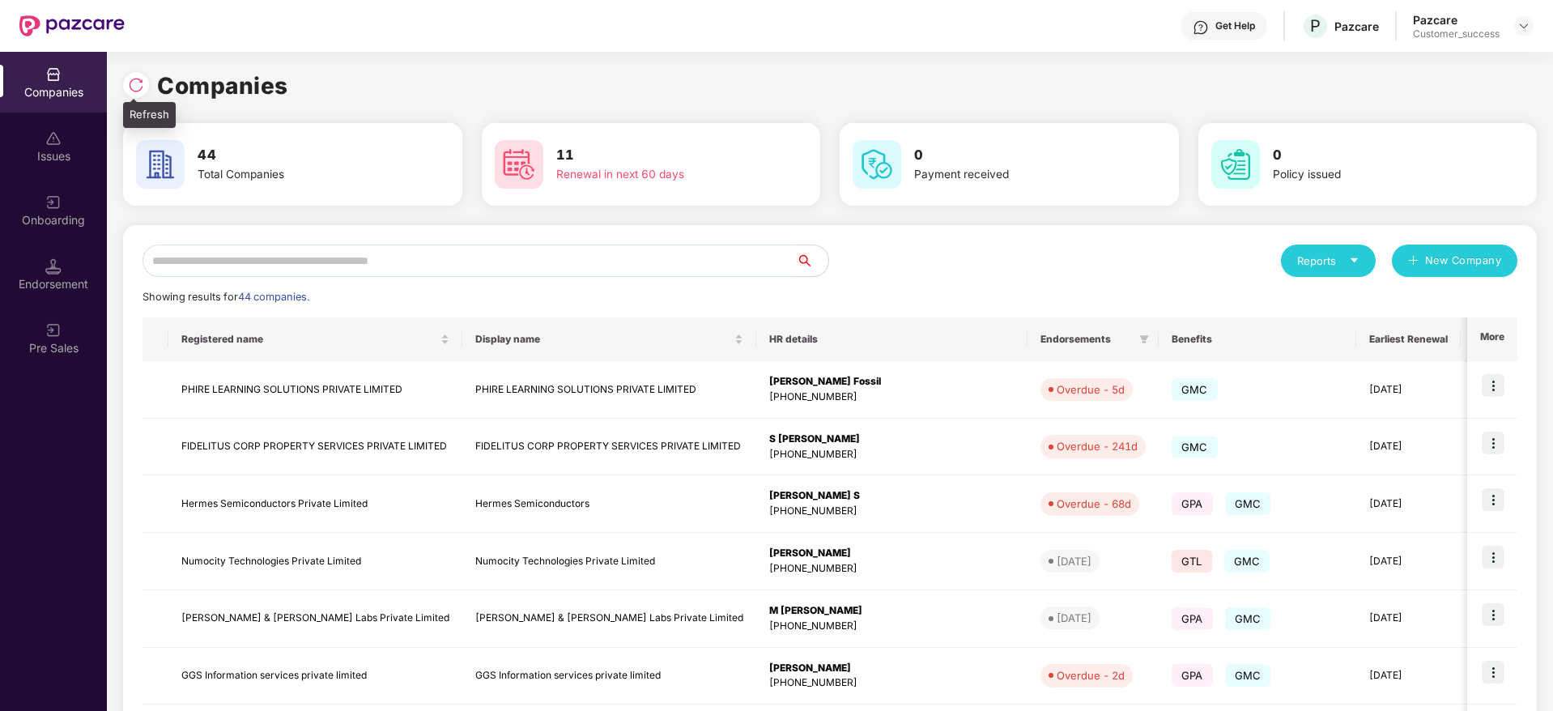
click at [134, 84] on img at bounding box center [136, 85] width 16 height 16
click at [267, 74] on h1 "Companies" at bounding box center [222, 86] width 131 height 36
click at [680, 58] on div "Companies 44 Total Companies 11 Renewal in next 60 days 0 Payment received 0 Po…" at bounding box center [830, 538] width 1414 height 973
click at [308, 384] on td "PHIRE LEARNING SOLUTIONS PRIVATE LIMITED" at bounding box center [315, 390] width 294 height 58
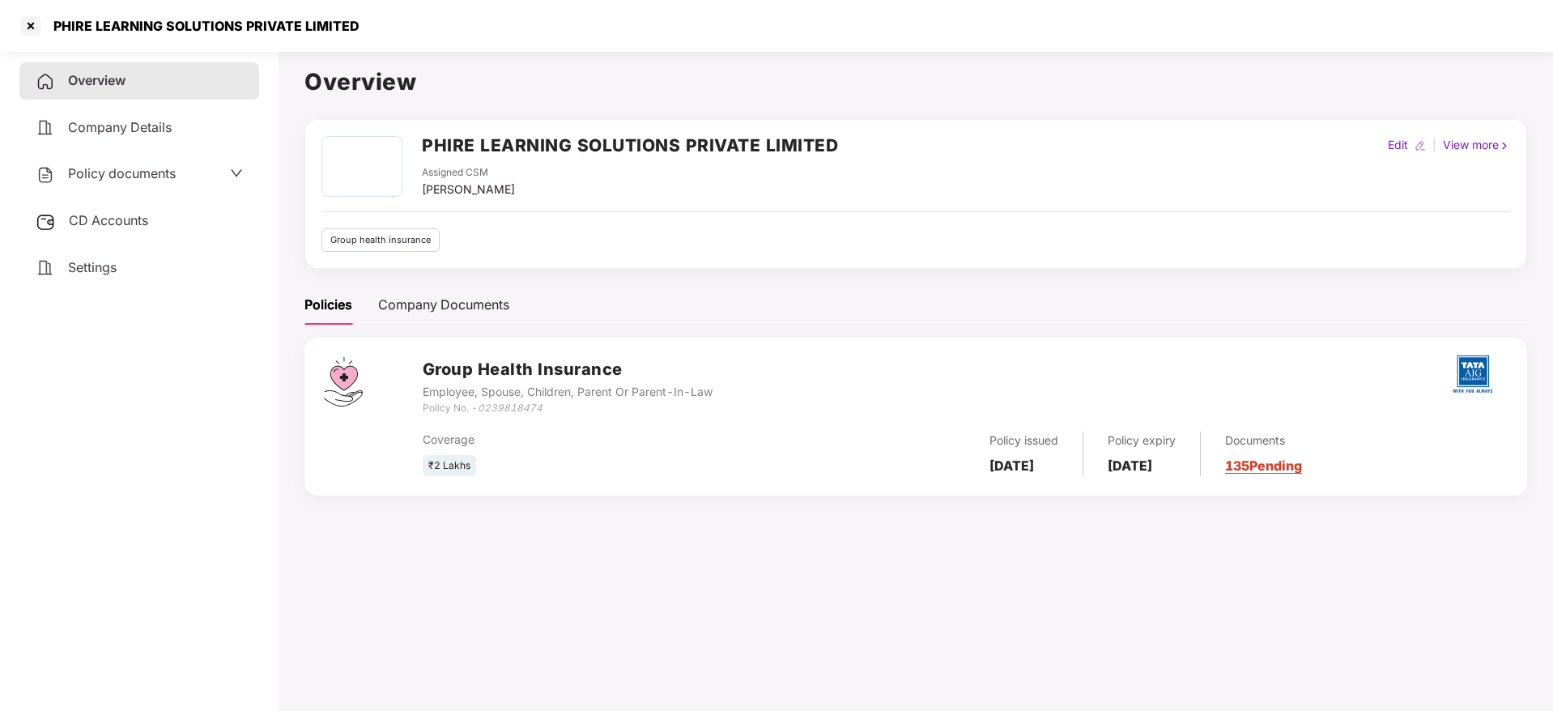
click at [167, 178] on span "Policy documents" at bounding box center [122, 173] width 108 height 16
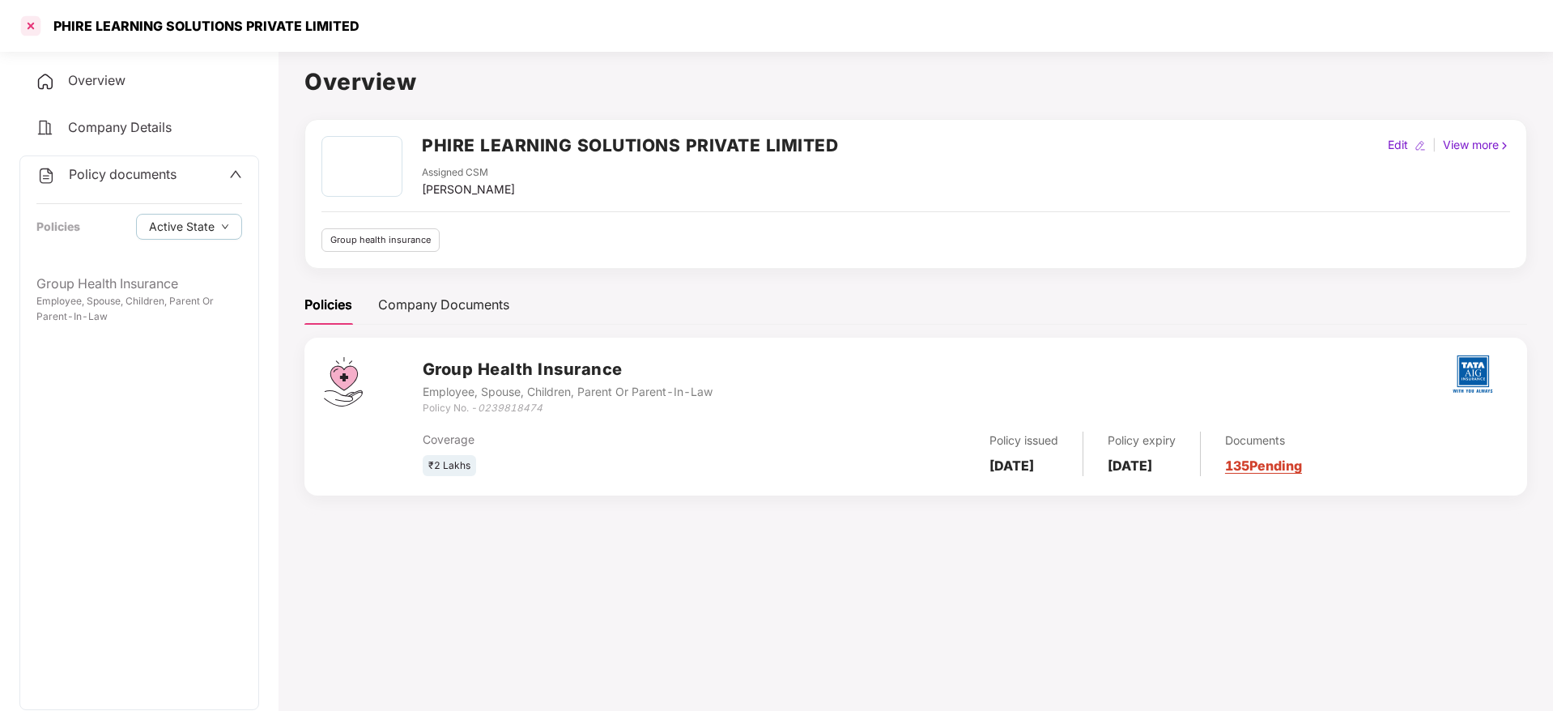
click at [33, 26] on div at bounding box center [31, 26] width 26 height 26
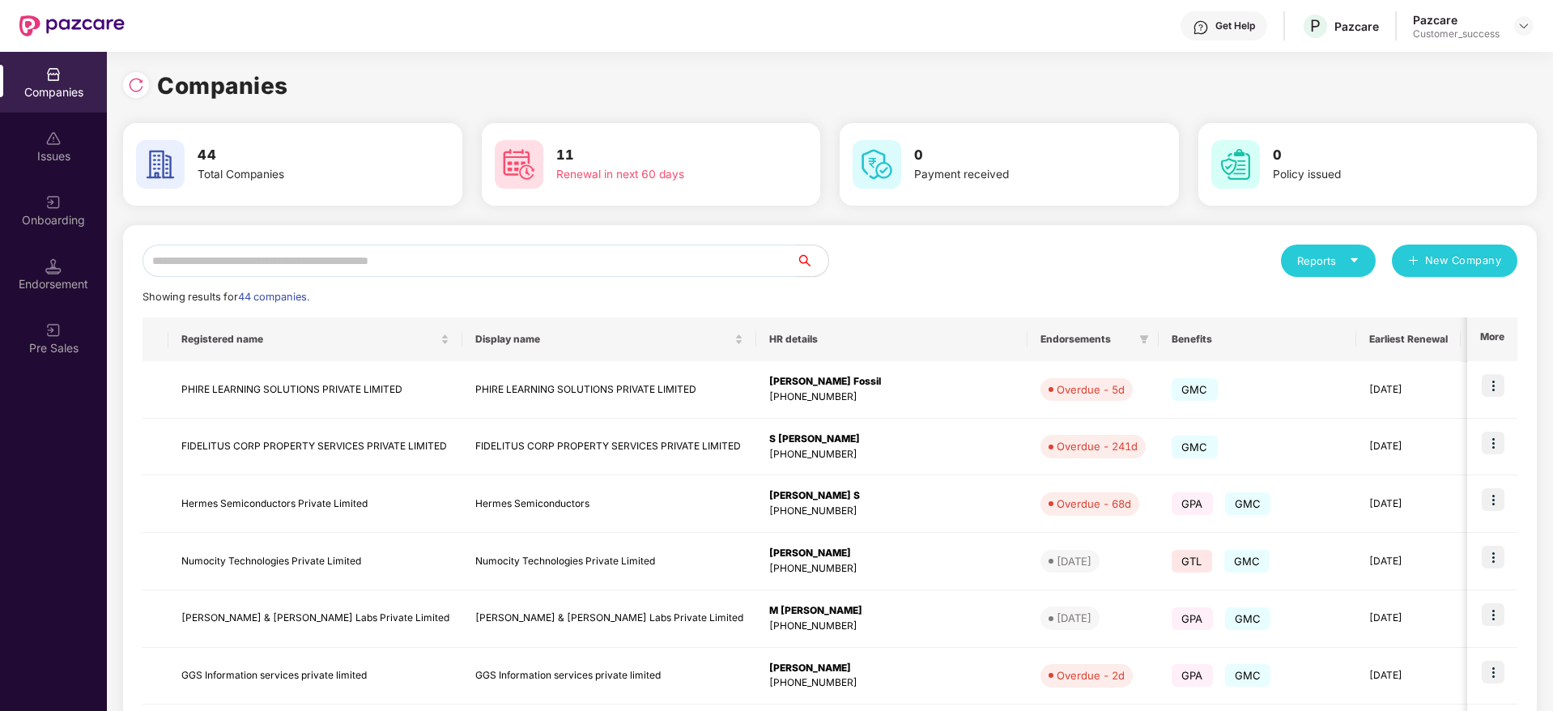
click at [330, 262] on input "text" at bounding box center [470, 261] width 654 height 32
click at [1496, 390] on img at bounding box center [1493, 385] width 23 height 23
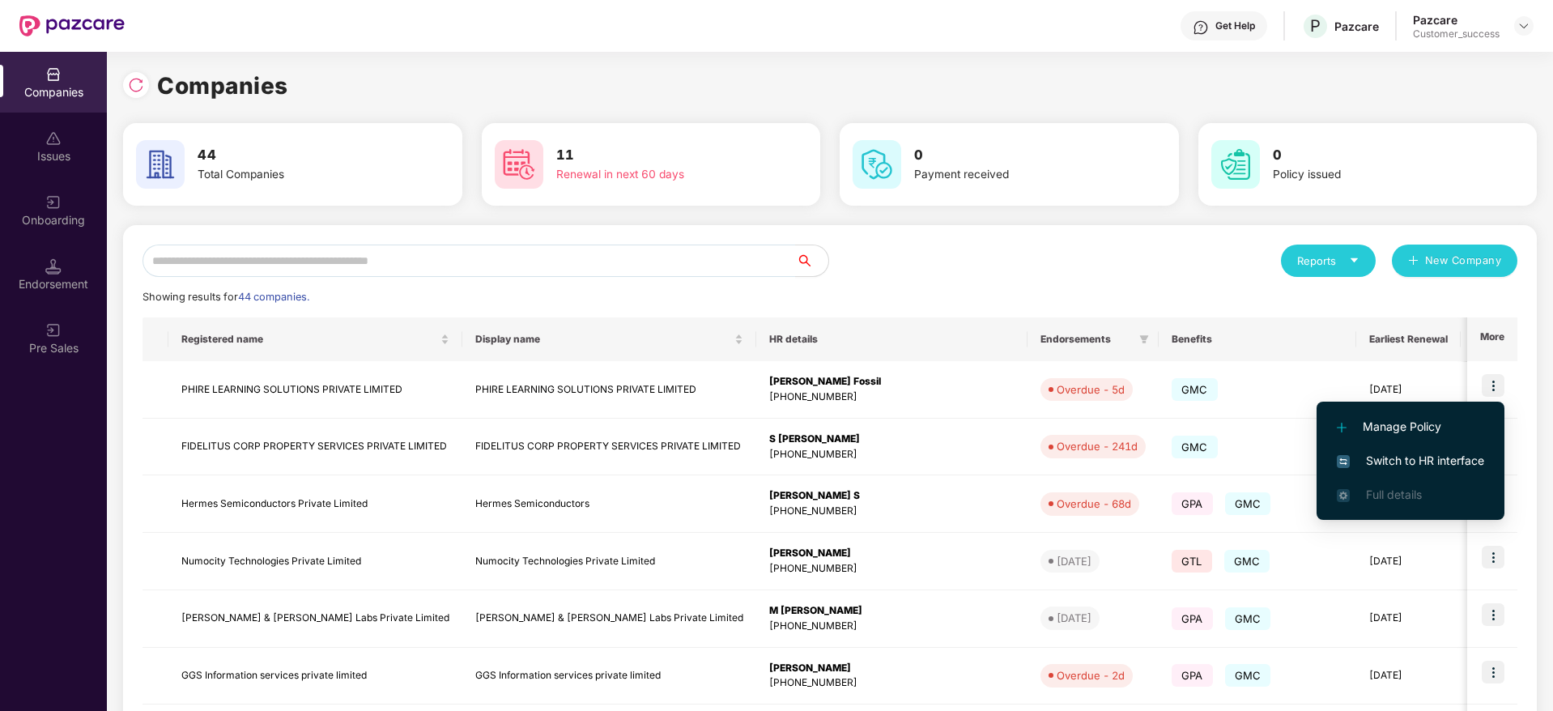
click at [1441, 458] on span "Switch to HR interface" at bounding box center [1410, 461] width 147 height 18
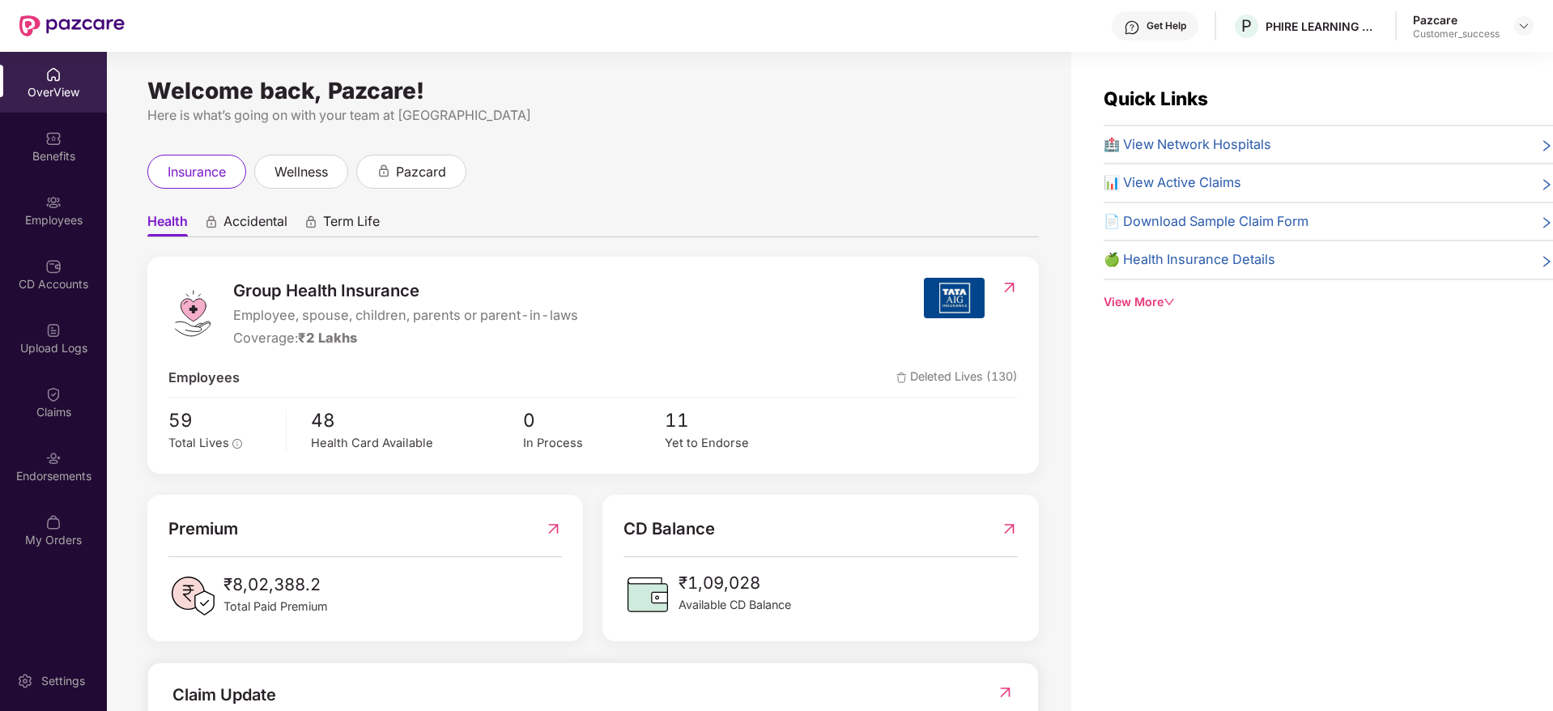
click at [48, 459] on img at bounding box center [53, 458] width 16 height 16
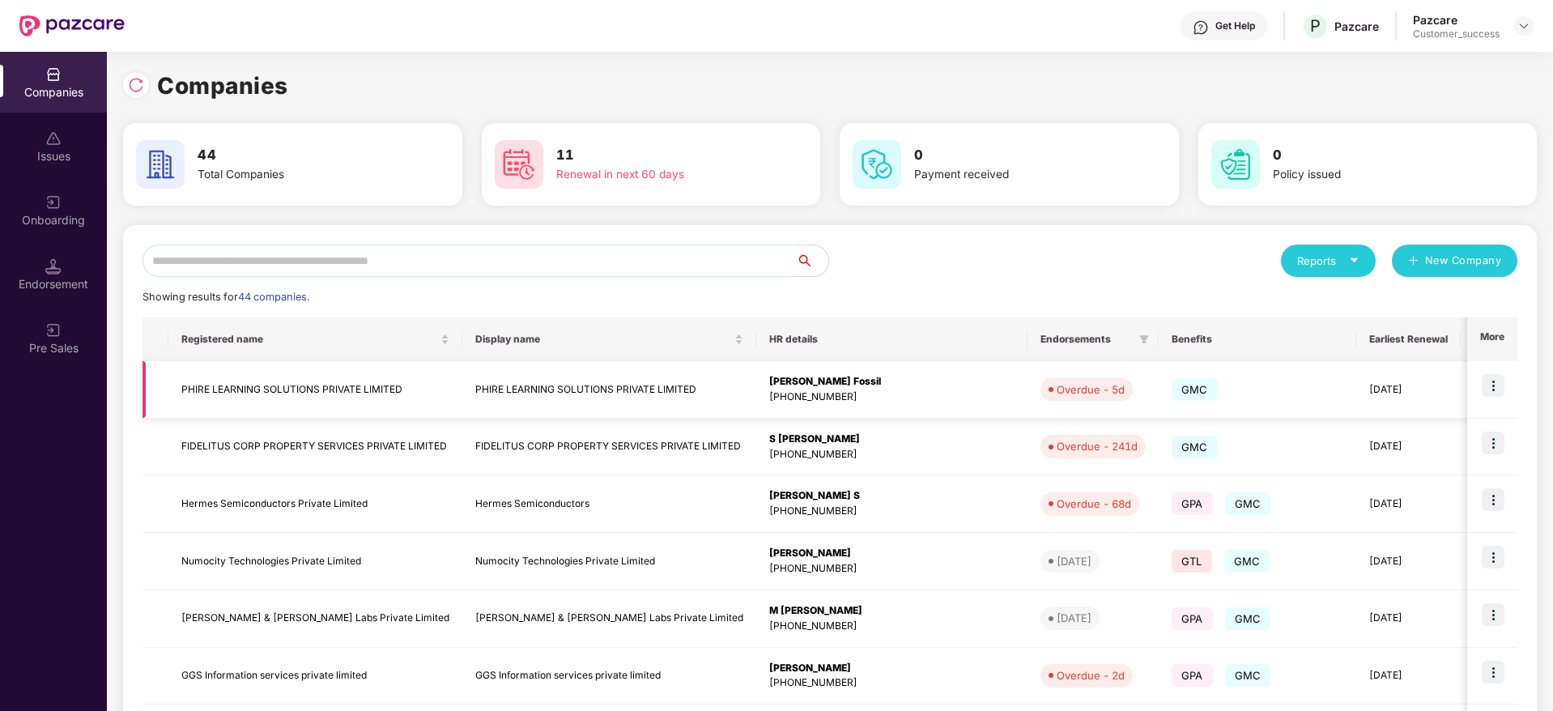
click at [320, 377] on td "PHIRE LEARNING SOLUTIONS PRIVATE LIMITED" at bounding box center [315, 390] width 294 height 58
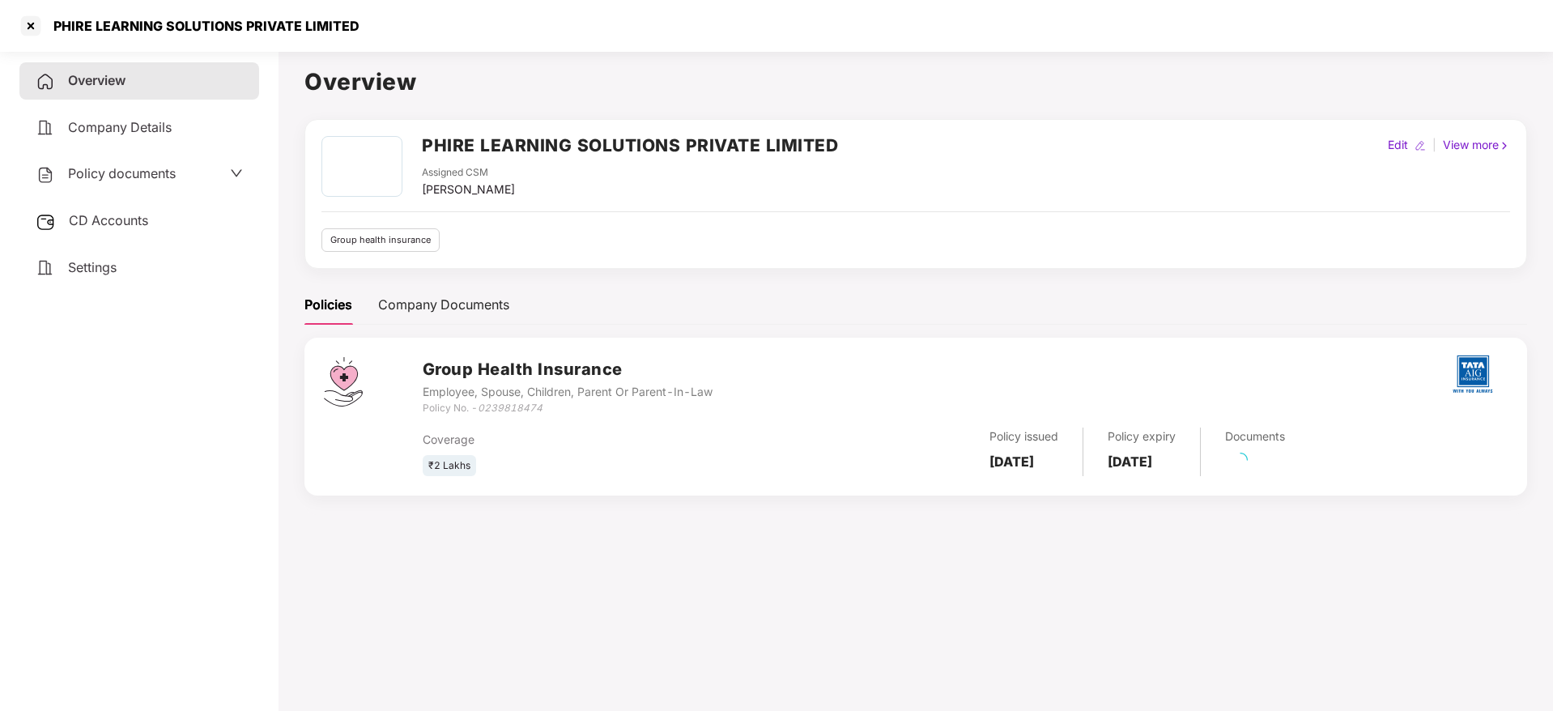
click at [138, 174] on span "Policy documents" at bounding box center [122, 173] width 108 height 16
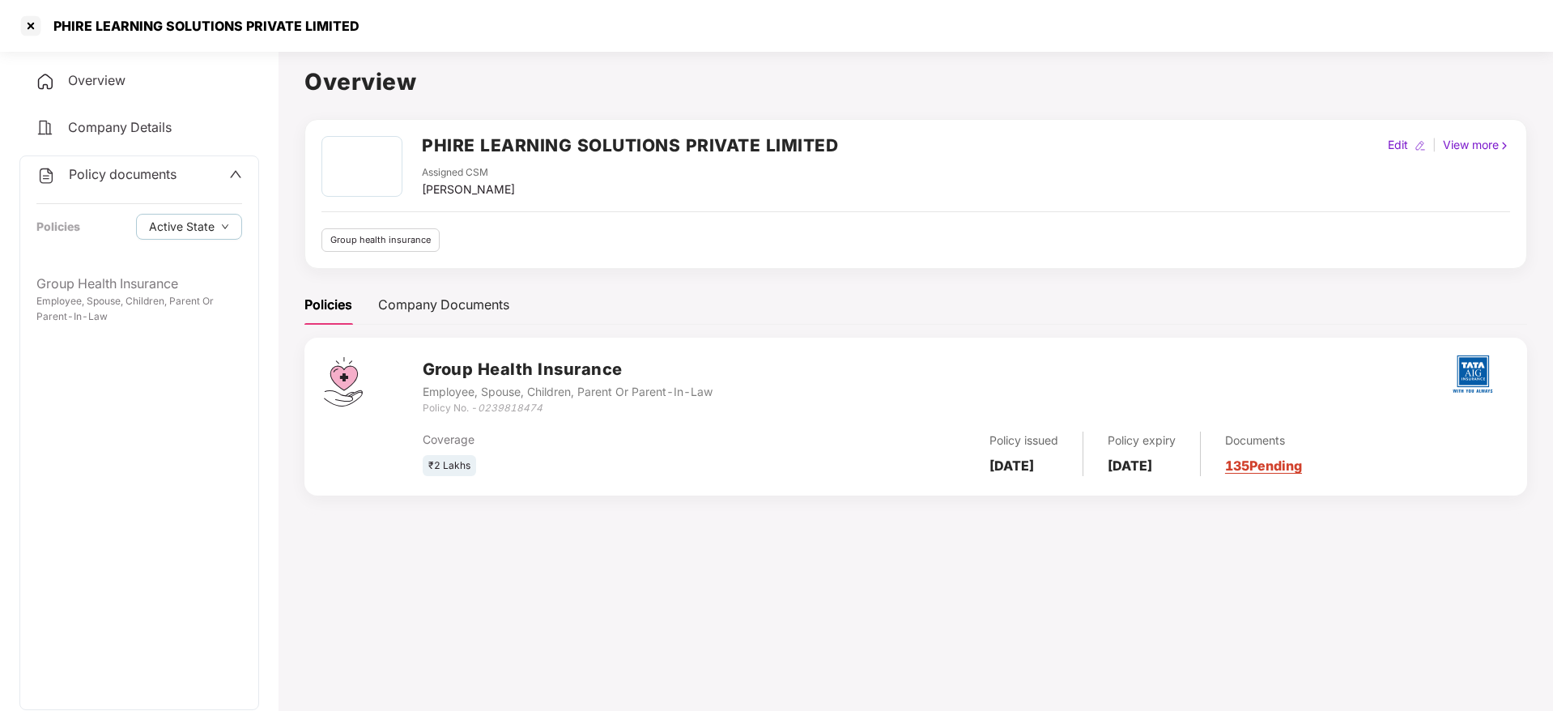
click at [160, 257] on div "Policy documents Policies Active State" at bounding box center [139, 210] width 238 height 109
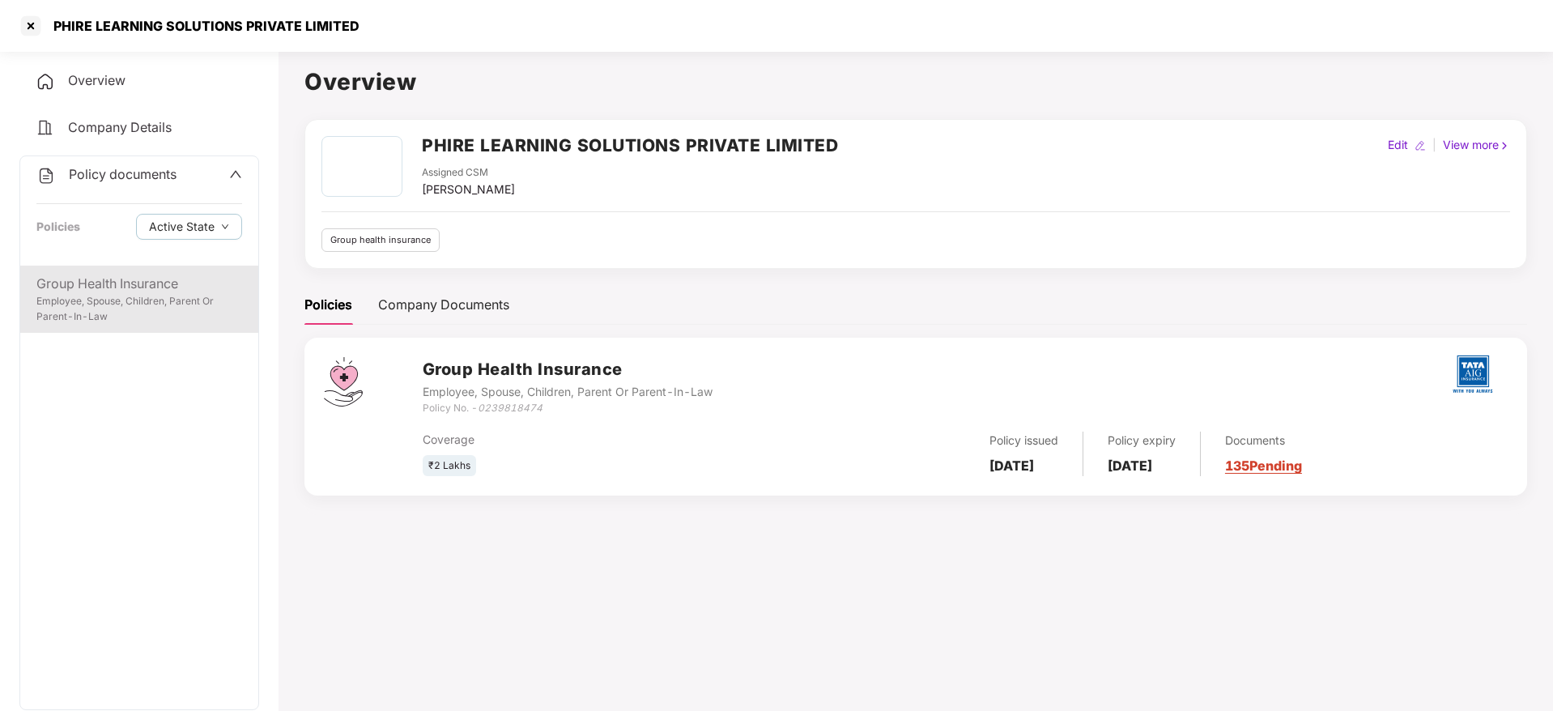
click at [136, 294] on div "Employee, Spouse, Children, Parent Or Parent-In-Law" at bounding box center [139, 309] width 206 height 31
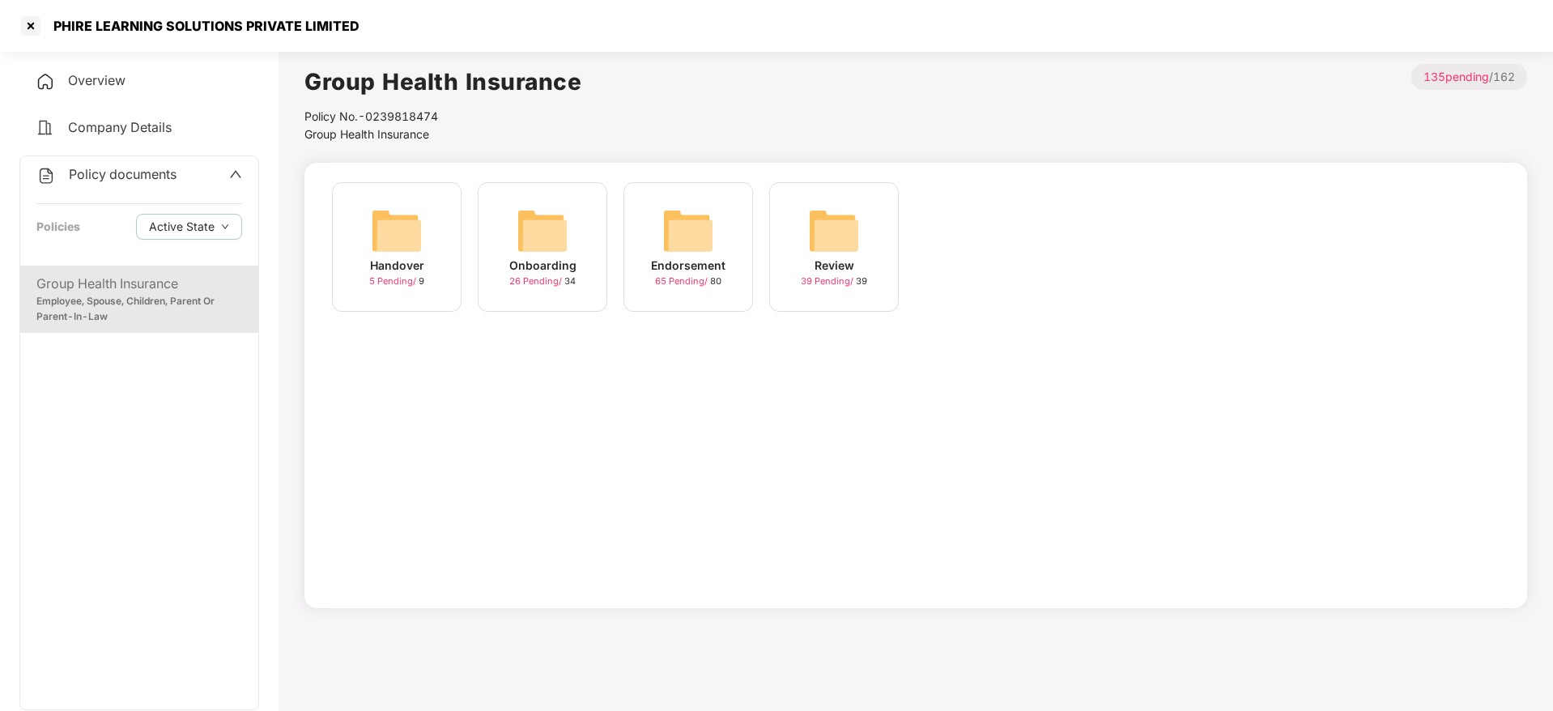
click at [666, 224] on img at bounding box center [689, 231] width 52 height 52
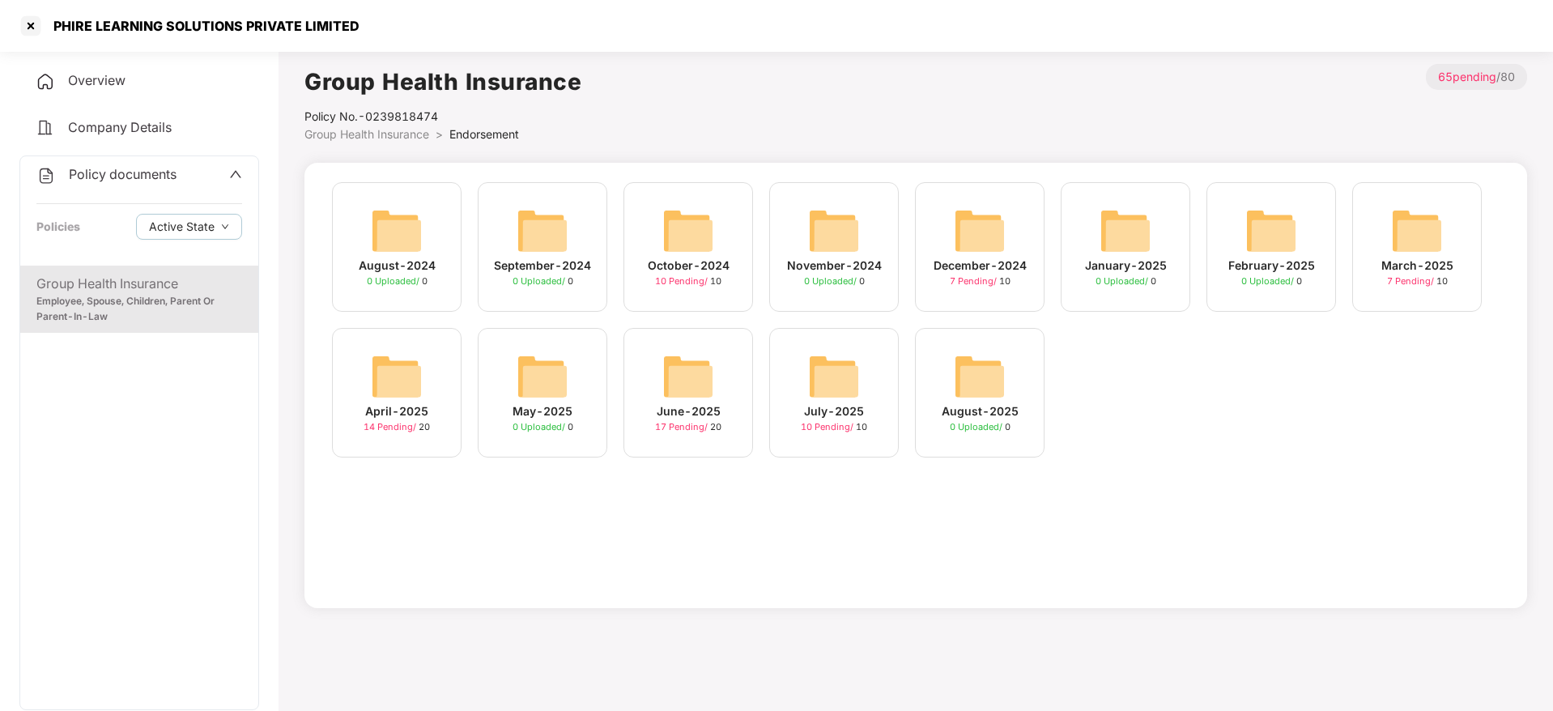
click at [869, 382] on div "July-2025 10 Pending / 10" at bounding box center [834, 393] width 130 height 130
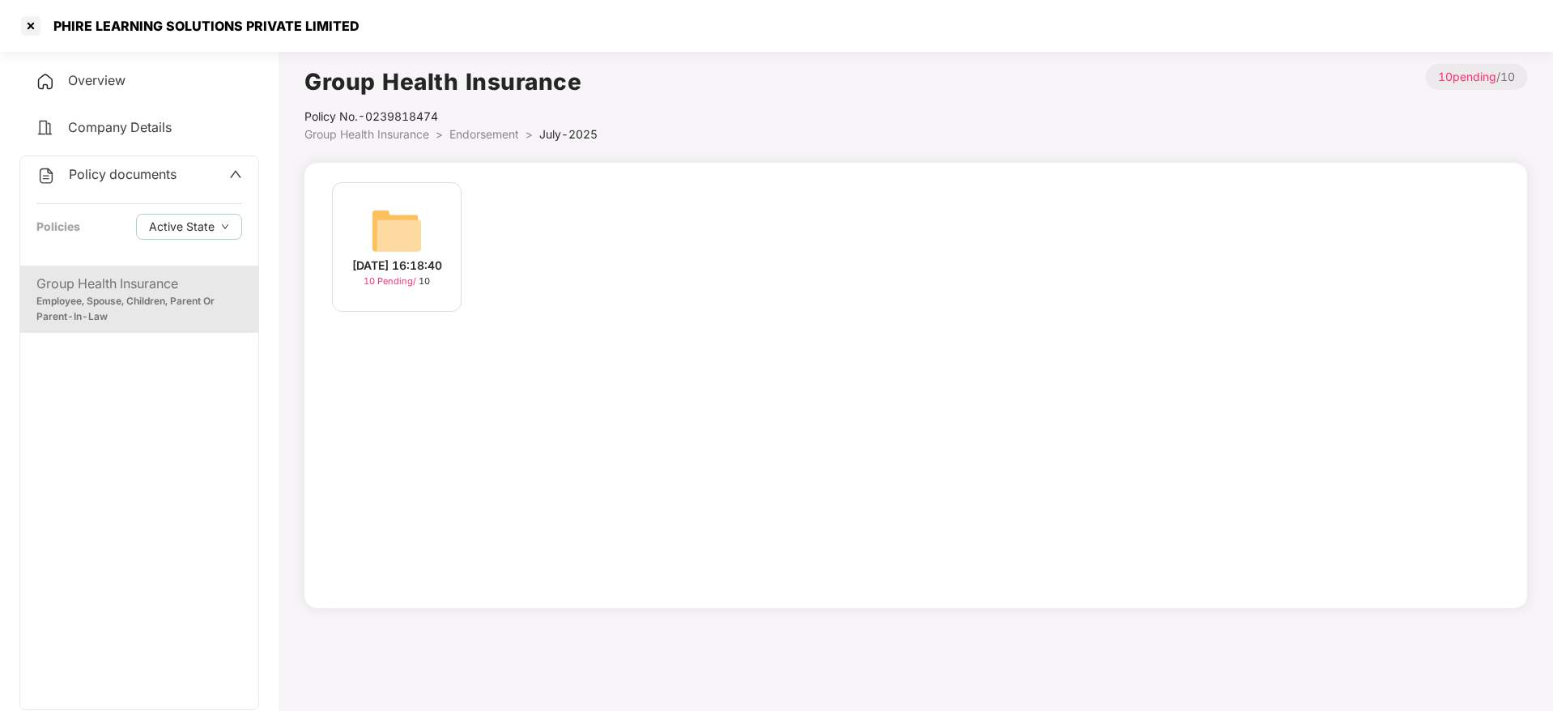
click at [415, 215] on img at bounding box center [397, 231] width 52 height 52
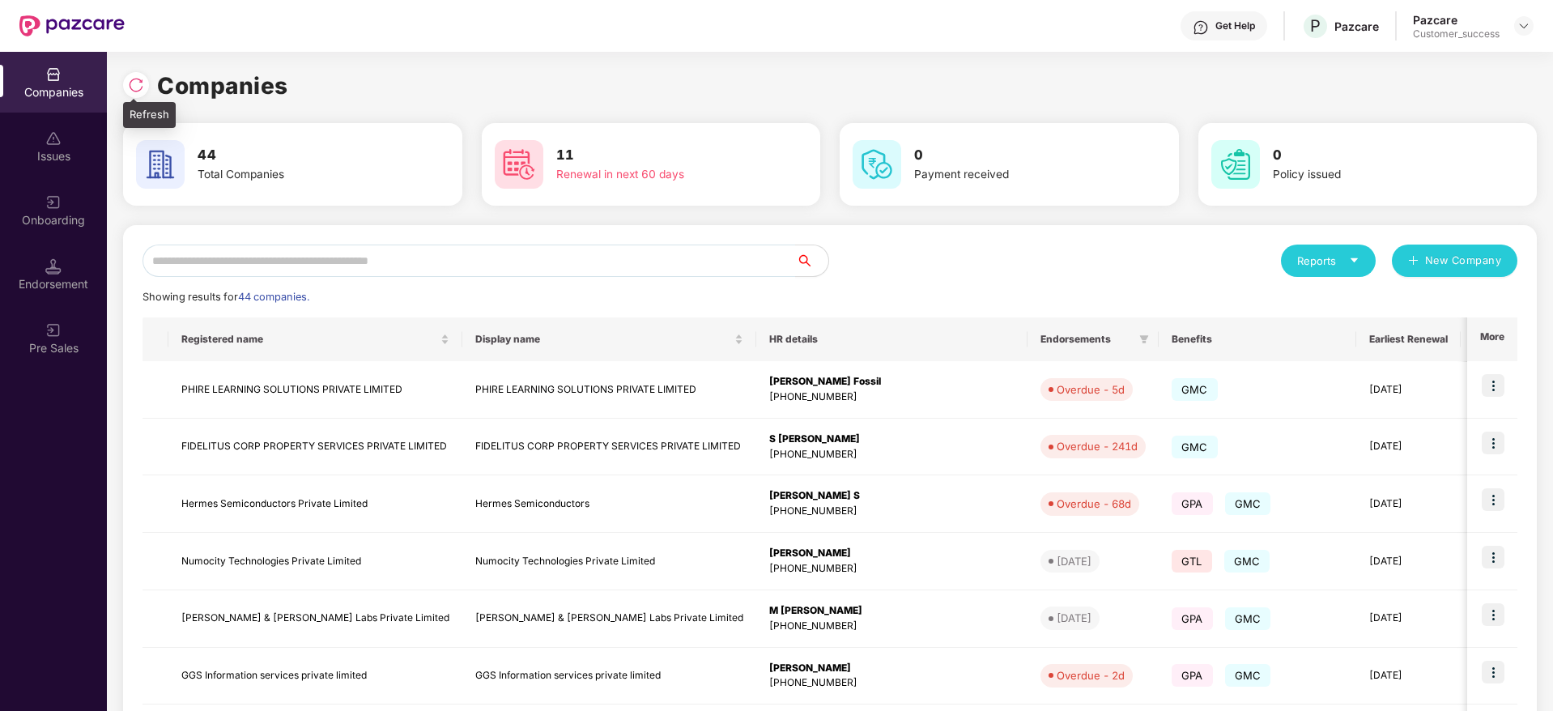
click at [139, 94] on div at bounding box center [136, 85] width 26 height 26
drag, startPoint x: 292, startPoint y: 89, endPoint x: 130, endPoint y: 77, distance: 161.6
click at [130, 77] on div "Companies" at bounding box center [830, 86] width 1414 height 36
click at [130, 77] on img at bounding box center [136, 85] width 16 height 16
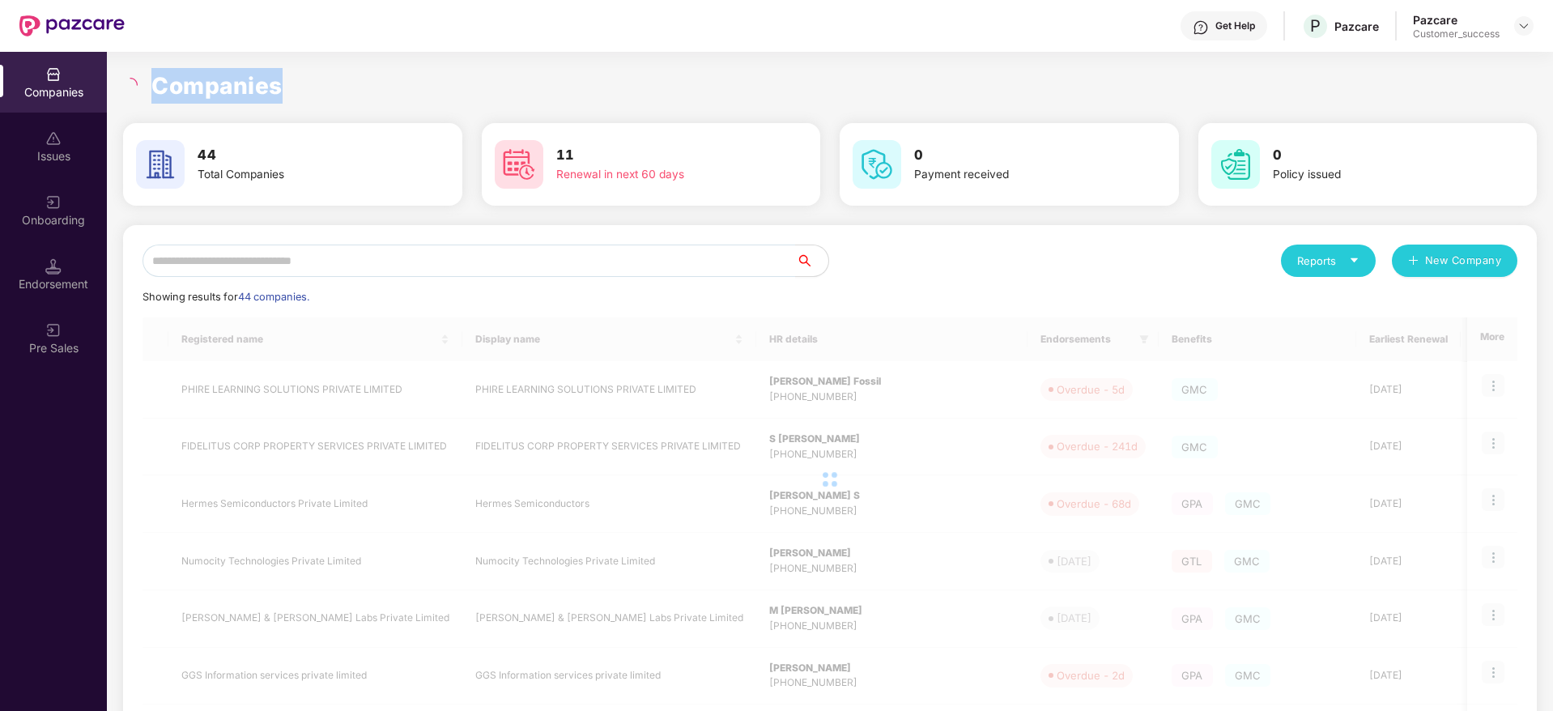
click at [232, 80] on h1 "Companies" at bounding box center [216, 86] width 131 height 36
